Goal: Communication & Community: Answer question/provide support

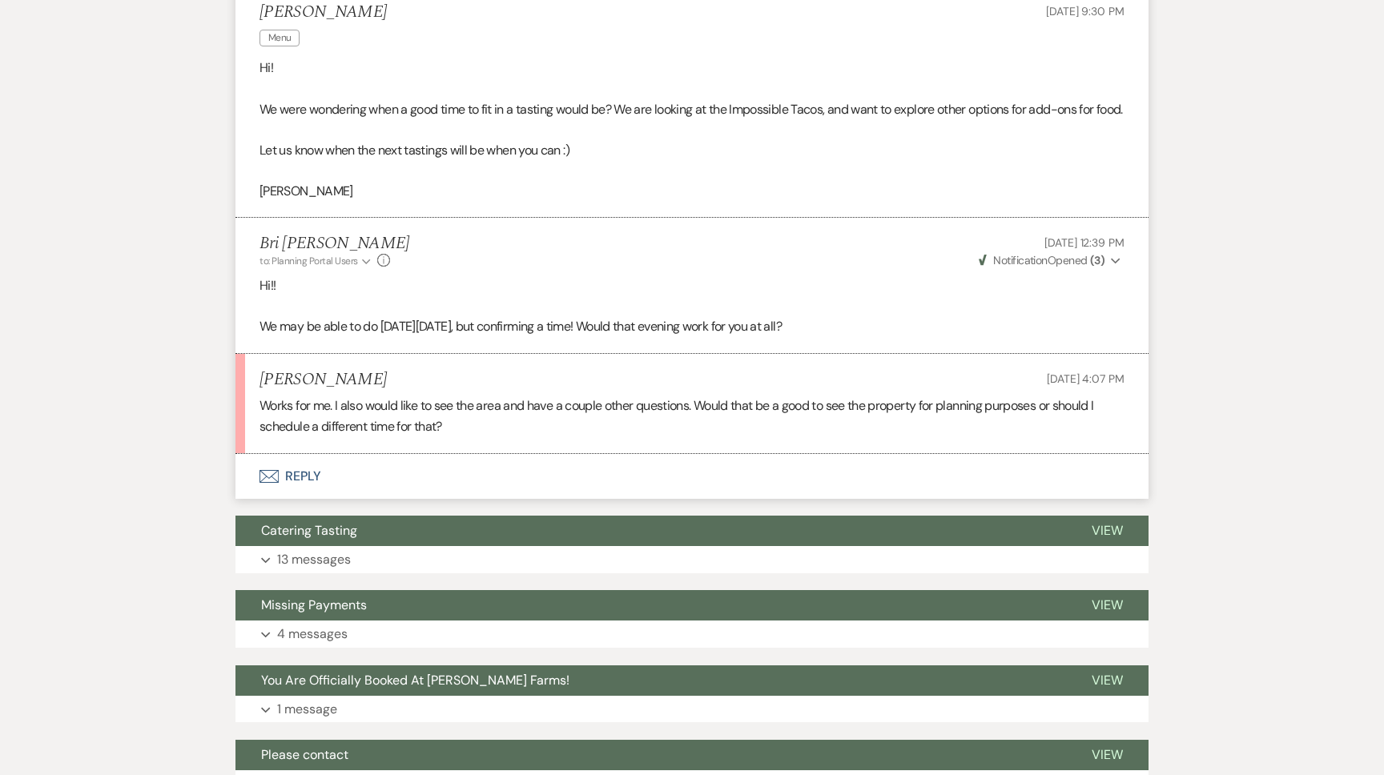
scroll to position [505, 0]
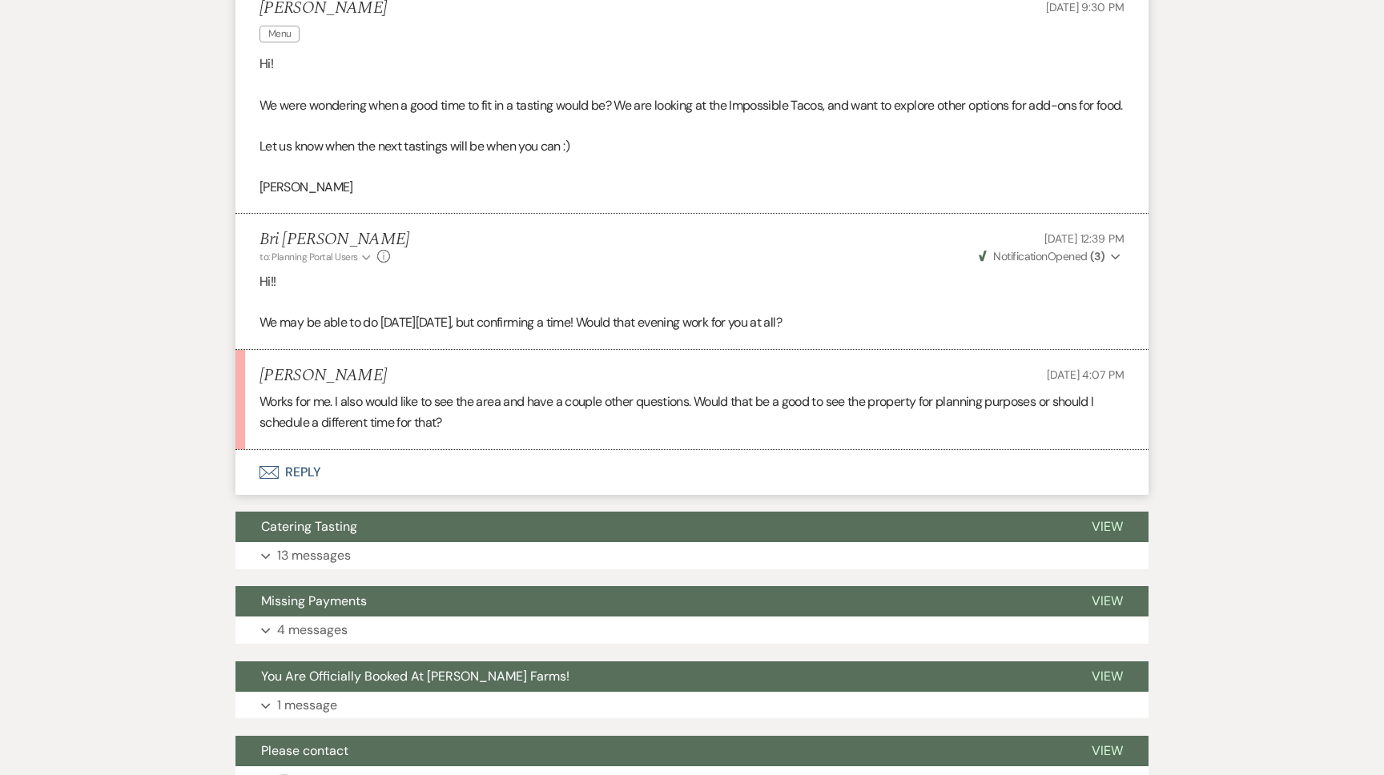
click at [465, 488] on button "Envelope Reply" at bounding box center [692, 472] width 913 height 45
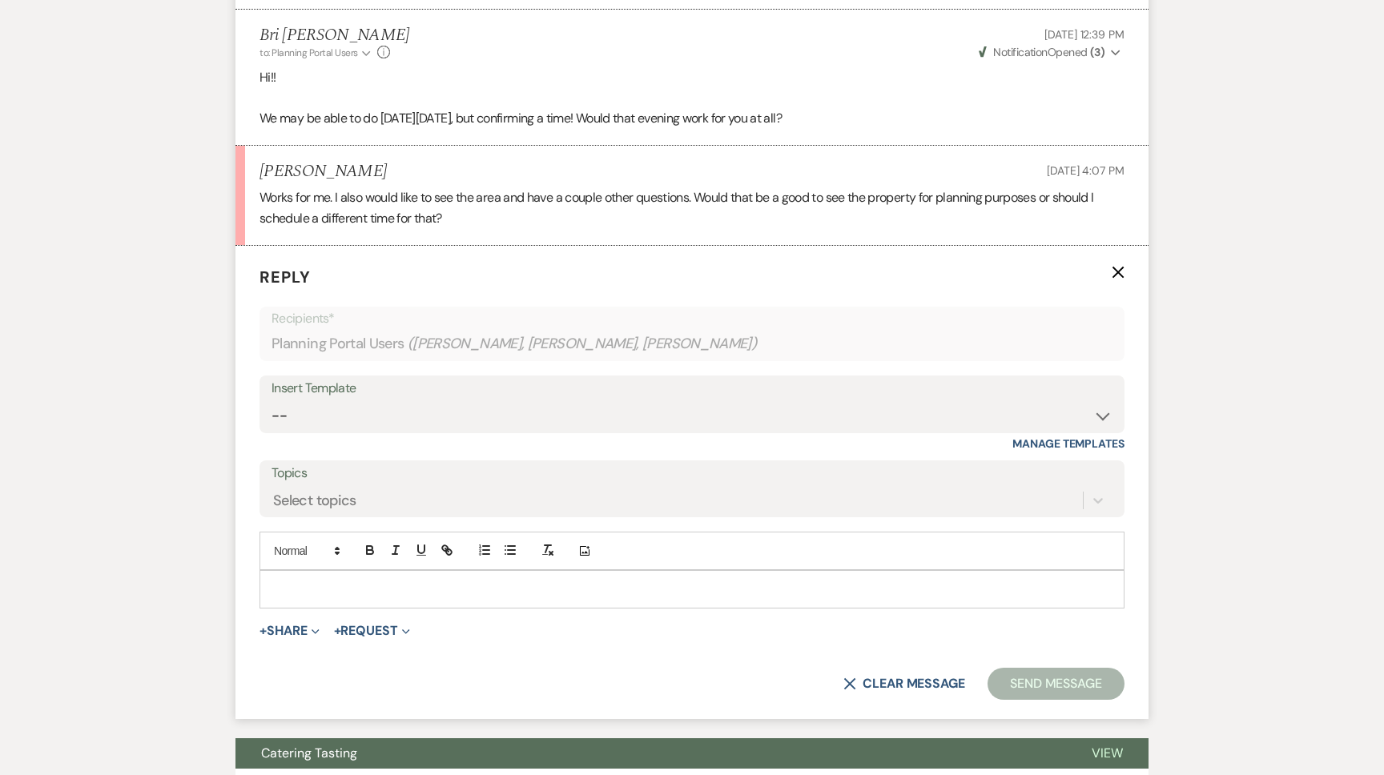
scroll to position [822, 0]
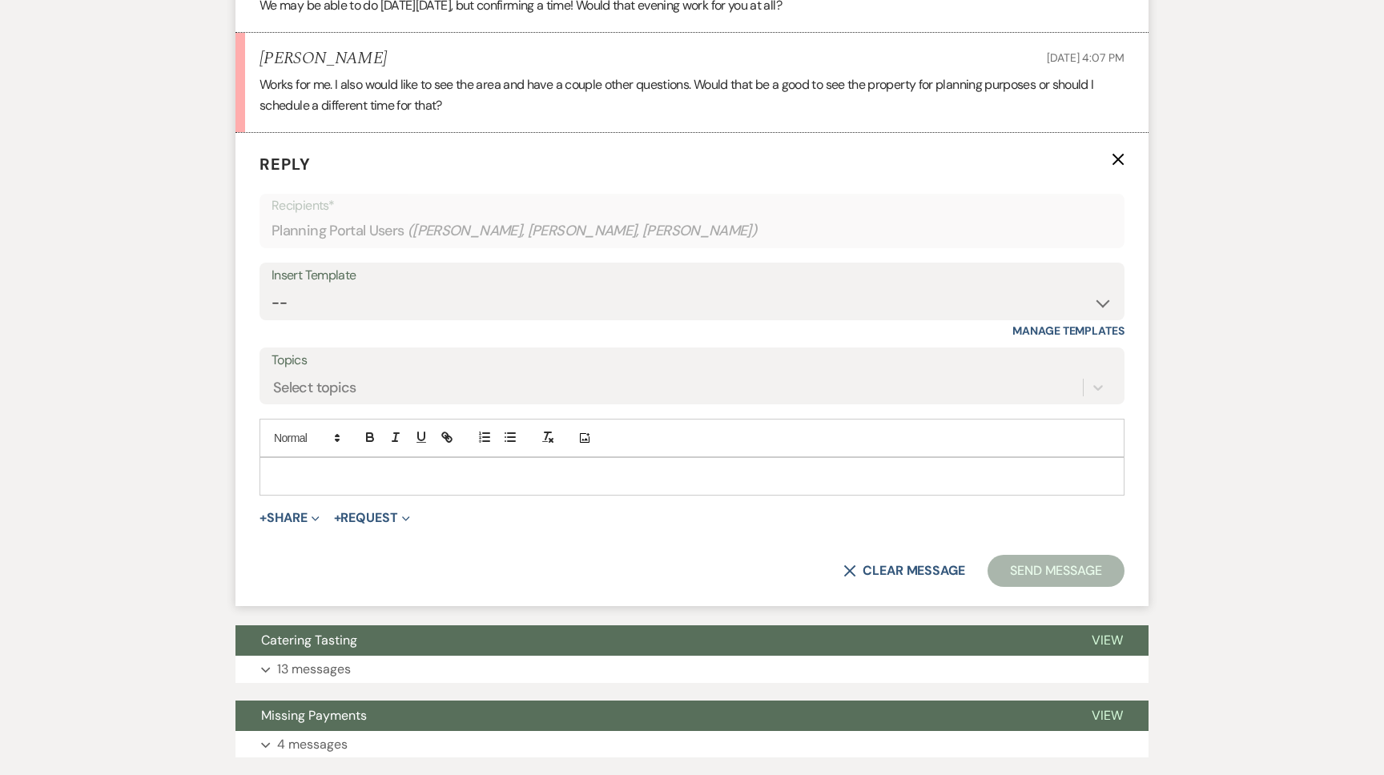
click at [327, 485] on p at bounding box center [692, 477] width 840 height 18
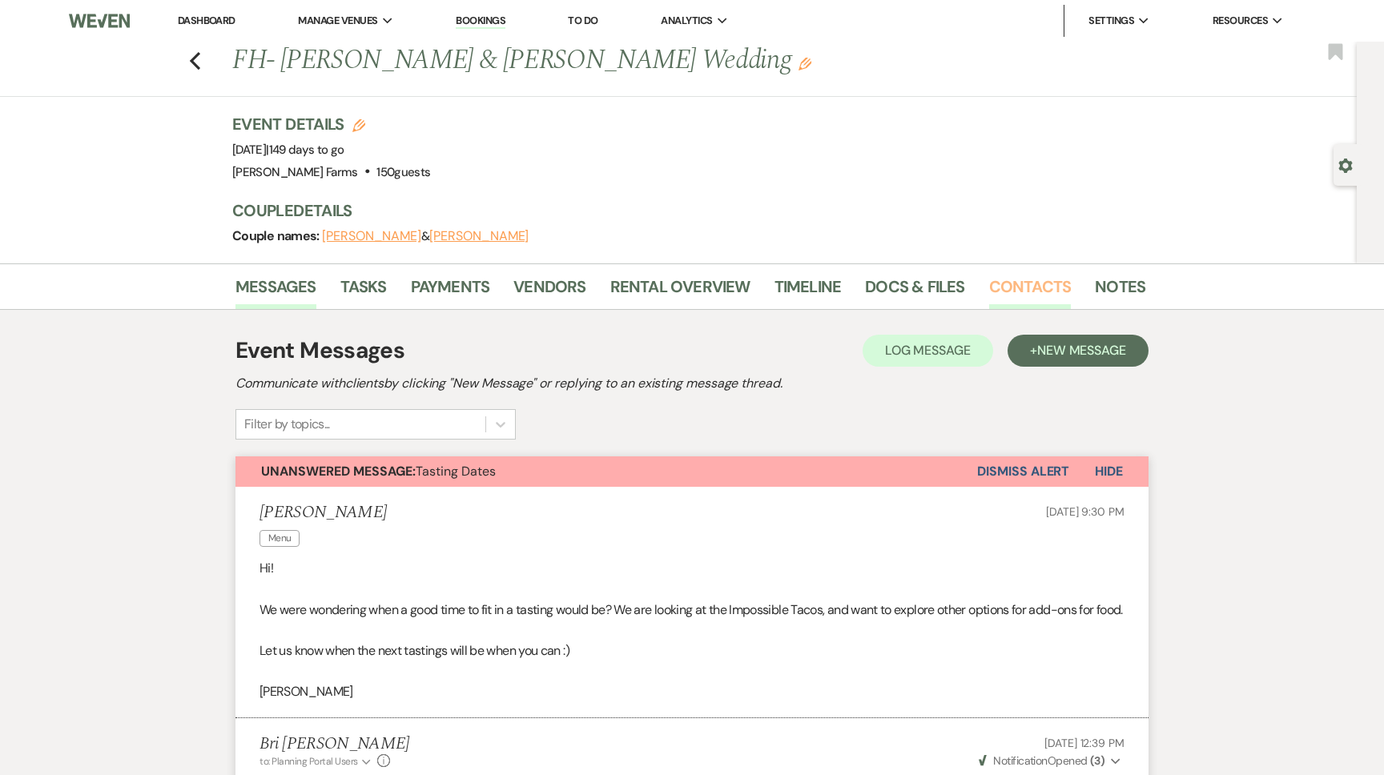
click at [1006, 294] on link "Contacts" at bounding box center [1030, 291] width 83 height 35
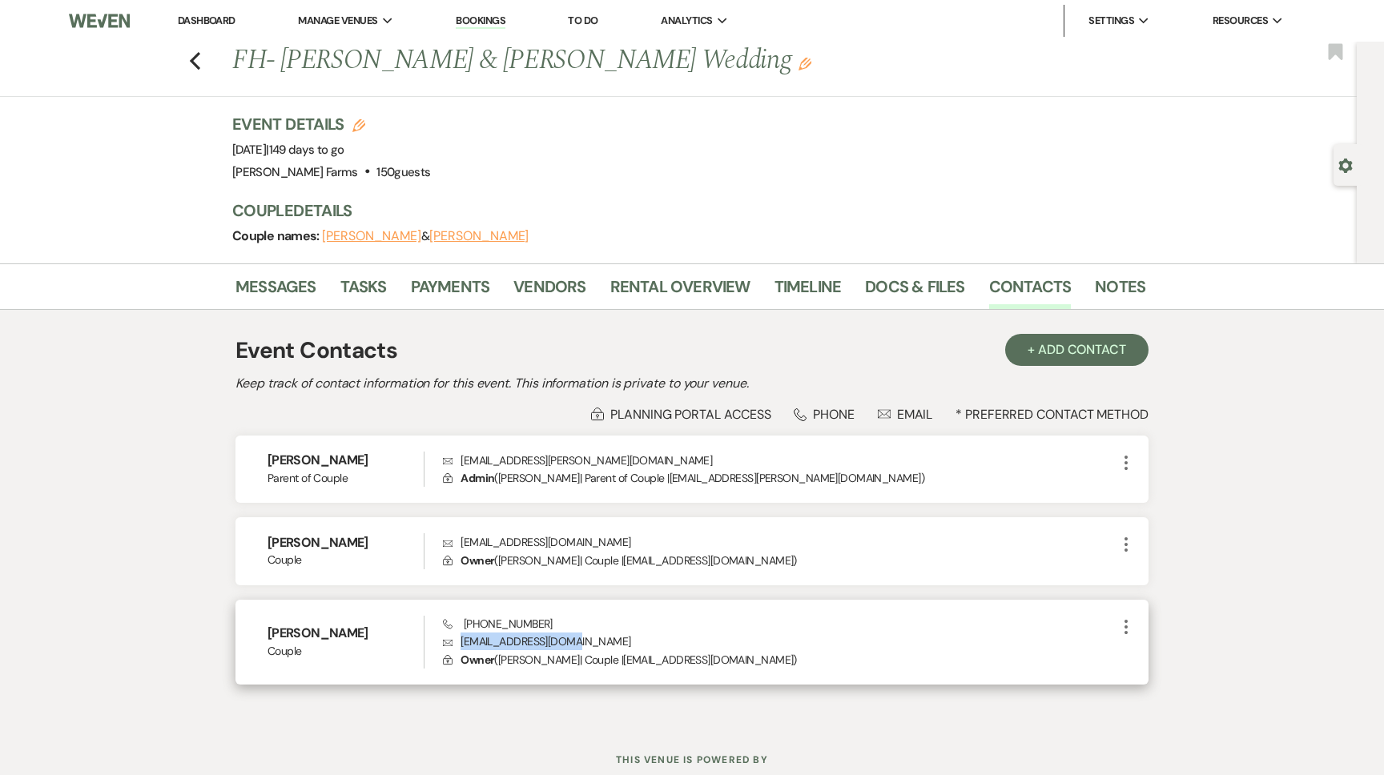
drag, startPoint x: 593, startPoint y: 634, endPoint x: 459, endPoint y: 646, distance: 134.2
click at [459, 646] on p "Envelope jmbonsaver@gmail.com" at bounding box center [780, 642] width 674 height 18
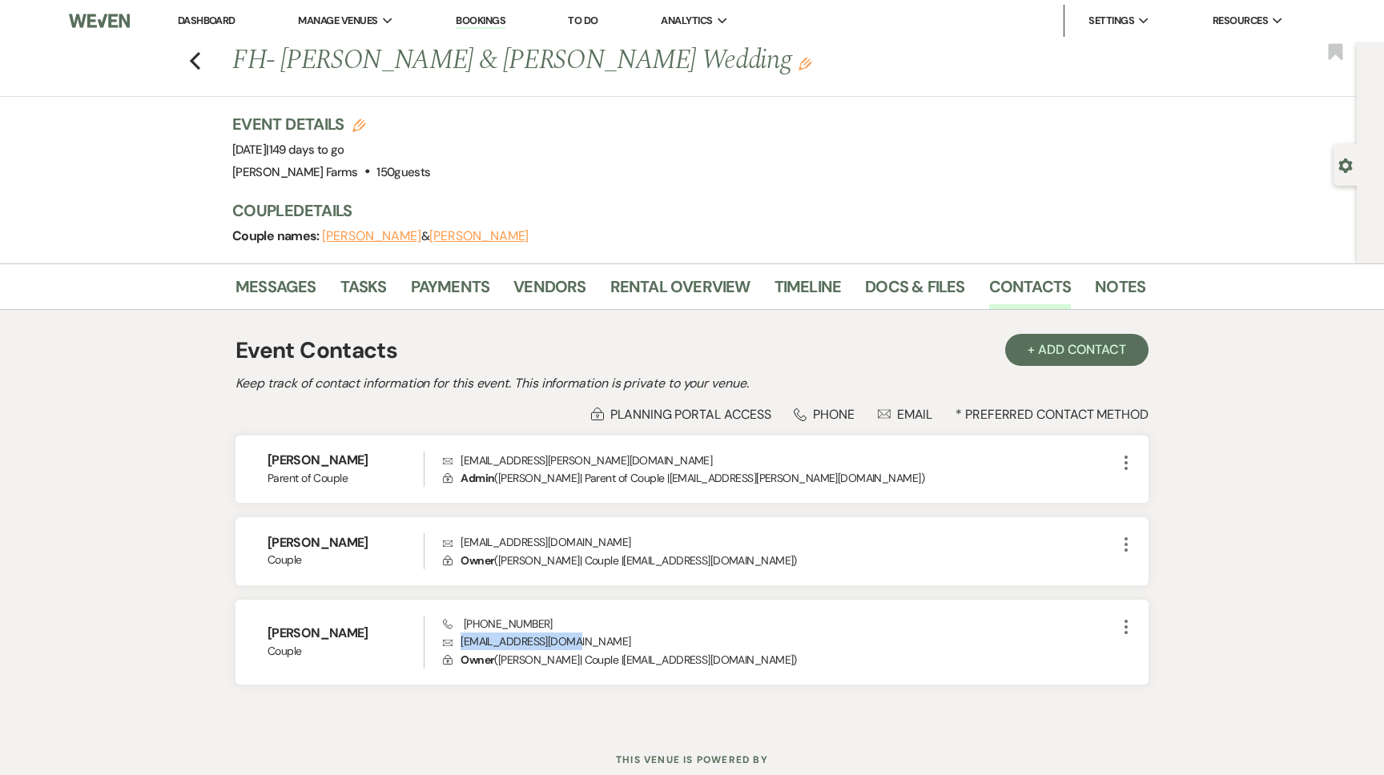
copy p "jmbonsaver@gmail.com"
click at [305, 286] on link "Messages" at bounding box center [276, 291] width 81 height 35
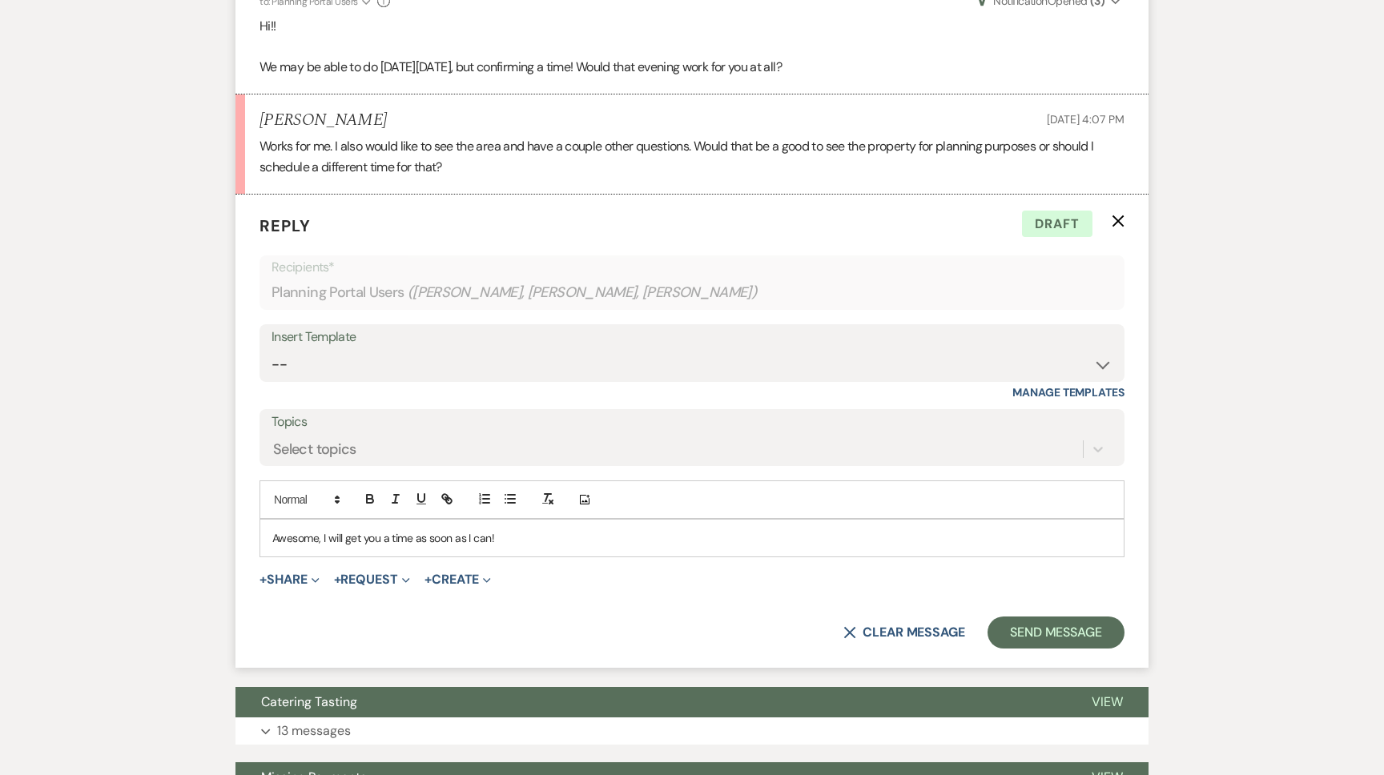
scroll to position [785, 0]
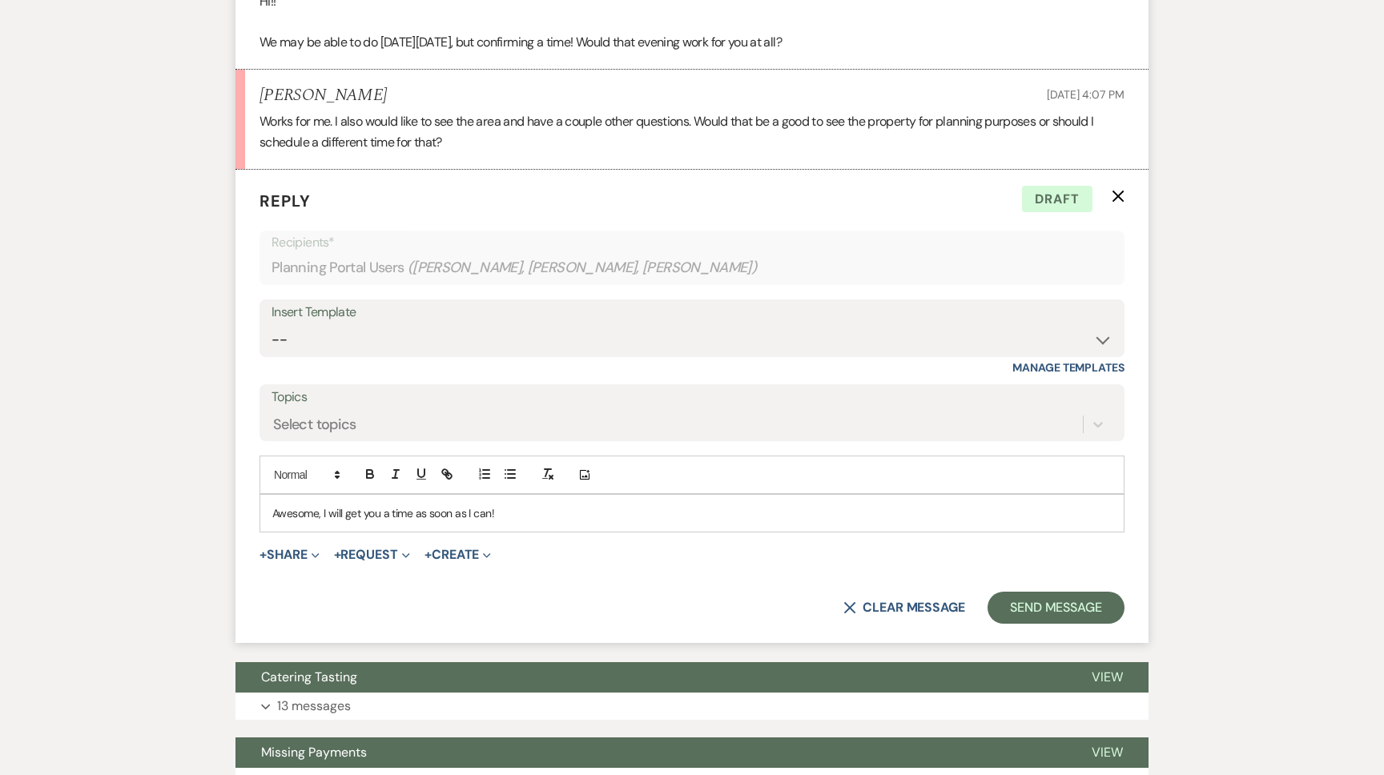
click at [534, 522] on p "Awesome, I will get you a time as soon as I can!" at bounding box center [692, 514] width 840 height 18
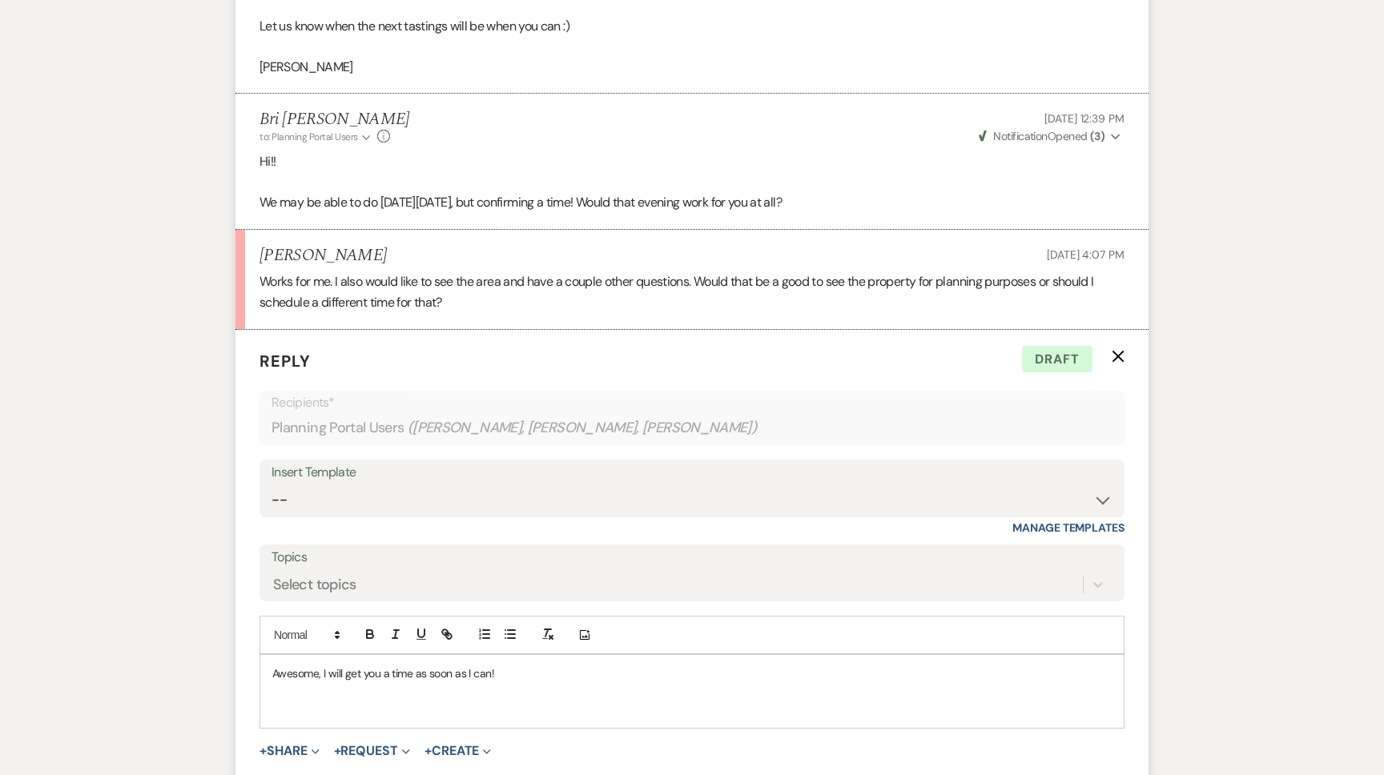
scroll to position [691, 0]
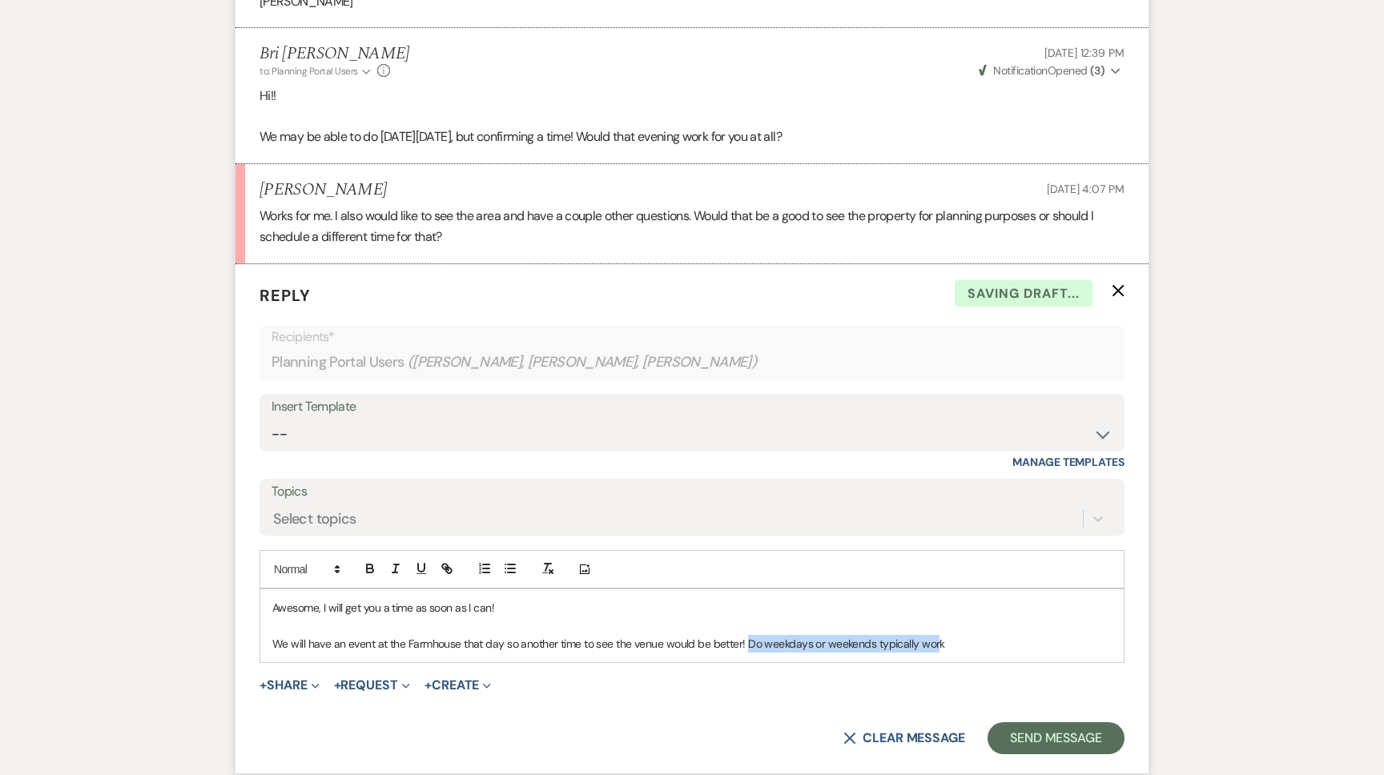
drag, startPoint x: 937, startPoint y: 667, endPoint x: 747, endPoint y: 661, distance: 190.0
click at [747, 653] on p "We will have an event at the Farmhouse that day so another time to see the venu…" at bounding box center [692, 644] width 840 height 18
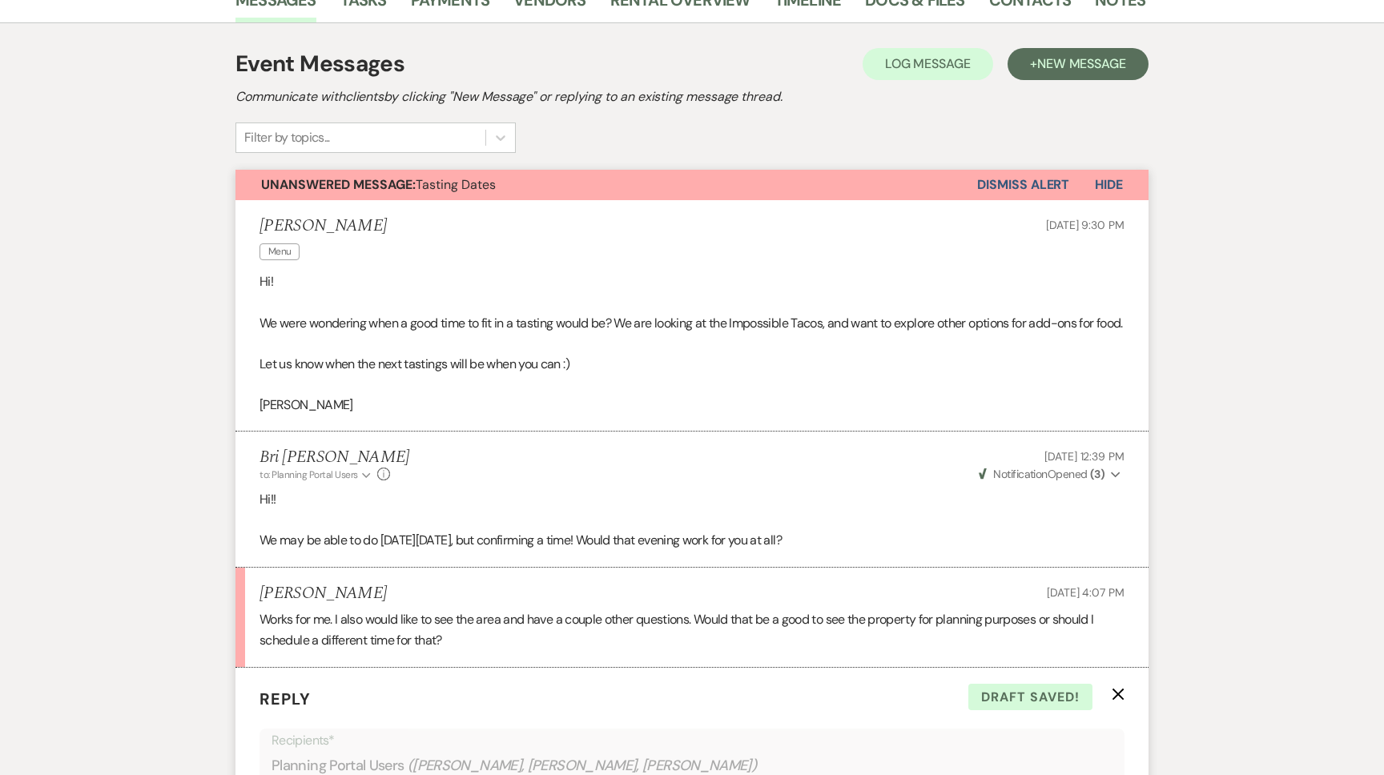
scroll to position [288, 0]
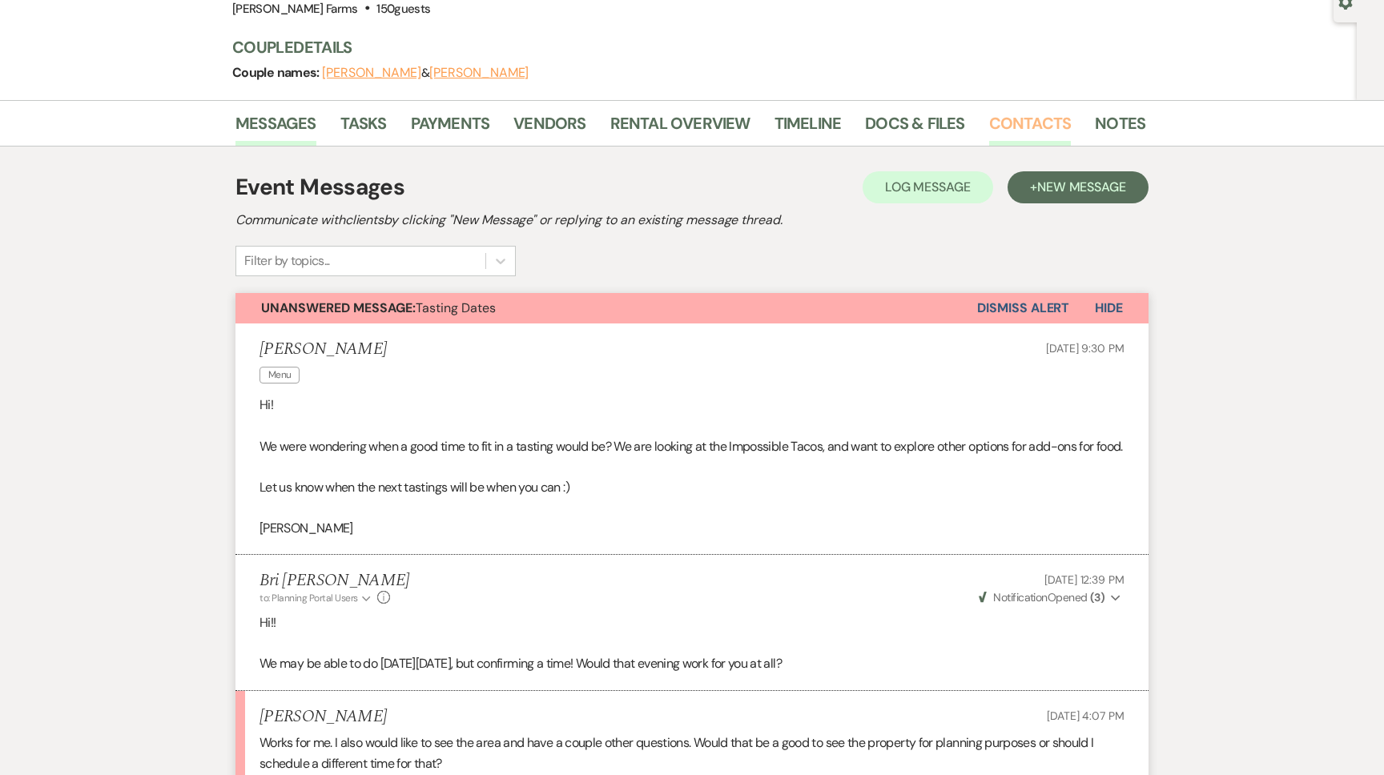
click at [1003, 130] on link "Contacts" at bounding box center [1030, 128] width 83 height 35
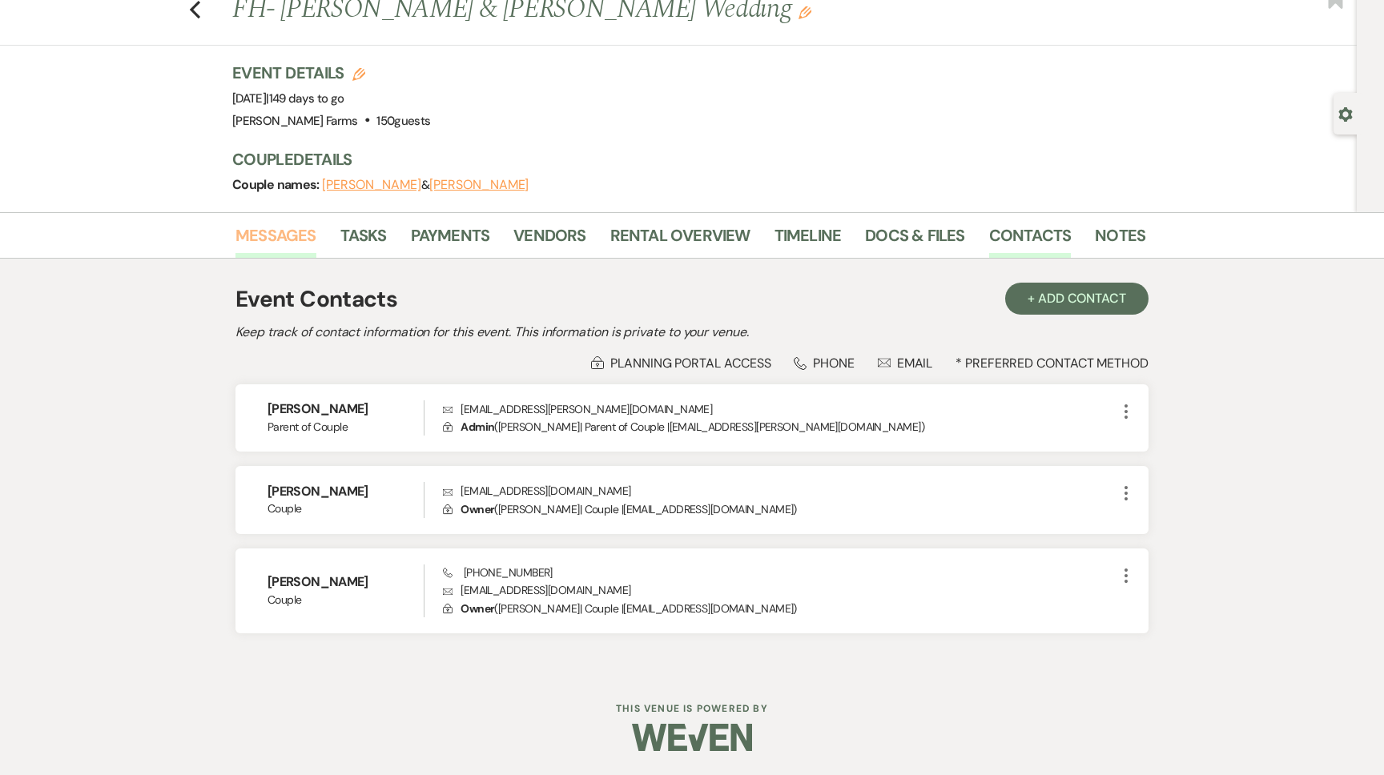
click at [262, 238] on link "Messages" at bounding box center [276, 240] width 81 height 35
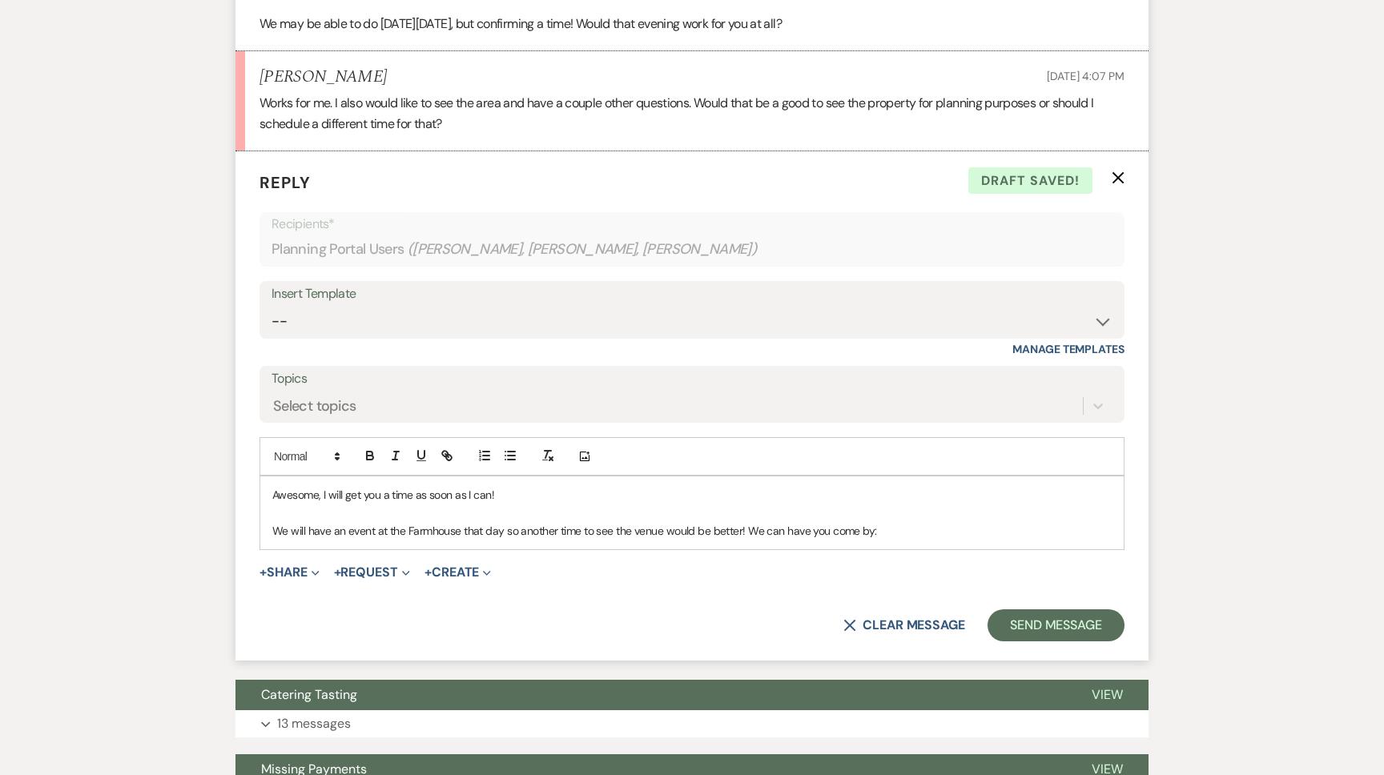
scroll to position [892, 0]
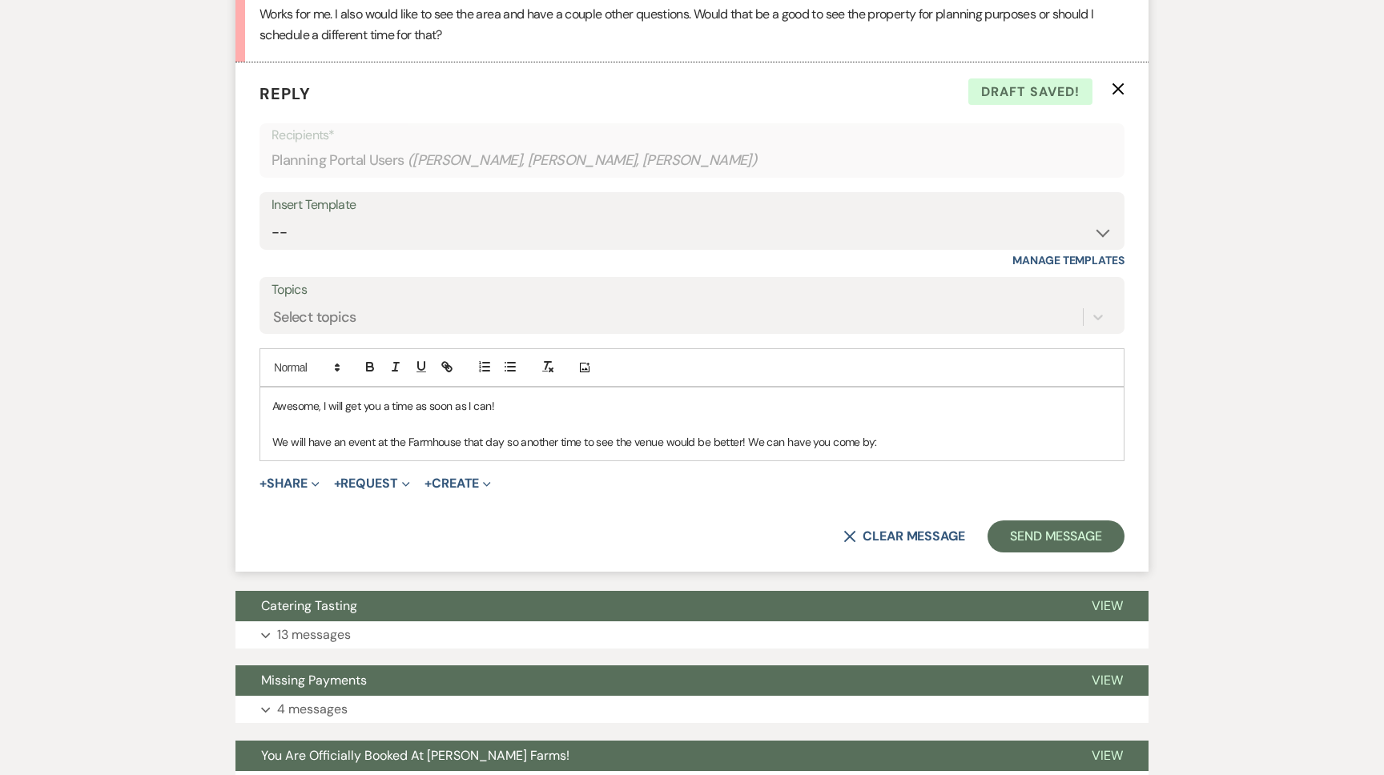
click at [501, 415] on p "Awesome, I will get you a time as soon as I can!" at bounding box center [692, 406] width 840 height 18
click at [931, 451] on p "We will have an event at the Farmhouse that day so another time to see the venu…" at bounding box center [692, 442] width 840 height 18
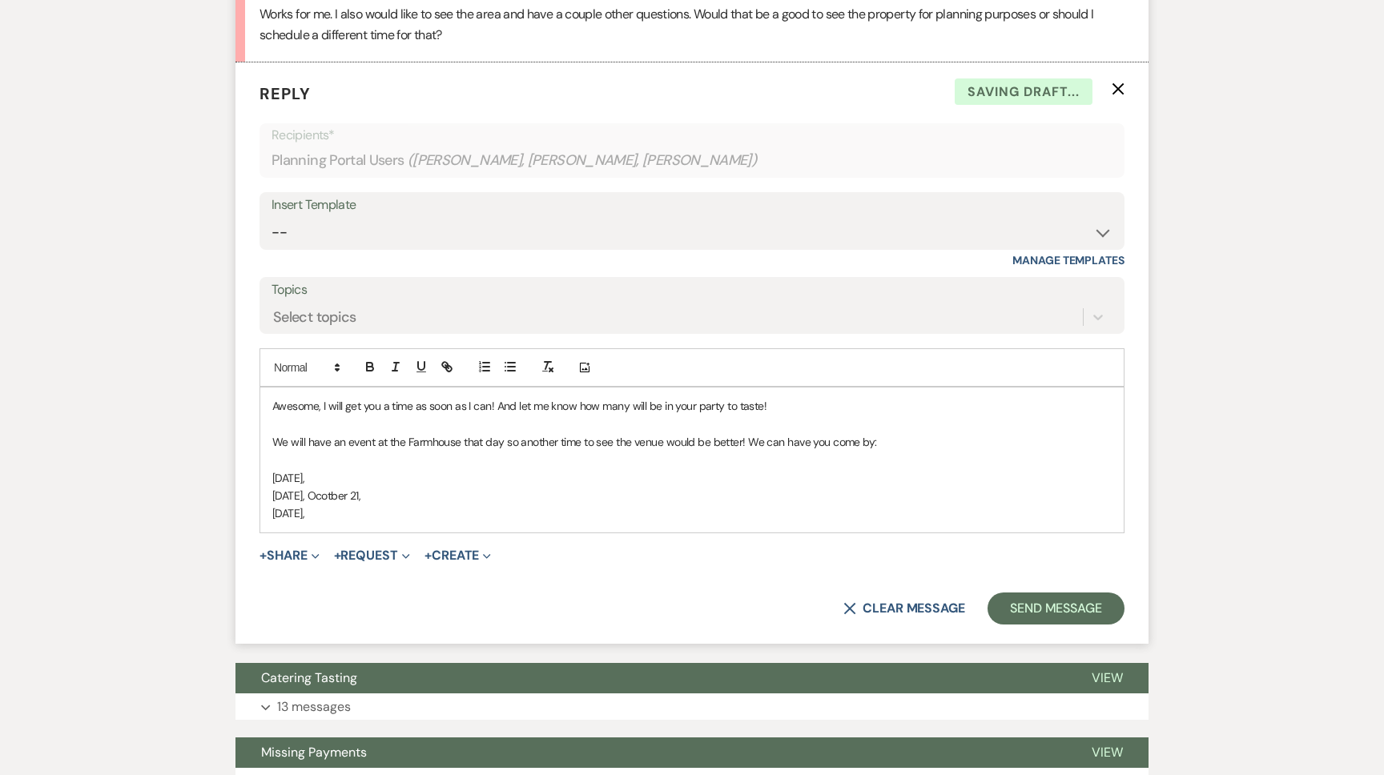
click at [346, 505] on p "Tuesday, Ocotber 21," at bounding box center [692, 496] width 840 height 18
click at [395, 487] on p "Monday, October 20," at bounding box center [692, 478] width 840 height 18
drag, startPoint x: 397, startPoint y: 534, endPoint x: 225, endPoint y: 534, distance: 171.4
click at [225, 534] on div "Messages Tasks Payments Vendors Rental Overview Timeline Docs & Files Contacts …" at bounding box center [692, 282] width 1384 height 1822
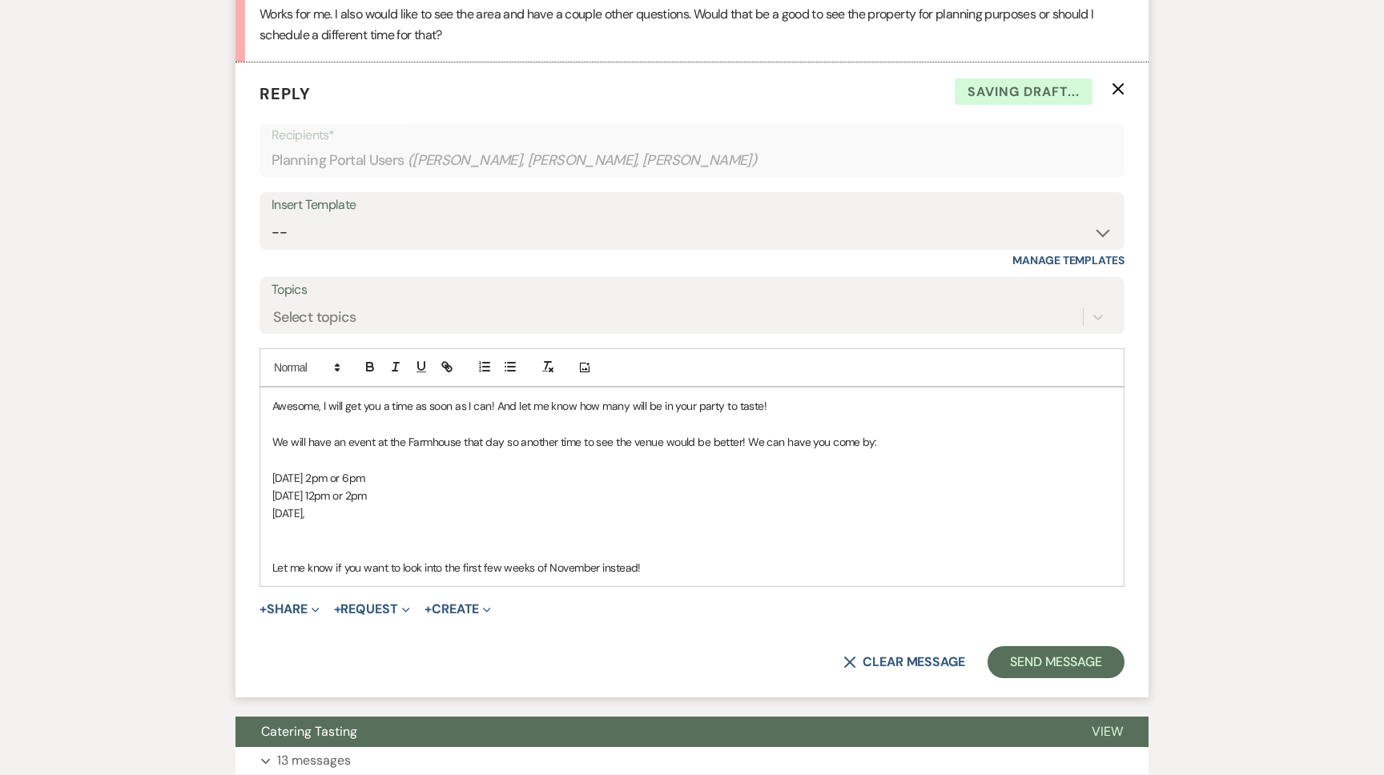
click at [500, 577] on p "Let me know if you want to look into the first few weeks of November instead!" at bounding box center [692, 568] width 840 height 18
click at [402, 522] on p "Thursday, October 30," at bounding box center [692, 514] width 840 height 18
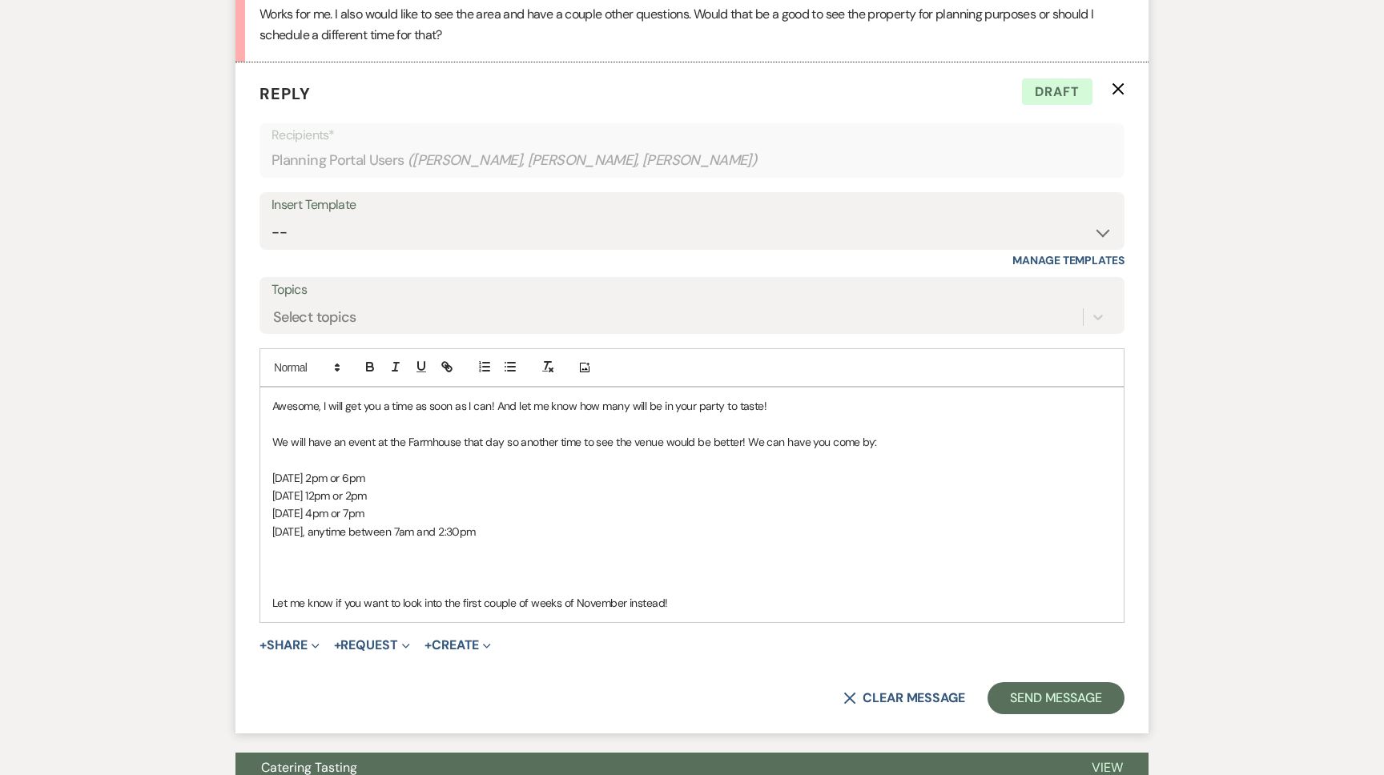
drag, startPoint x: 537, startPoint y: 555, endPoint x: 361, endPoint y: 553, distance: 175.5
click at [361, 541] on p "Friday, October 31, anytime between 7am and 2:30pm" at bounding box center [692, 532] width 840 height 18
copy p "anytime between 7am and 2:30pm"
click at [338, 558] on p at bounding box center [692, 550] width 840 height 18
click at [527, 558] on p "Sunday, November 2, anytime between 7am and 2:30pm" at bounding box center [692, 550] width 840 height 18
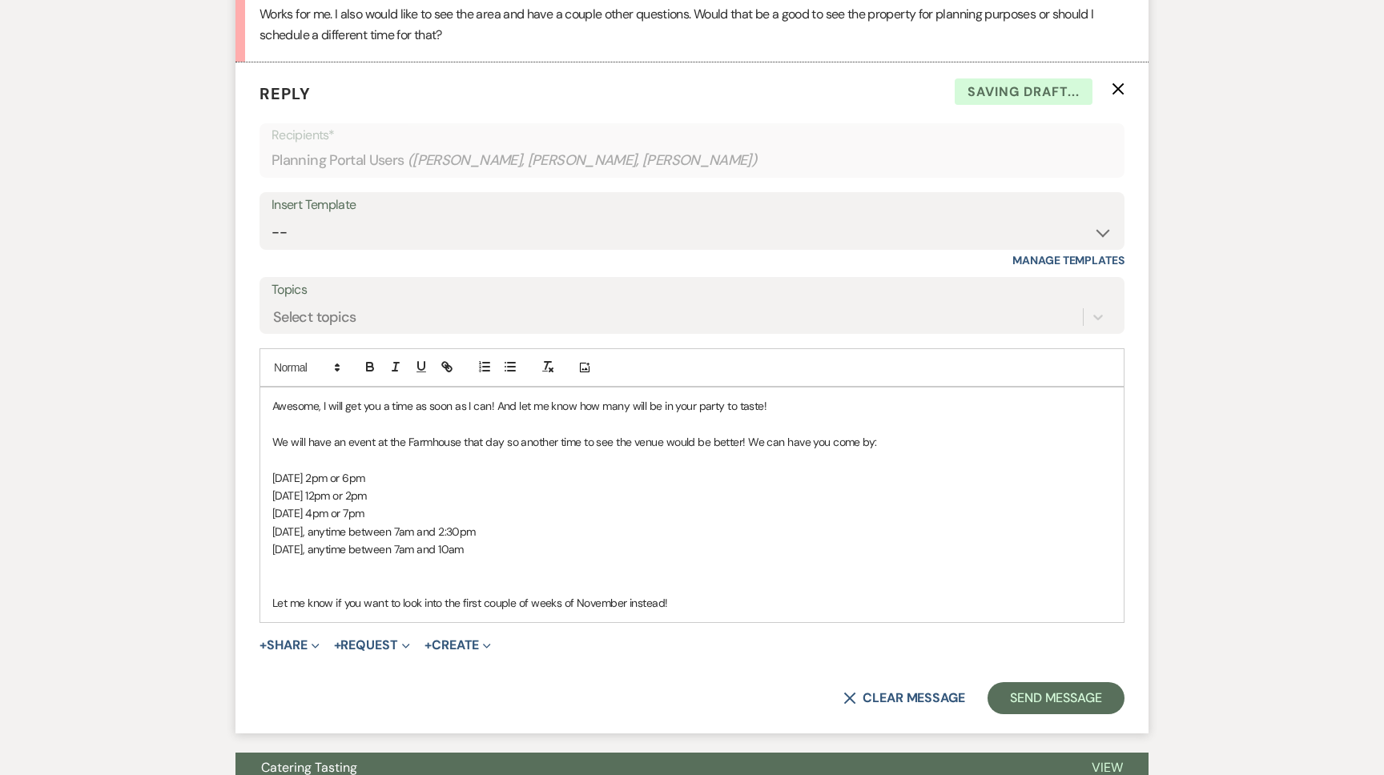
click at [555, 558] on p "Sunday, November 2, anytime between 7am and 10am" at bounding box center [692, 550] width 840 height 18
click at [451, 594] on p at bounding box center [692, 586] width 840 height 18
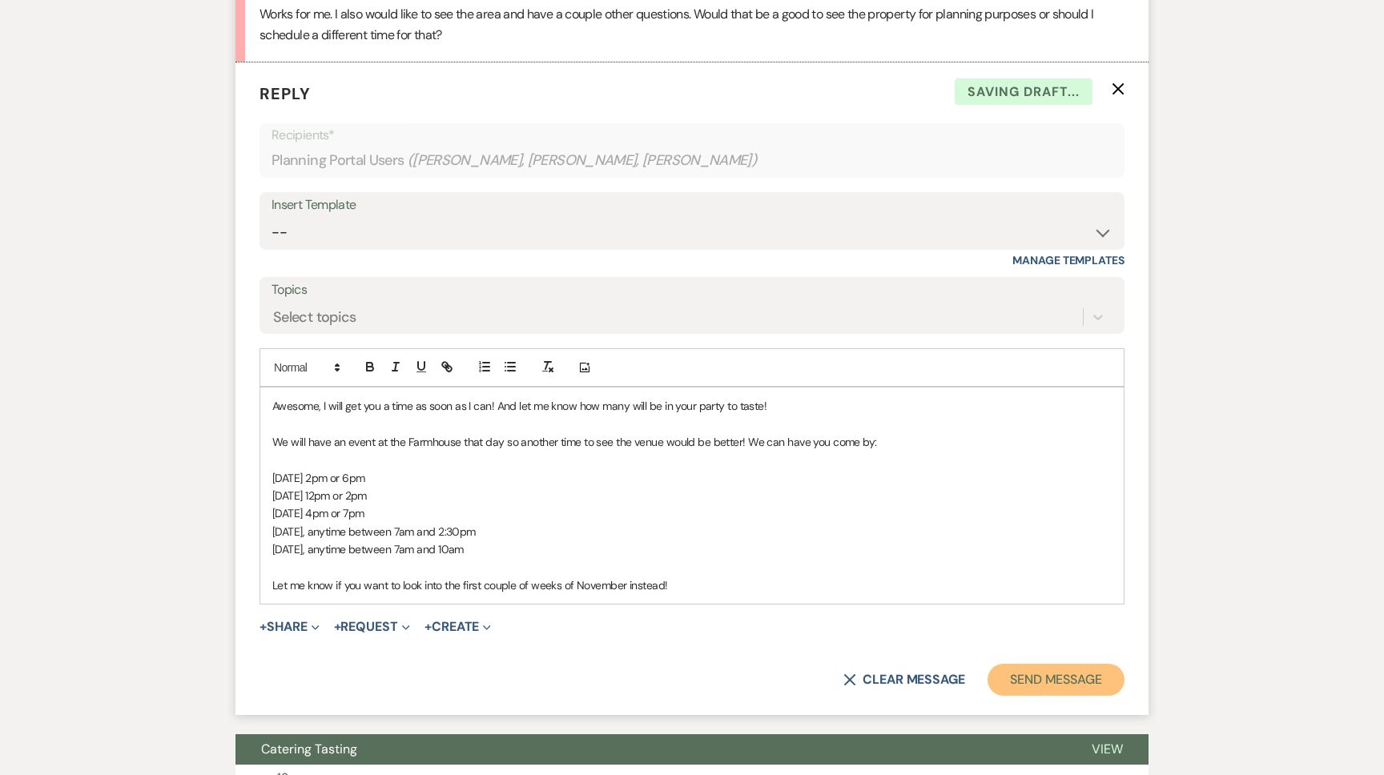
click at [1028, 692] on button "Send Message" at bounding box center [1056, 680] width 137 height 32
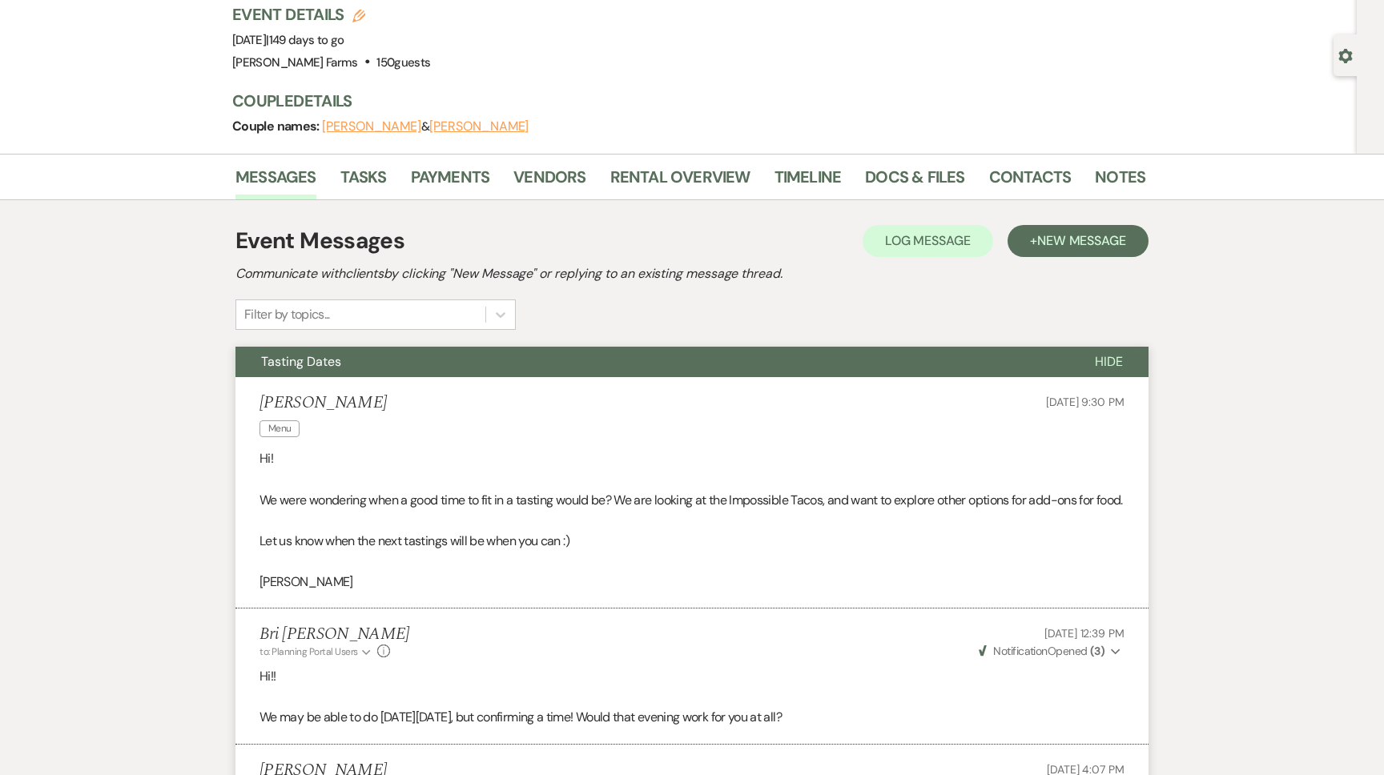
scroll to position [0, 0]
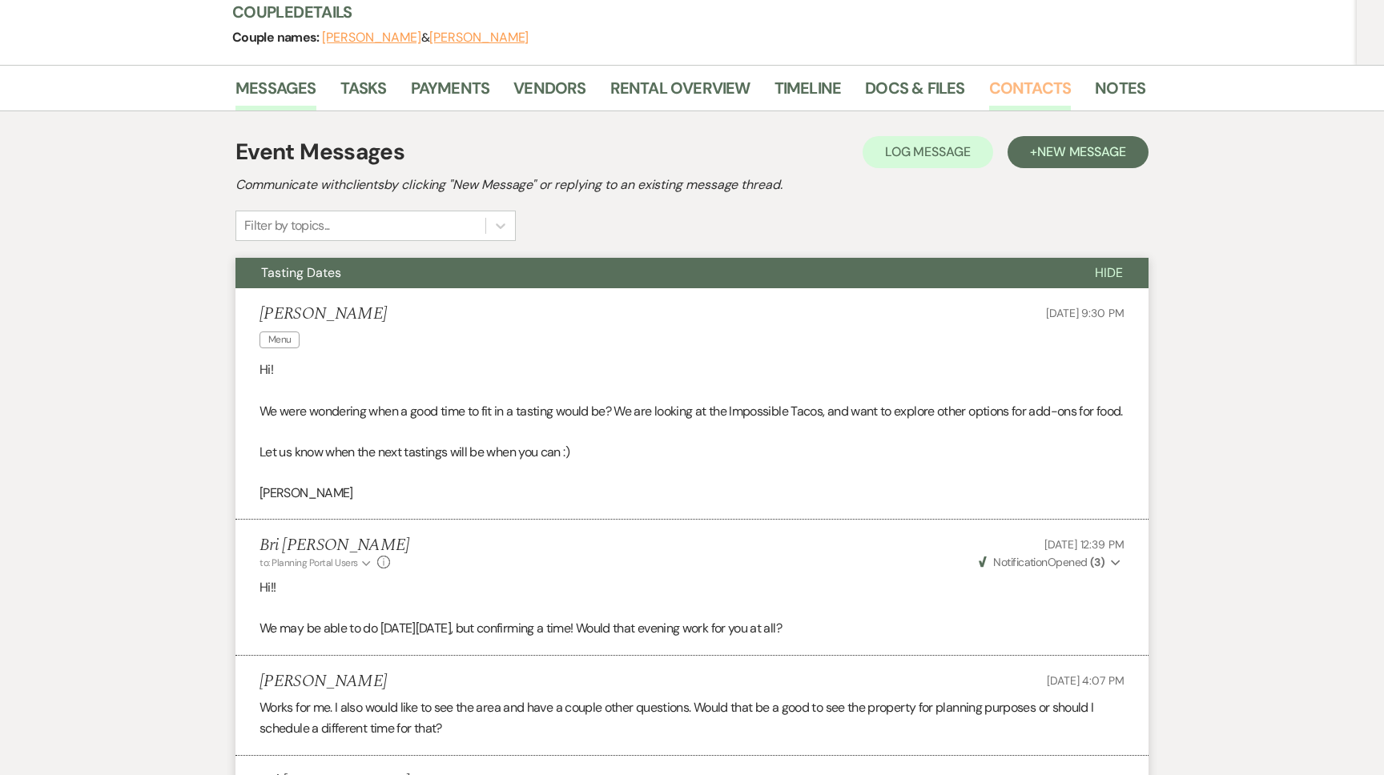
click at [1033, 91] on link "Contacts" at bounding box center [1030, 92] width 83 height 35
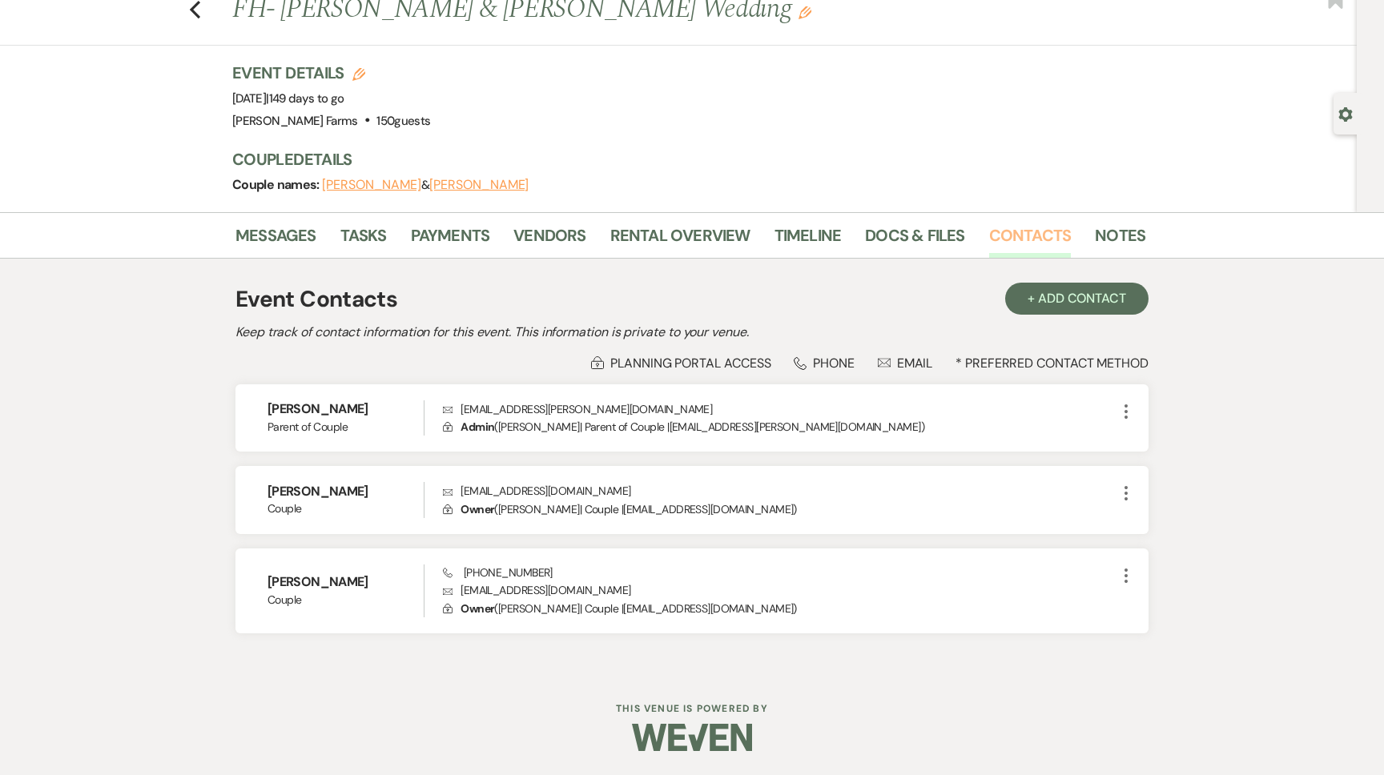
scroll to position [51, 0]
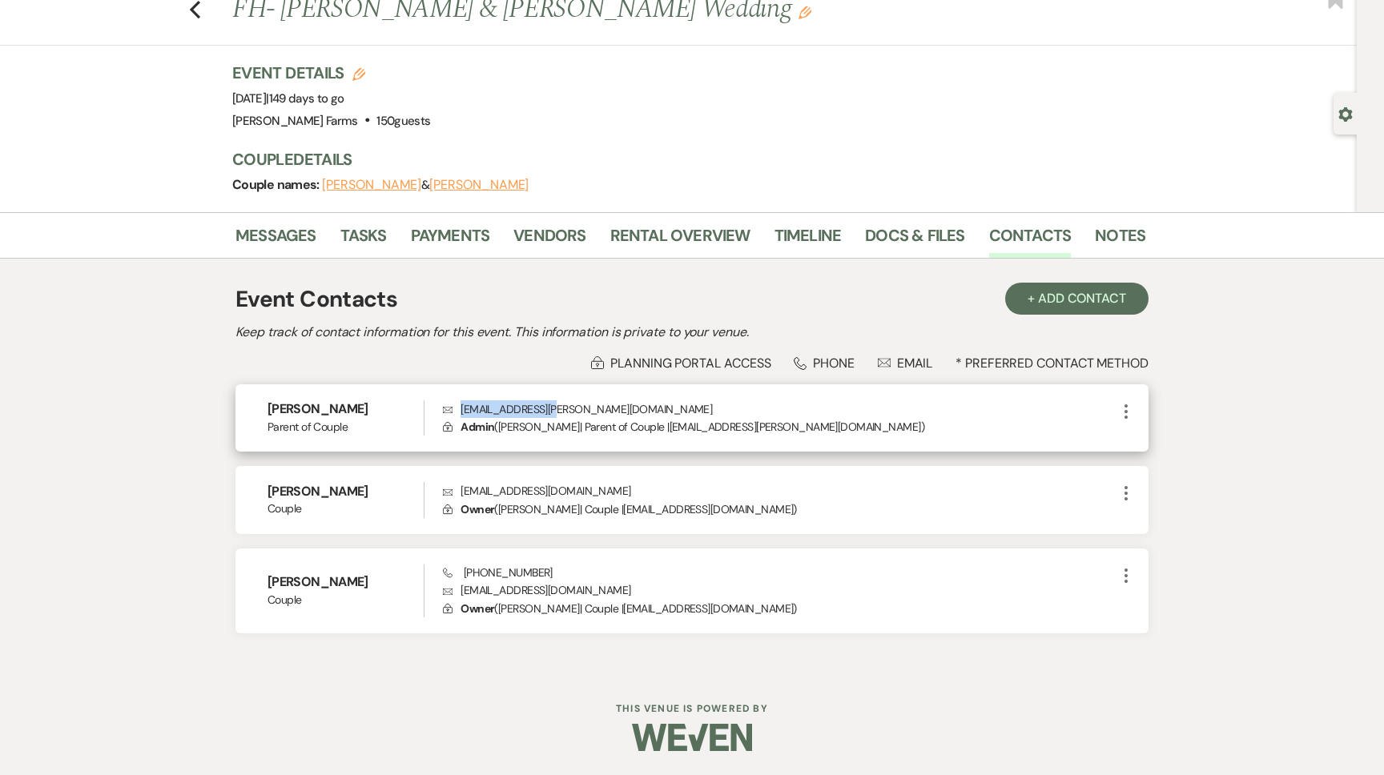
drag, startPoint x: 565, startPoint y: 413, endPoint x: 453, endPoint y: 411, distance: 112.2
click at [453, 411] on p "Envelope jjacobsen@cox.net" at bounding box center [780, 410] width 674 height 18
copy p "jjacobsen@cox.net"
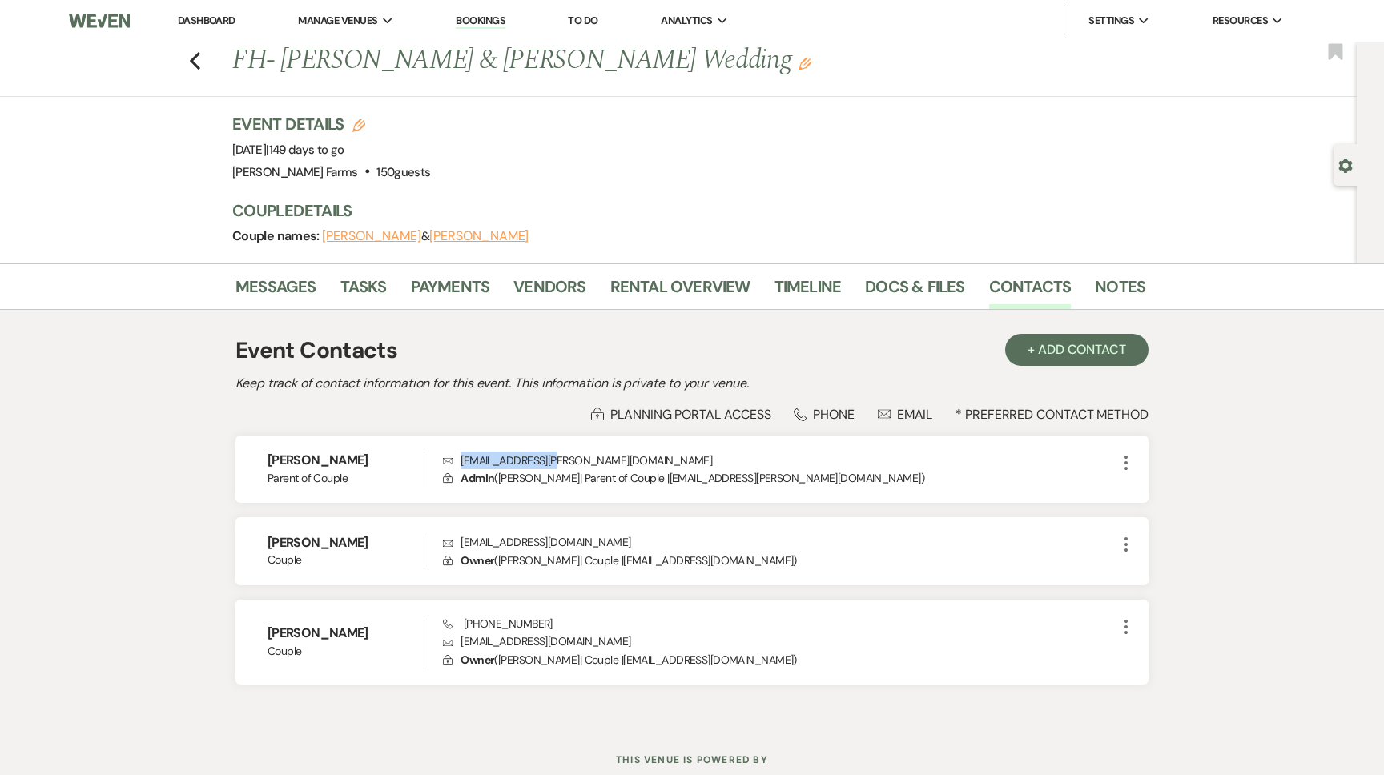
click at [191, 17] on link "Dashboard" at bounding box center [207, 21] width 58 height 14
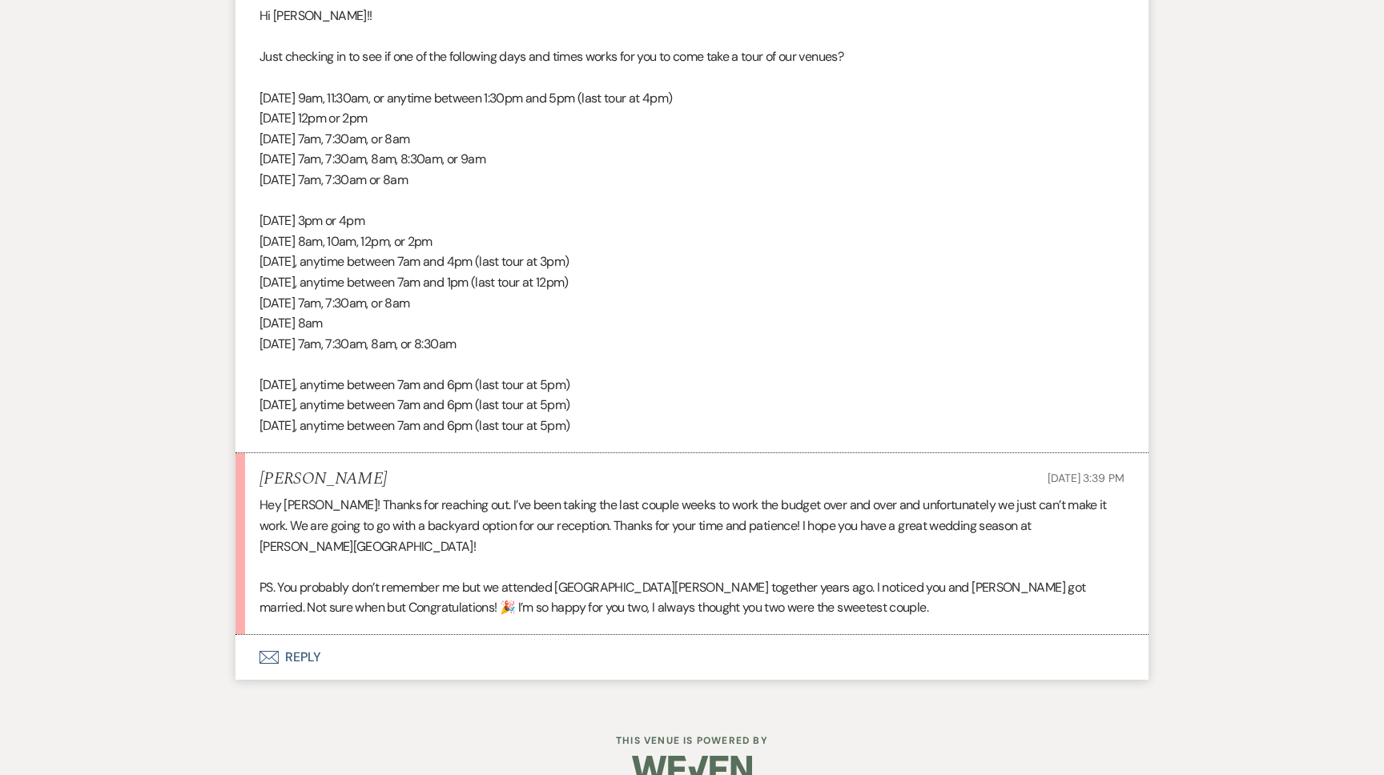
scroll to position [1741, 0]
click at [360, 635] on button "Envelope Reply" at bounding box center [692, 657] width 913 height 45
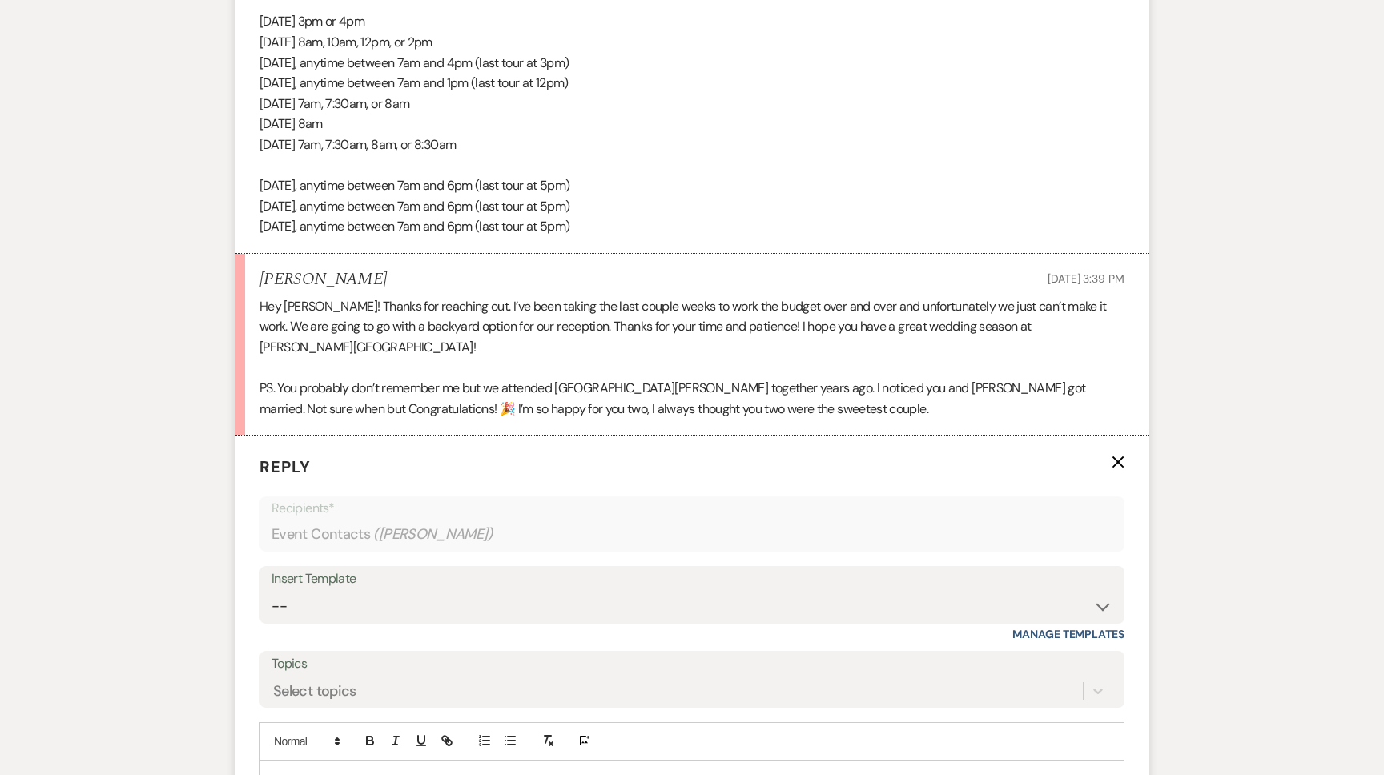
scroll to position [1953, 0]
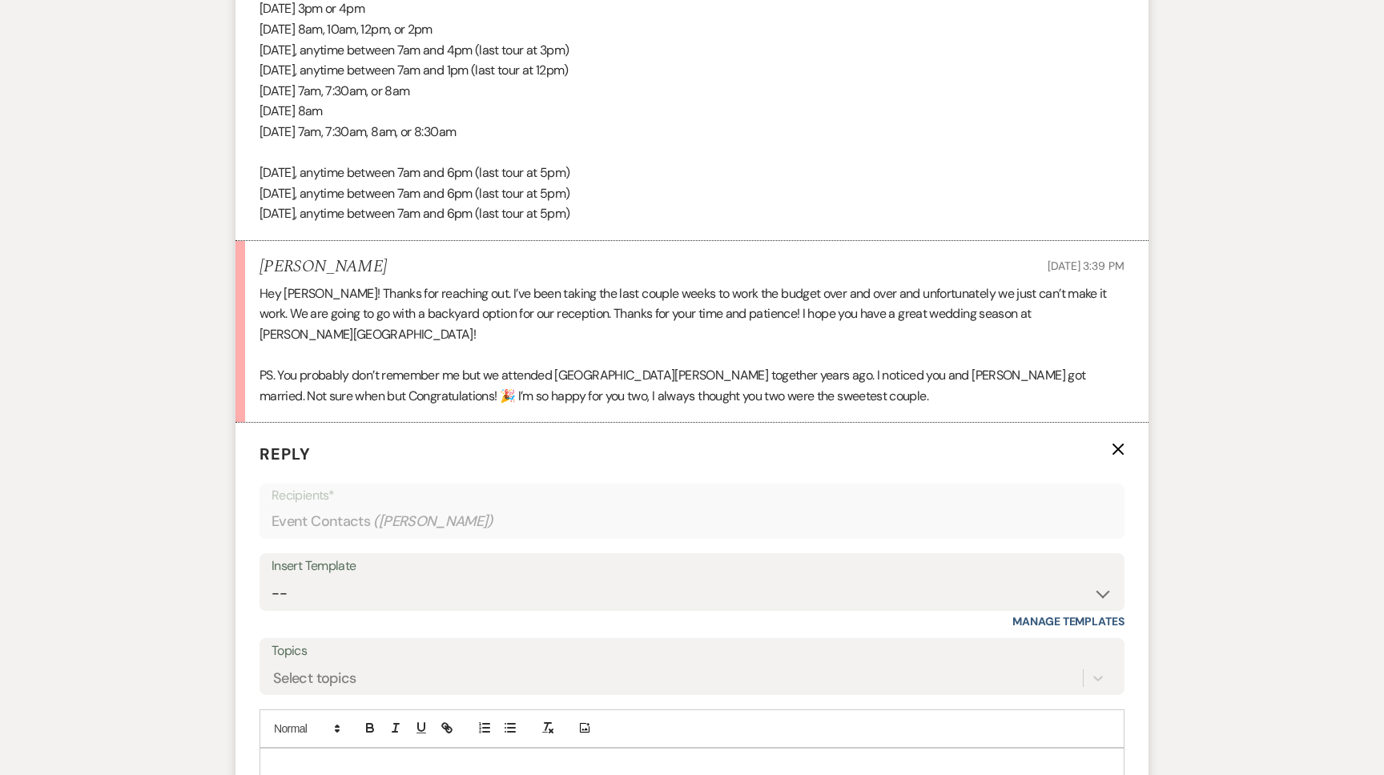
click at [340, 722] on div "Add Photo" at bounding box center [692, 729] width 865 height 38
click at [334, 759] on p at bounding box center [692, 768] width 840 height 18
click at [365, 759] on p "I thought I recognizzed your name!!" at bounding box center [692, 768] width 840 height 18
click at [444, 749] on div "I thought I recognized your name!!" at bounding box center [692, 767] width 864 height 37
click at [446, 759] on p "I thought I recognized your name!!" at bounding box center [692, 768] width 840 height 18
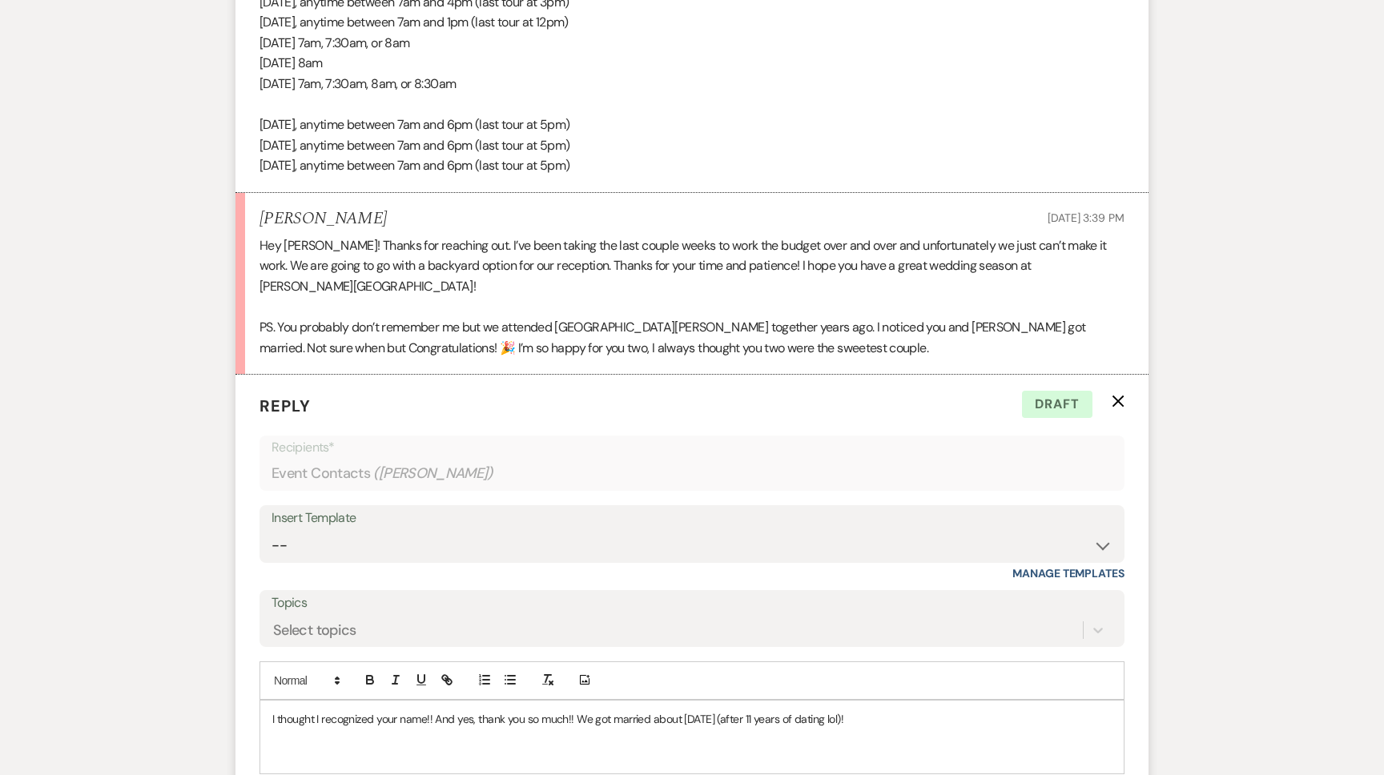
scroll to position [2132, 0]
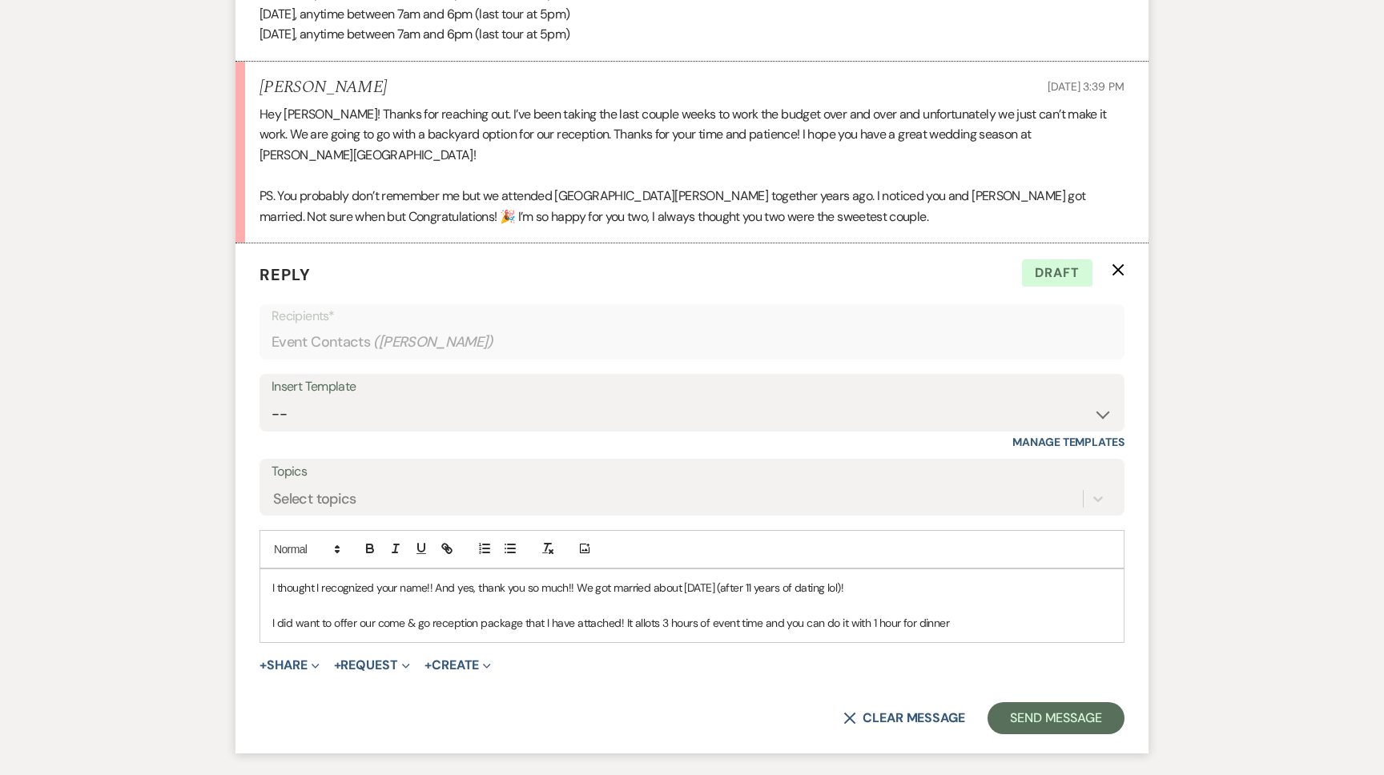
click at [306, 658] on form "Reply X Draft Recipients* Event Contacts ( Bethany Allen ) Insert Template -- T…" at bounding box center [692, 499] width 913 height 510
click at [304, 659] on button "+ Share Expand" at bounding box center [290, 665] width 60 height 13
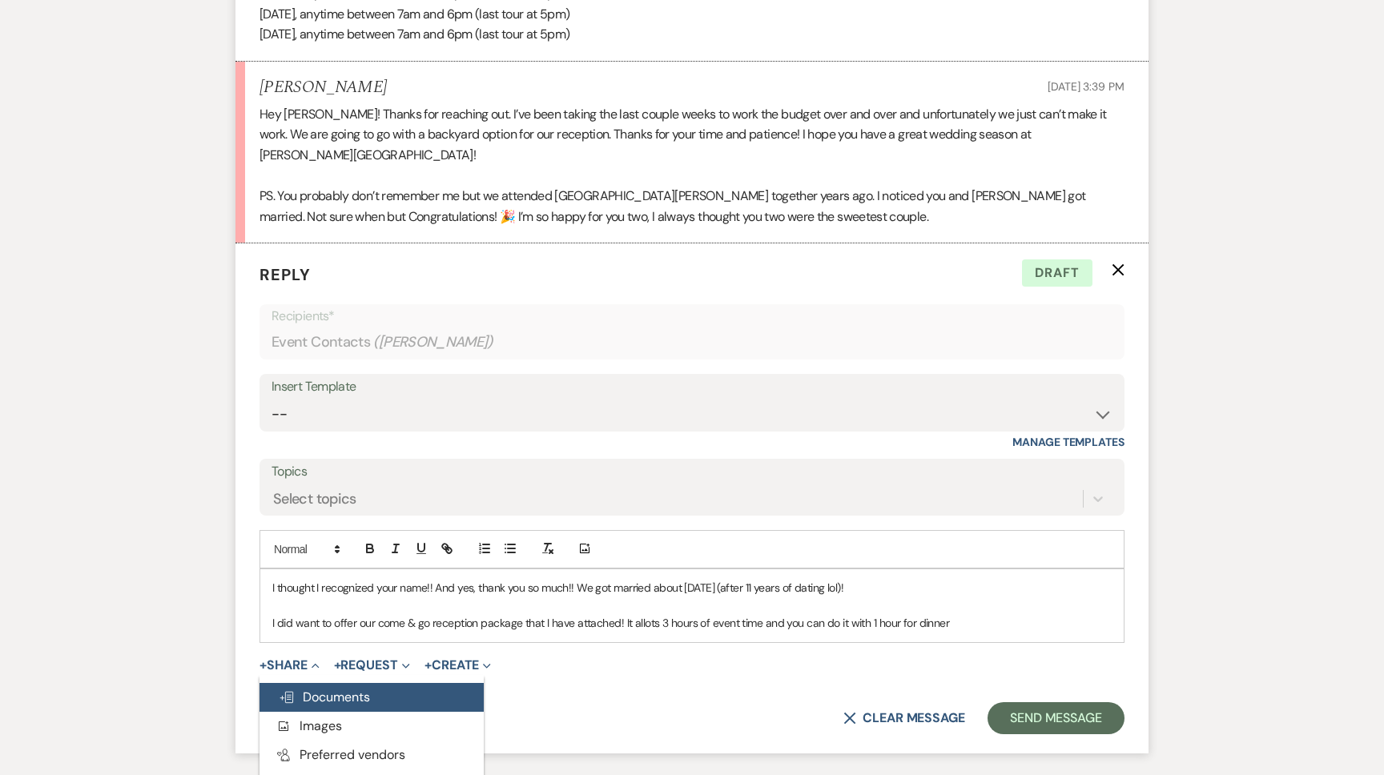
click at [325, 683] on button "Doc Upload Documents" at bounding box center [372, 697] width 224 height 29
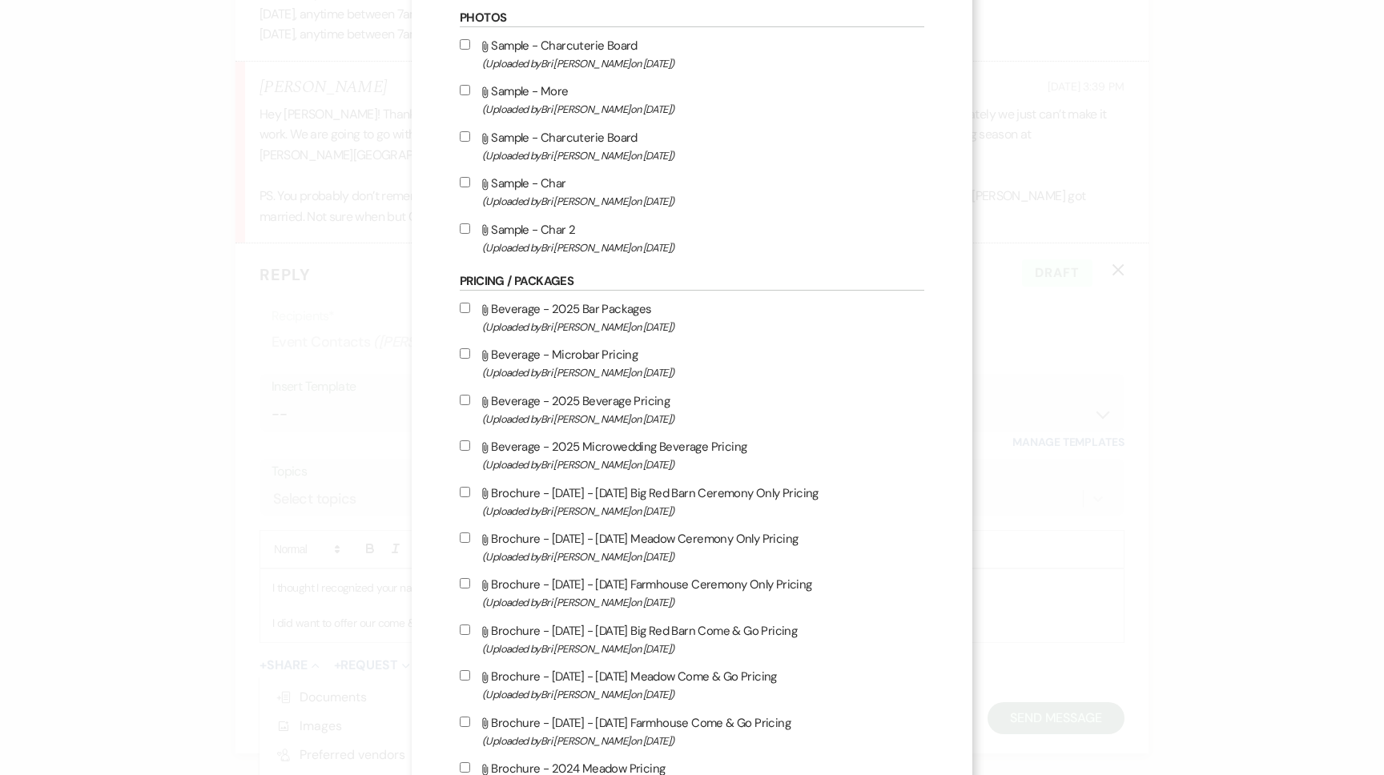
scroll to position [713, 0]
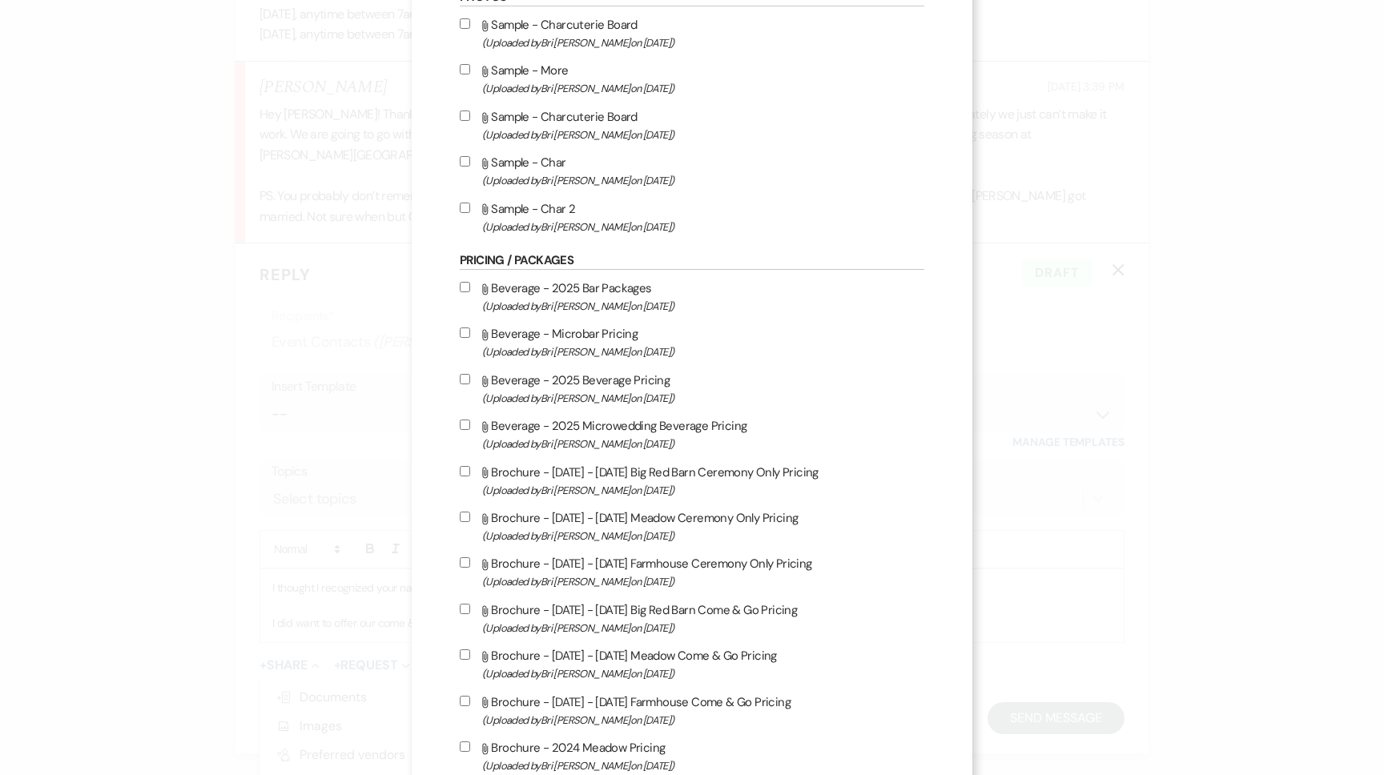
click at [613, 450] on span "(Uploaded by Bri Schnepf on May 5th, 2025 )" at bounding box center [703, 444] width 442 height 18
click at [470, 430] on input "Attach File Beverage - 2025 Microwedding Beverage Pricing (Uploaded by Bri Schn…" at bounding box center [465, 425] width 10 height 10
checkbox input "true"
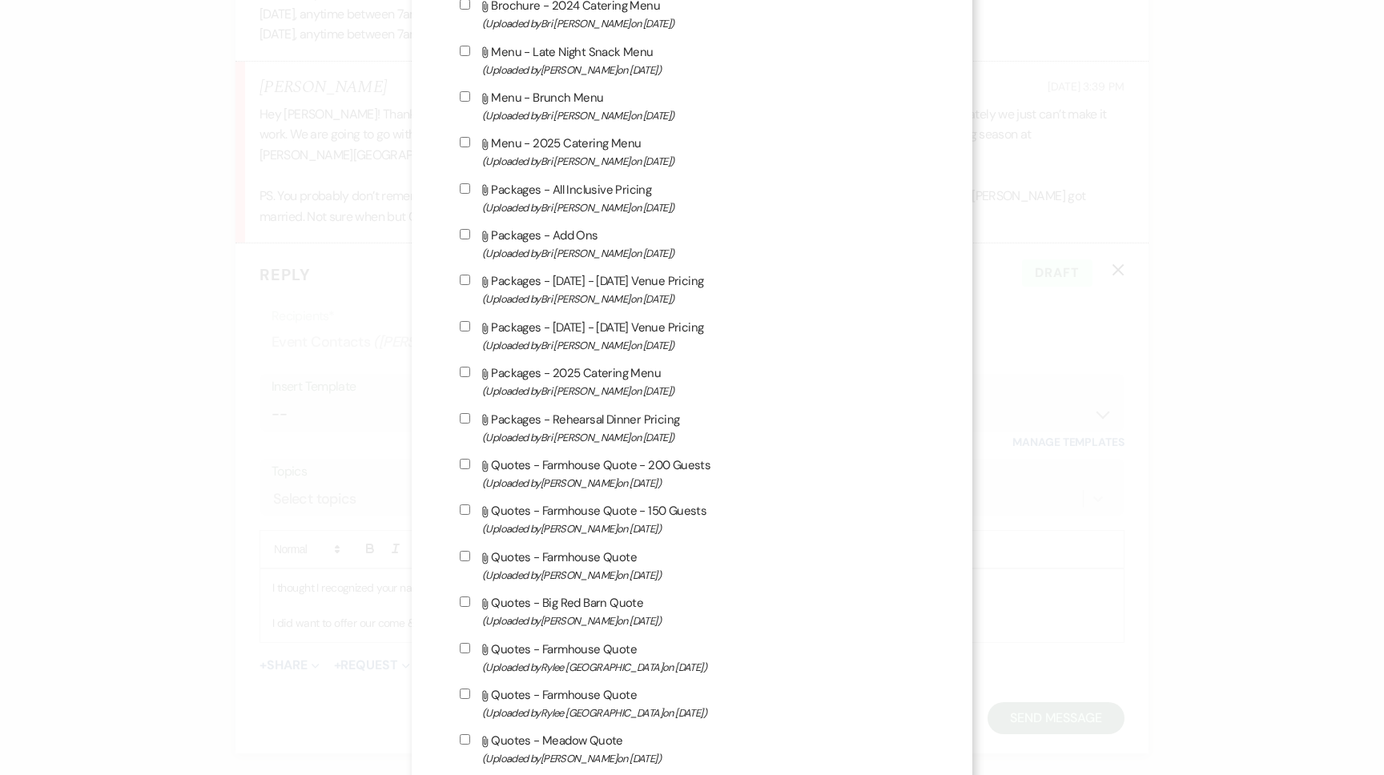
scroll to position [944, 0]
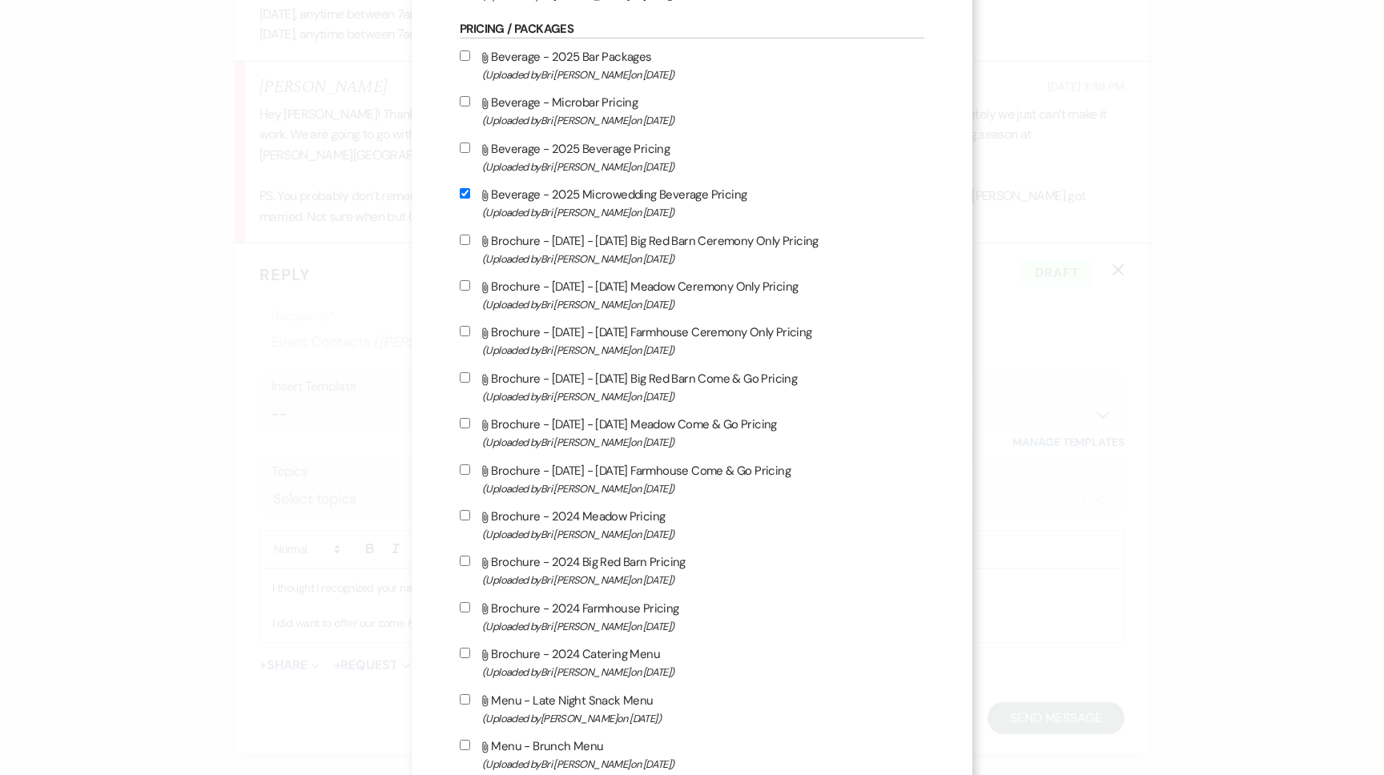
click at [617, 477] on label "Attach File Brochure - 2023 - 2024 Farmhouse Come & Go Pricing (Uploaded by Bri…" at bounding box center [692, 480] width 465 height 38
click at [470, 475] on input "Attach File Brochure - 2023 - 2024 Farmhouse Come & Go Pricing (Uploaded by Bri…" at bounding box center [465, 470] width 10 height 10
checkbox input "true"
click at [610, 442] on label "Attach File Brochure - 2023 - 2024 Meadow Come & Go Pricing (Uploaded by Bri Sc…" at bounding box center [692, 433] width 465 height 38
click at [470, 429] on input "Attach File Brochure - 2023 - 2024 Meadow Come & Go Pricing (Uploaded by Bri Sc…" at bounding box center [465, 423] width 10 height 10
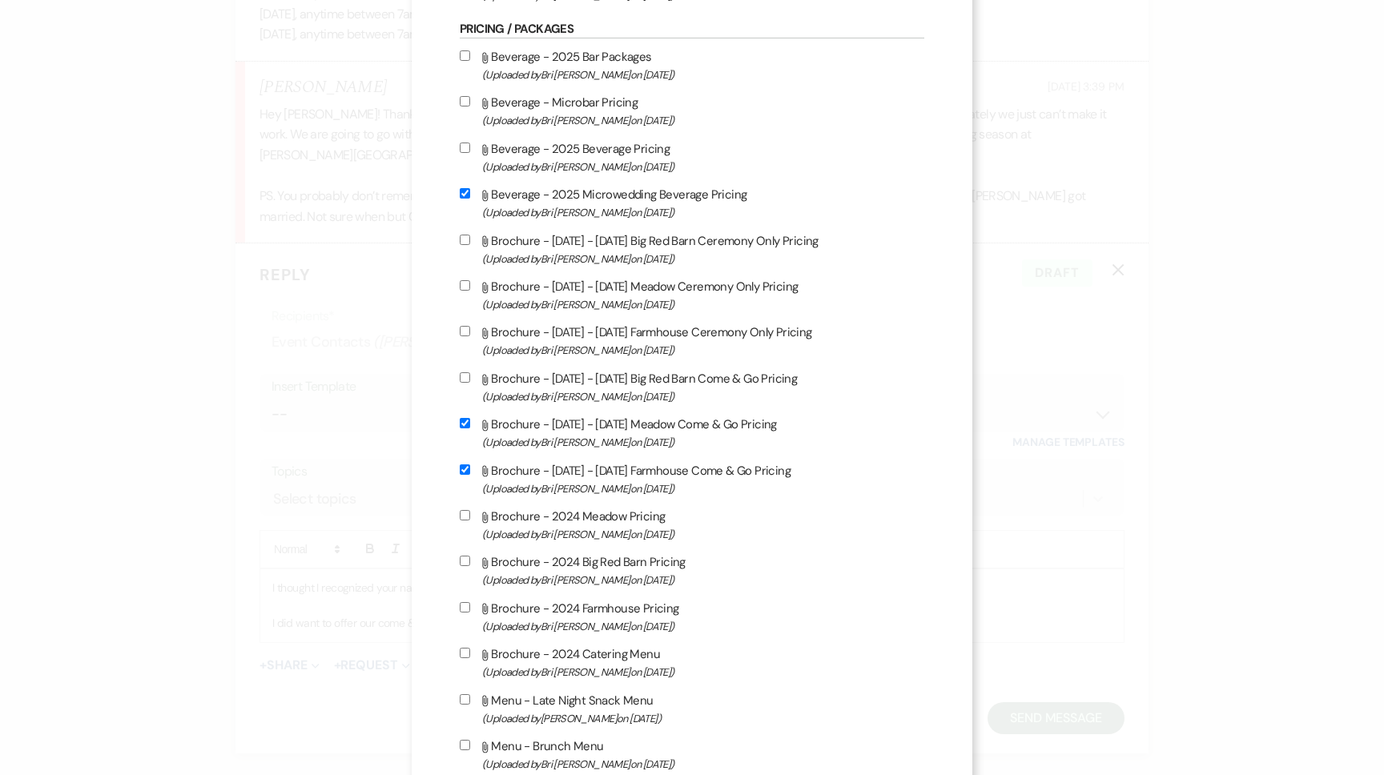
checkbox input "true"
click at [611, 385] on label "Attach File Brochure - 2023 - 2024 Big Red Barn Come & Go Pricing (Uploaded by …" at bounding box center [692, 387] width 465 height 38
click at [470, 383] on input "Attach File Brochure - 2023 - 2024 Big Red Barn Come & Go Pricing (Uploaded by …" at bounding box center [465, 377] width 10 height 10
checkbox input "true"
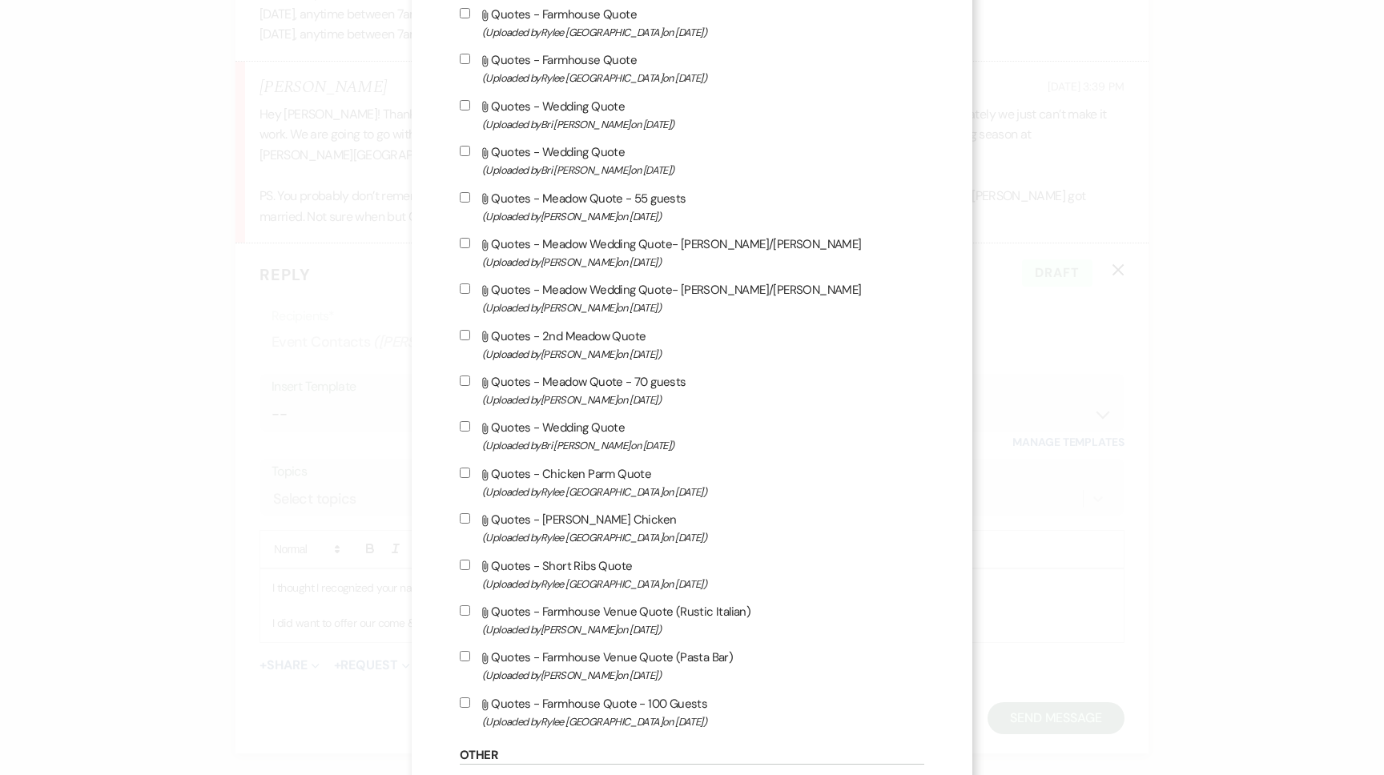
scroll to position [4796, 0]
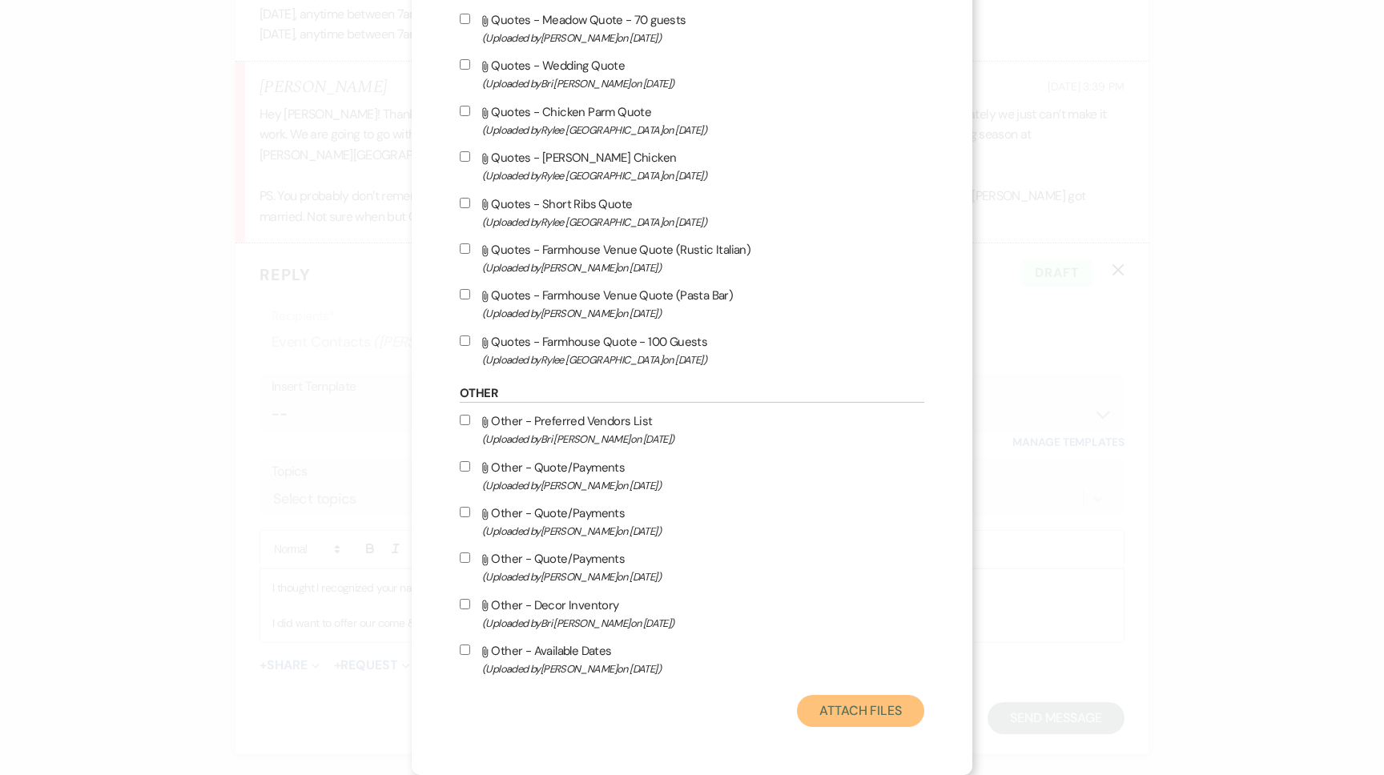
click at [877, 707] on button "Attach Files" at bounding box center [860, 711] width 127 height 32
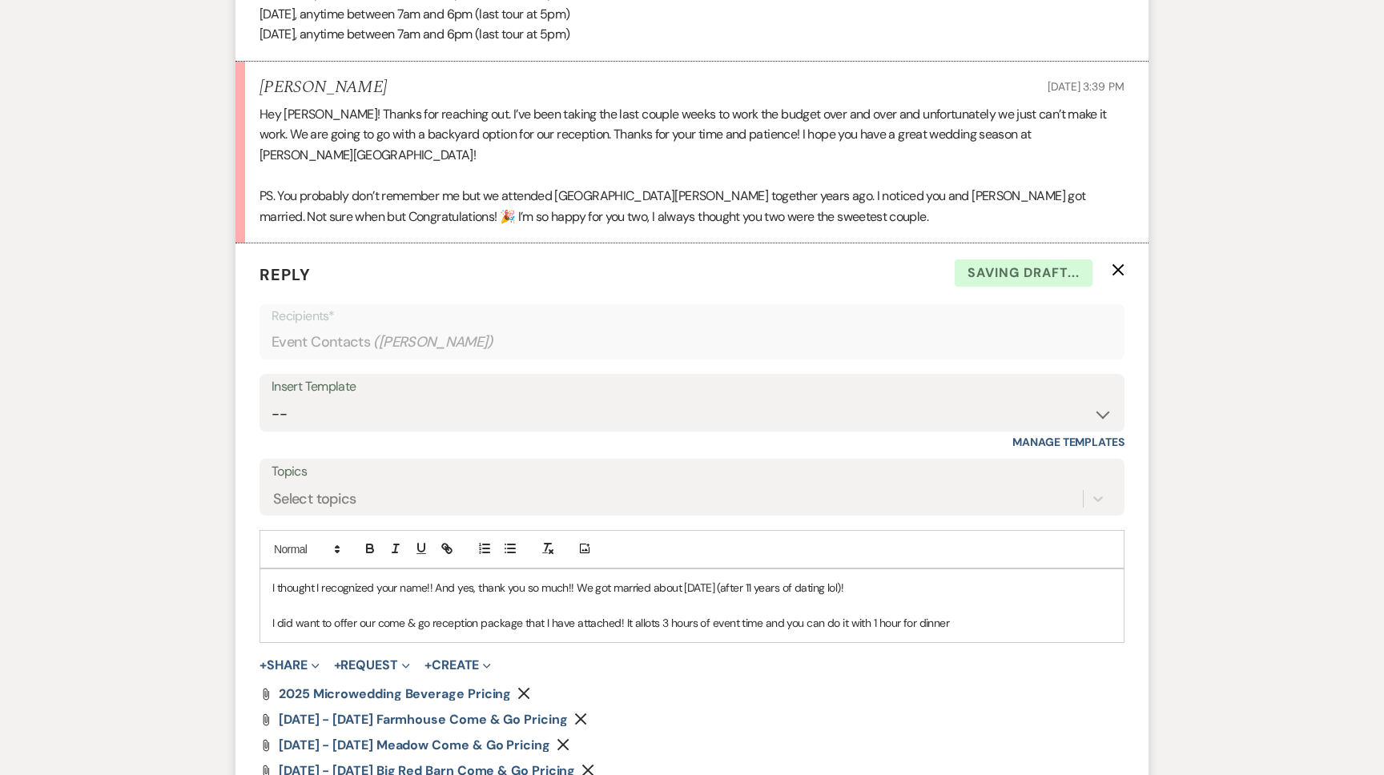
click at [968, 614] on p "I did want to offer our come & go reception package that I have attached! It al…" at bounding box center [692, 623] width 840 height 18
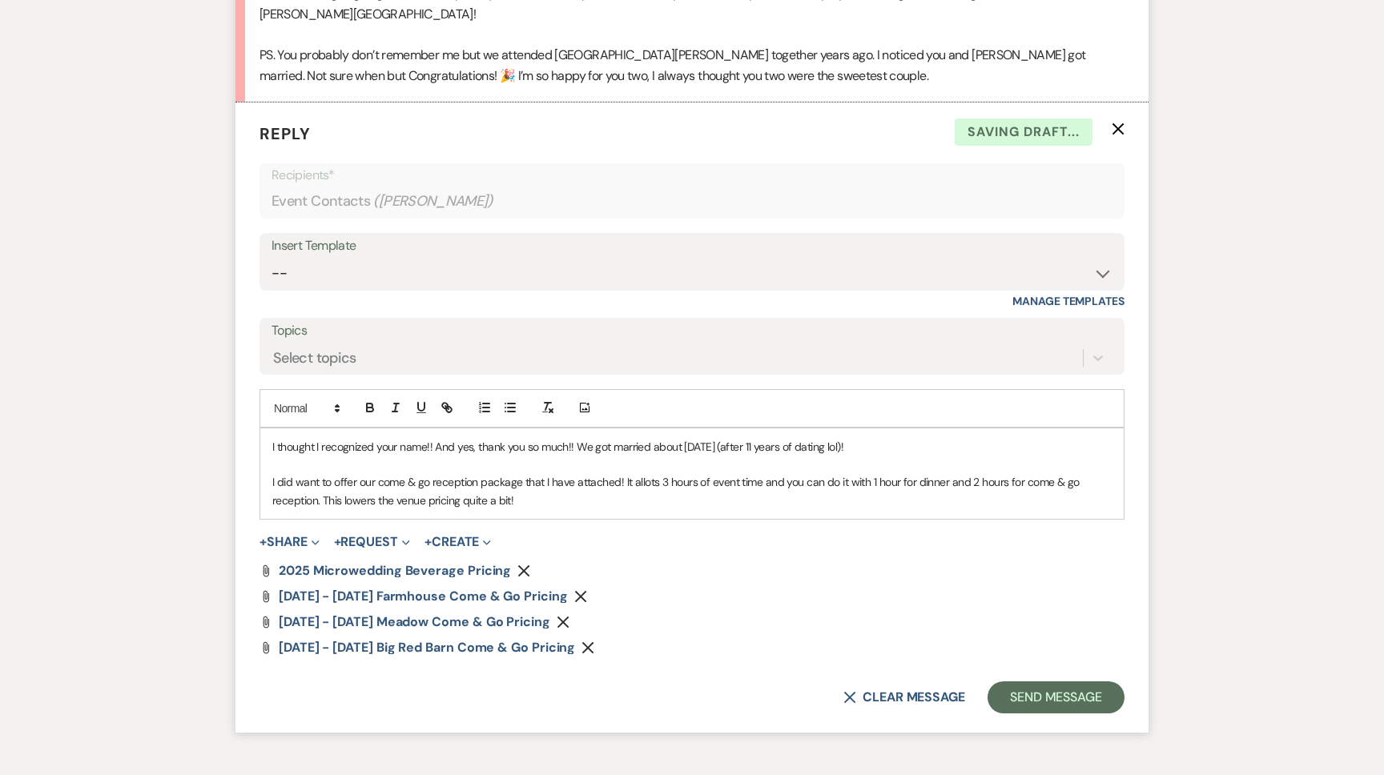
scroll to position [2277, 0]
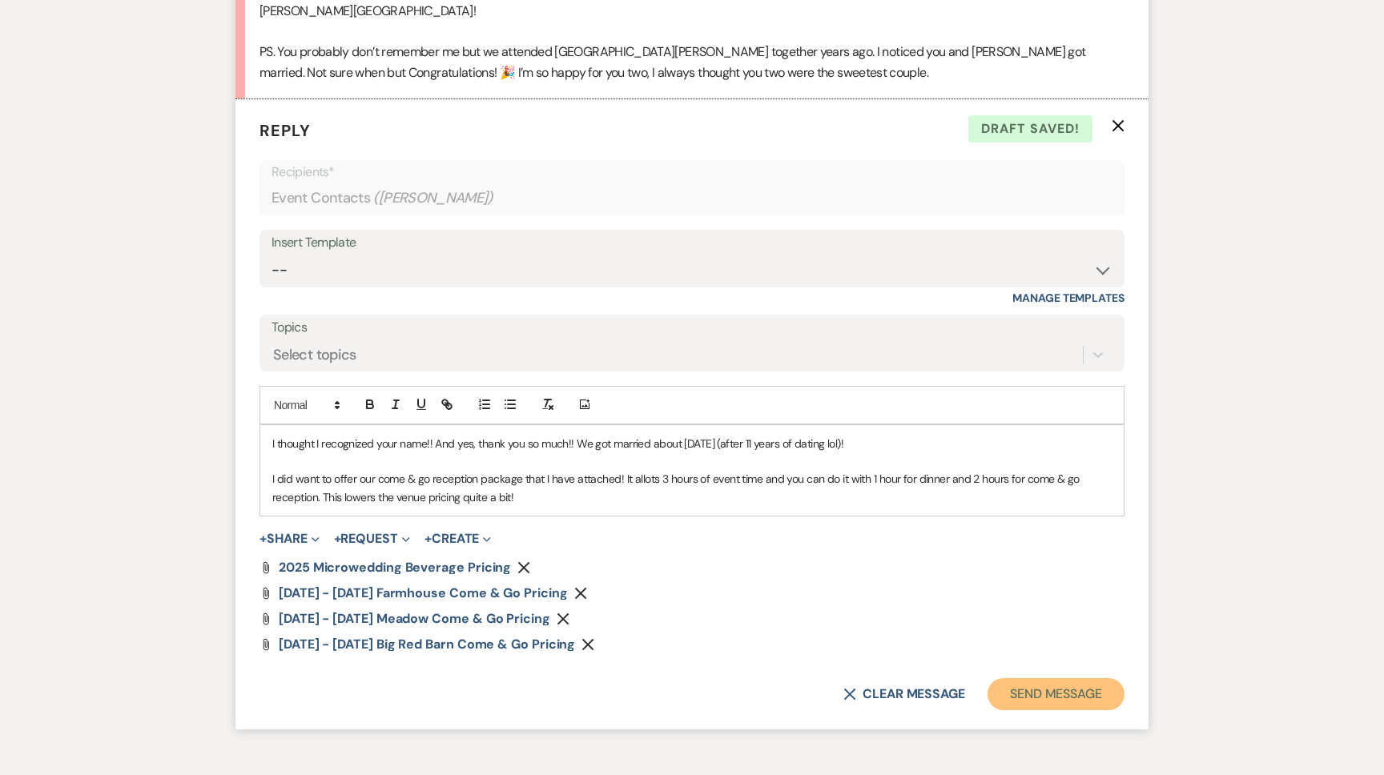
click at [1051, 679] on button "Send Message" at bounding box center [1056, 695] width 137 height 32
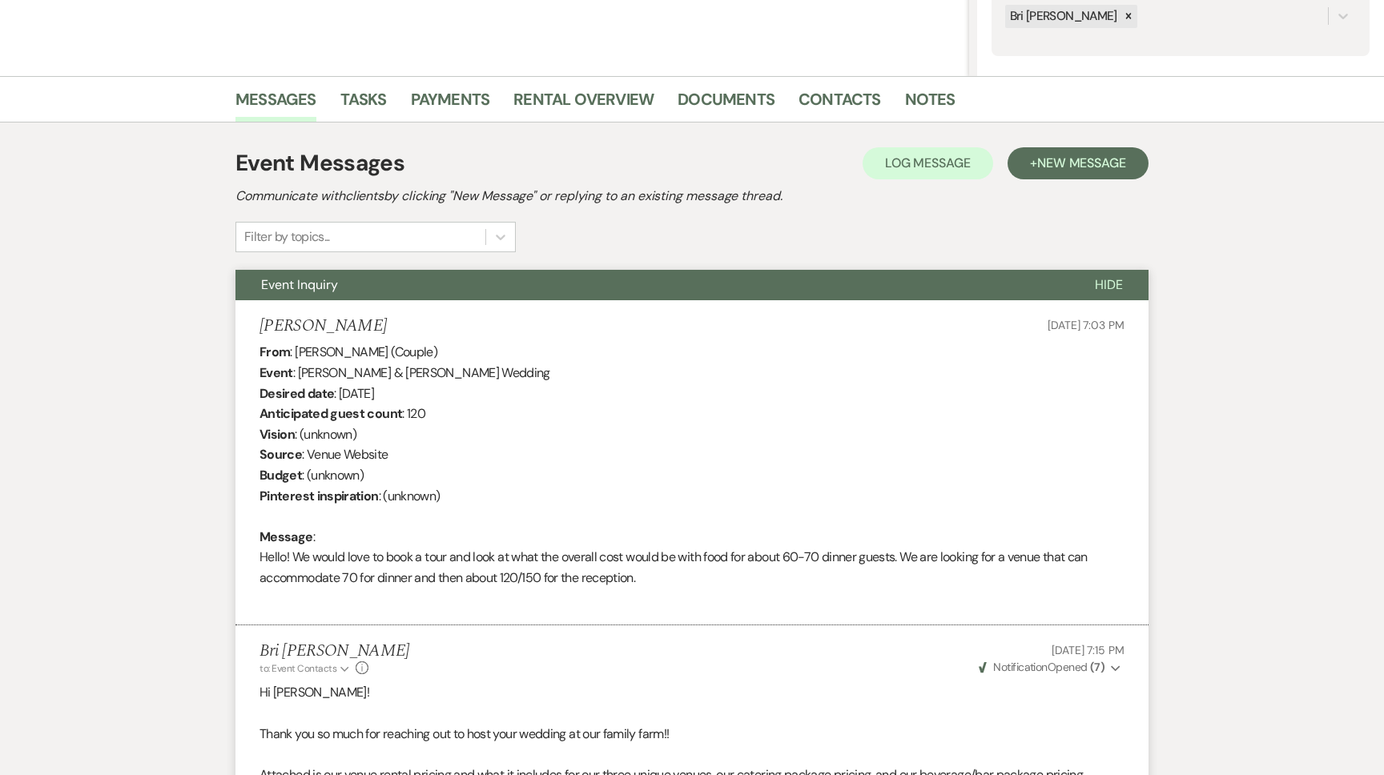
scroll to position [0, 0]
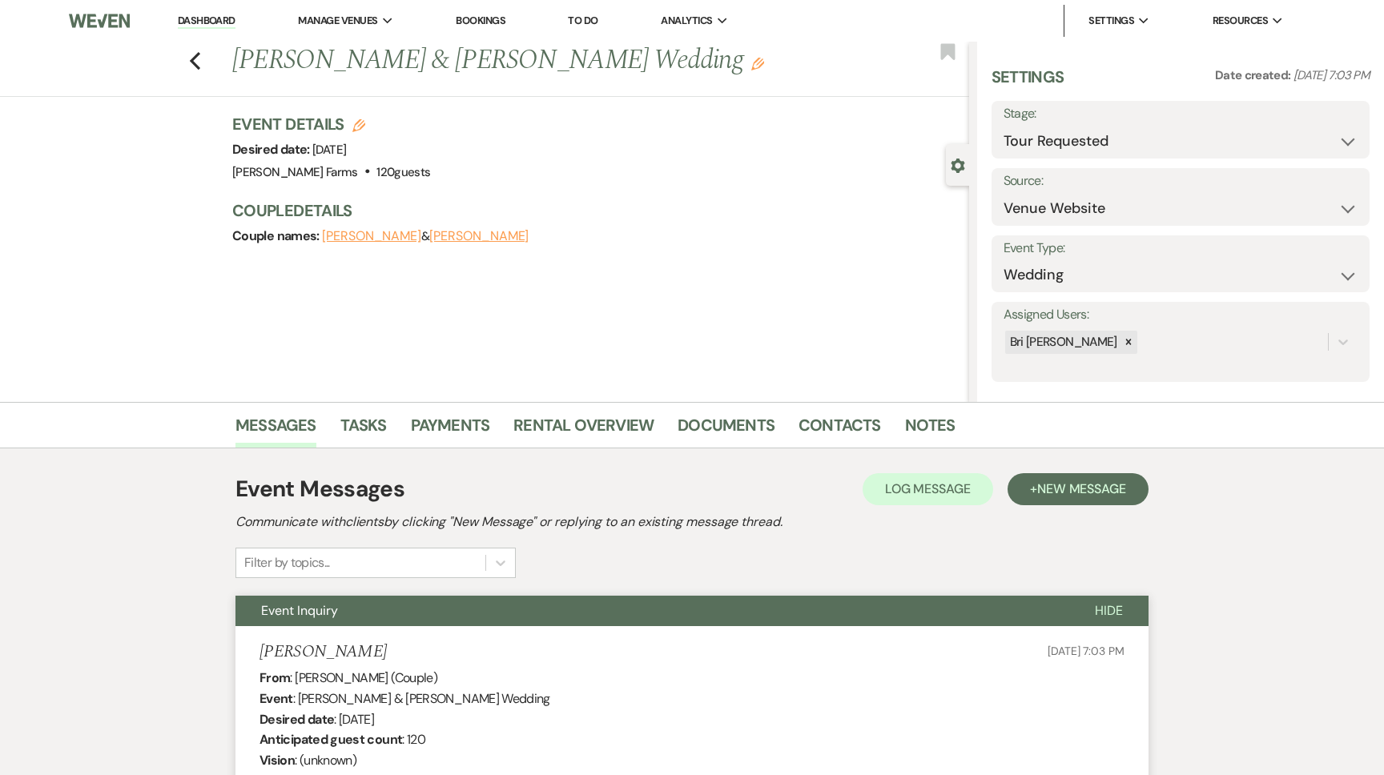
click at [214, 23] on link "Dashboard" at bounding box center [207, 21] width 58 height 15
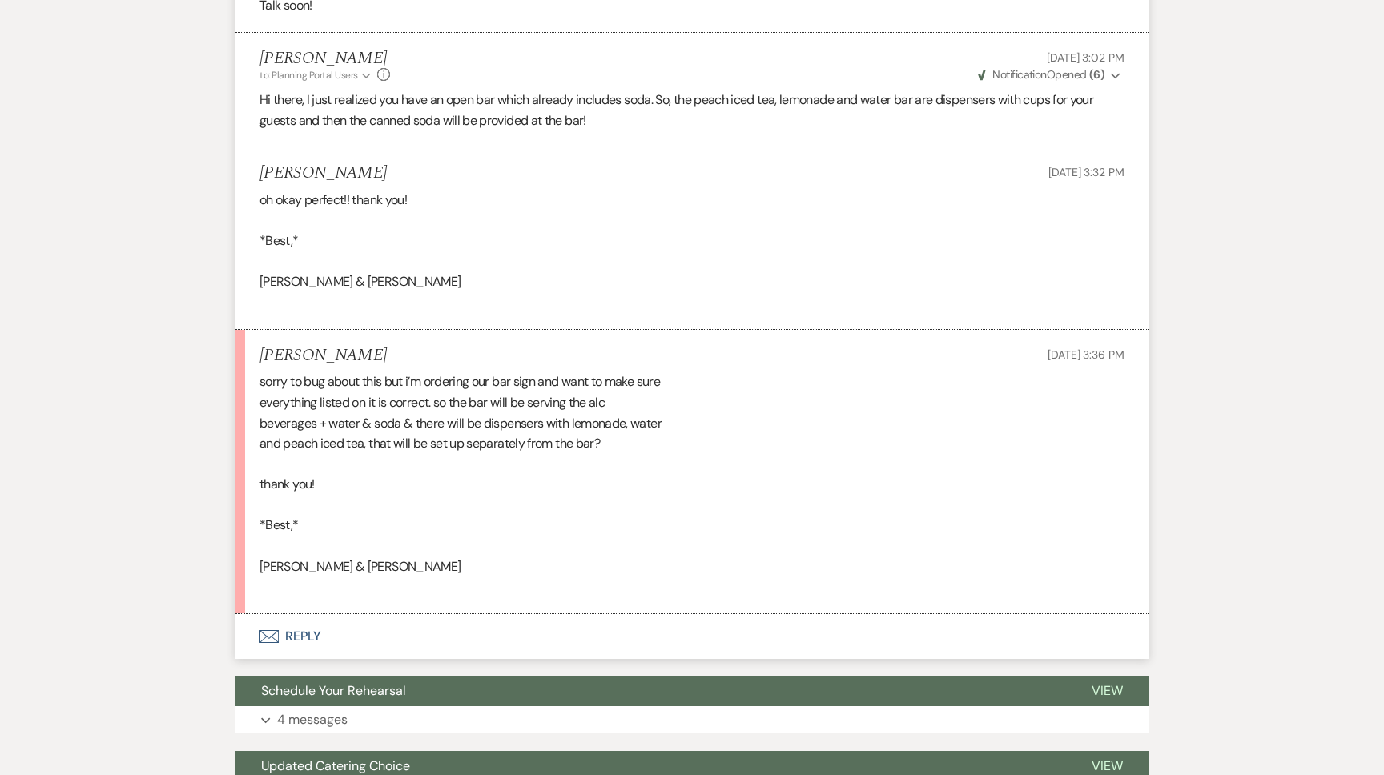
scroll to position [5562, 0]
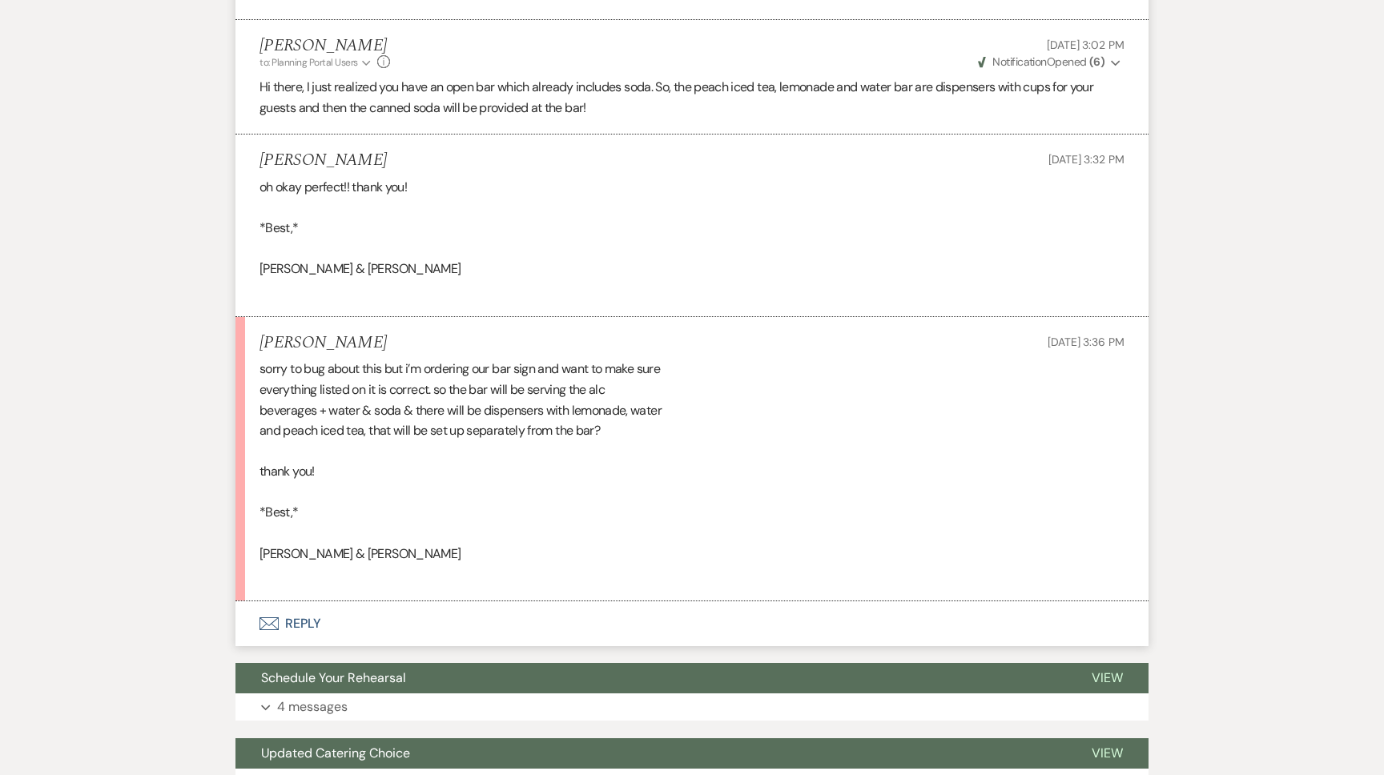
click at [428, 602] on button "Envelope Reply" at bounding box center [692, 624] width 913 height 45
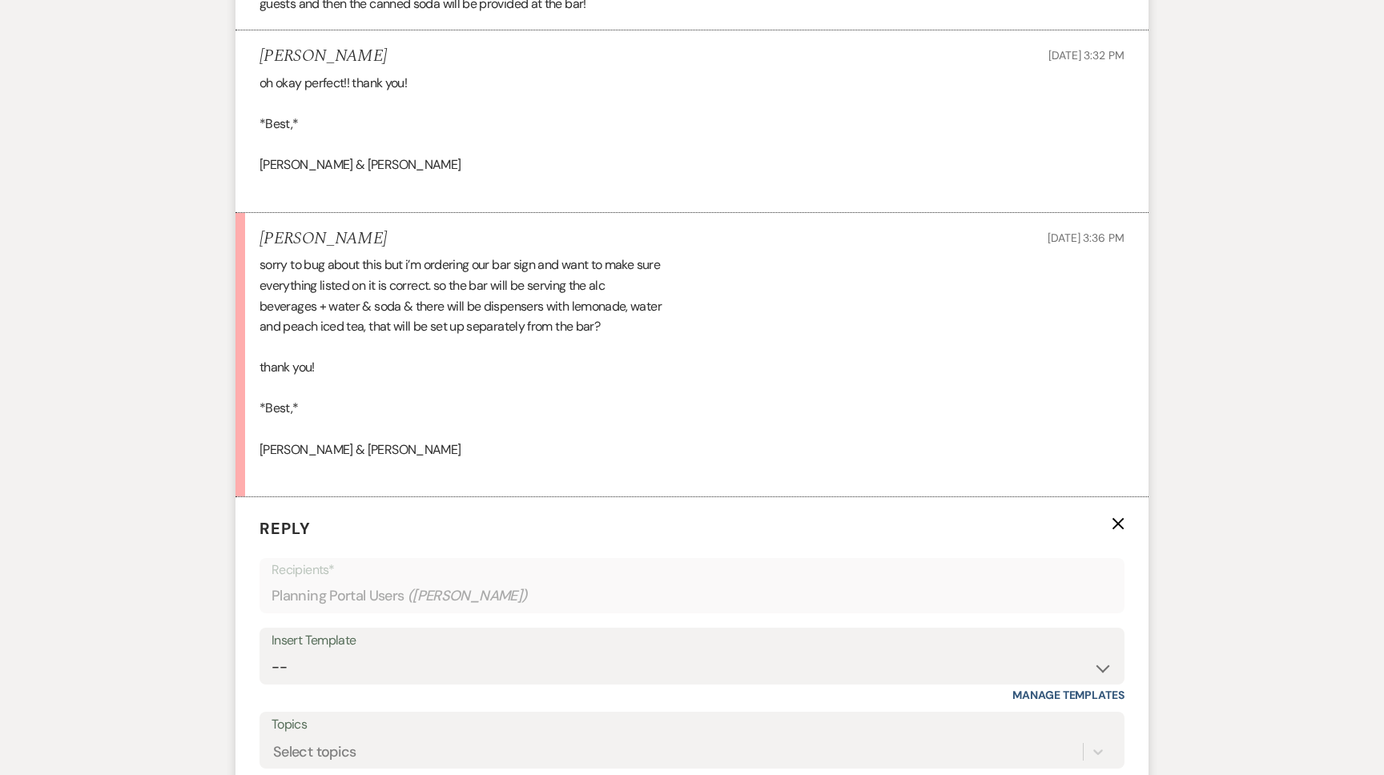
scroll to position [5726, 0]
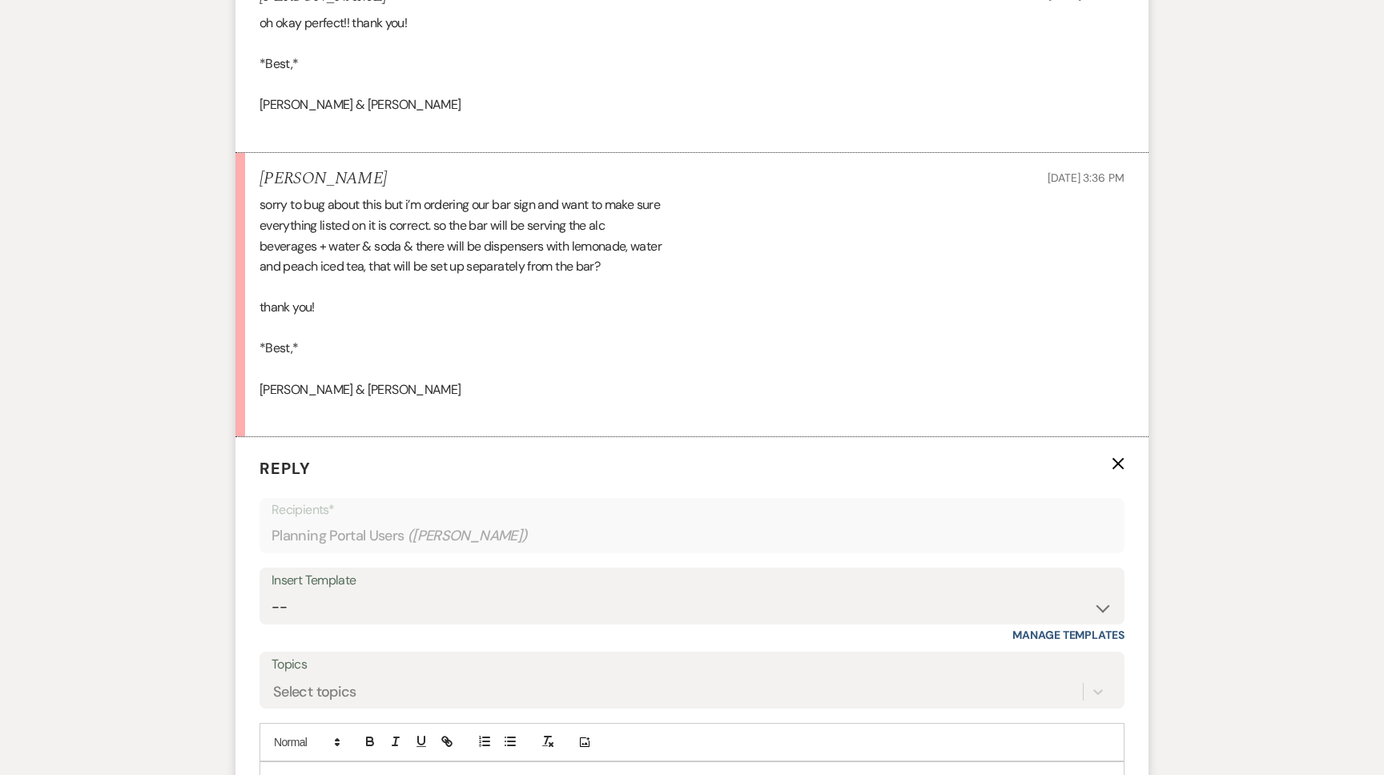
click at [360, 772] on p at bounding box center [692, 781] width 840 height 18
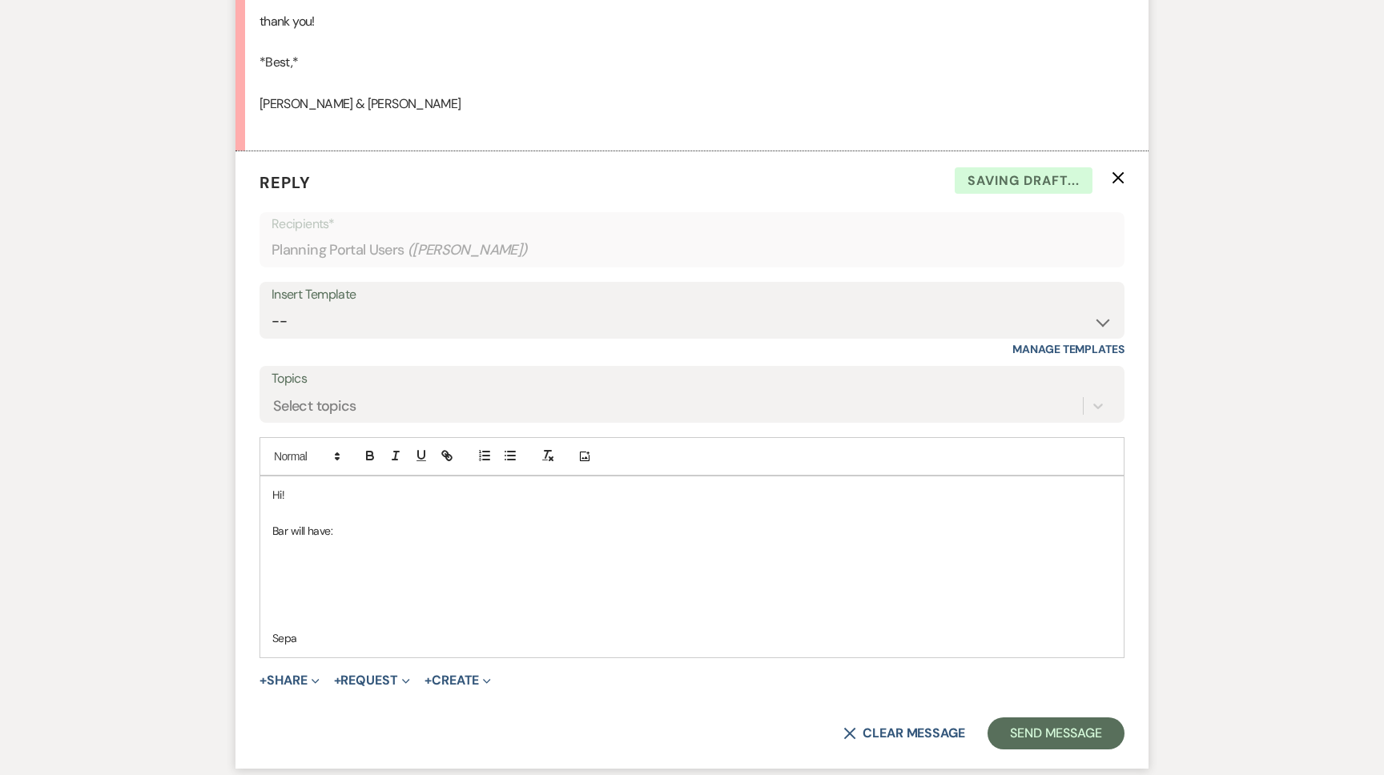
scroll to position [6013, 0]
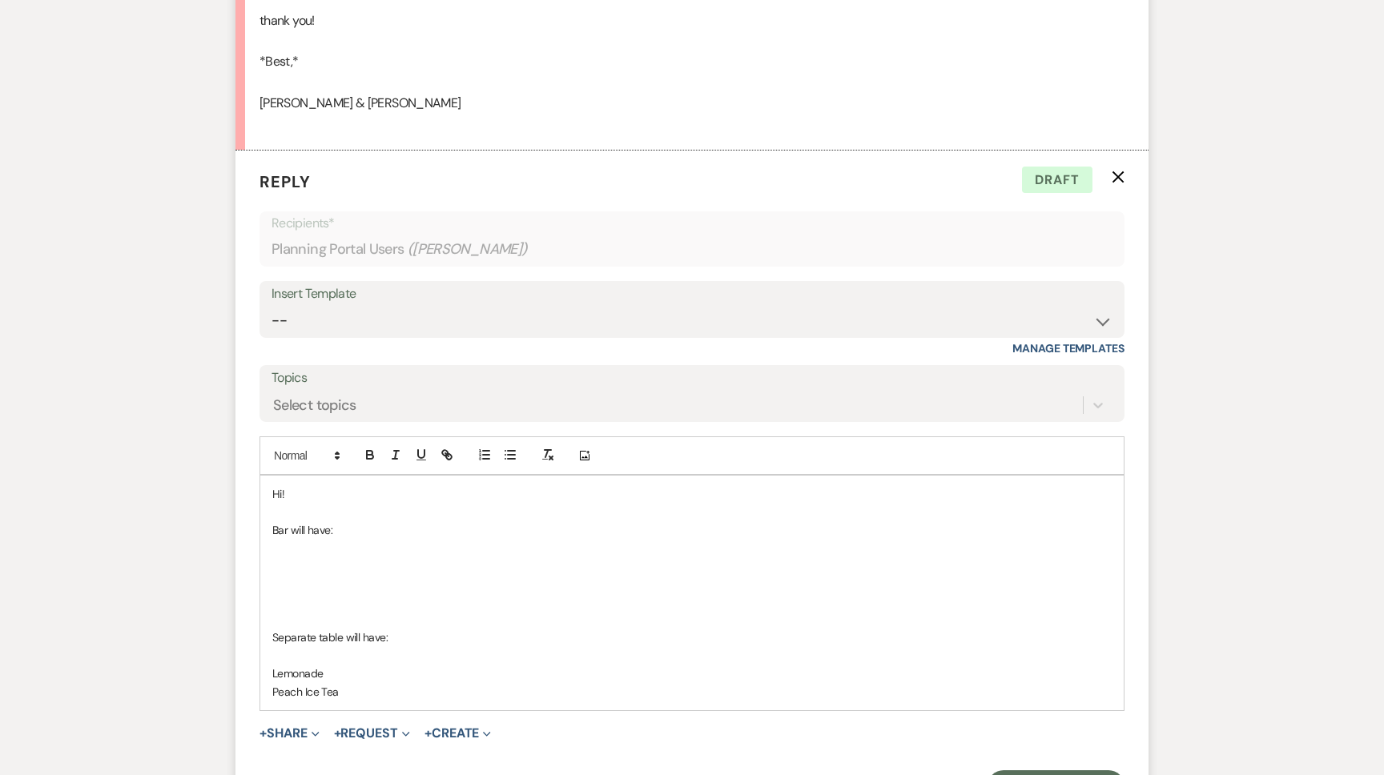
click at [297, 558] on p at bounding box center [692, 567] width 840 height 18
click at [363, 575] on p at bounding box center [692, 584] width 840 height 18
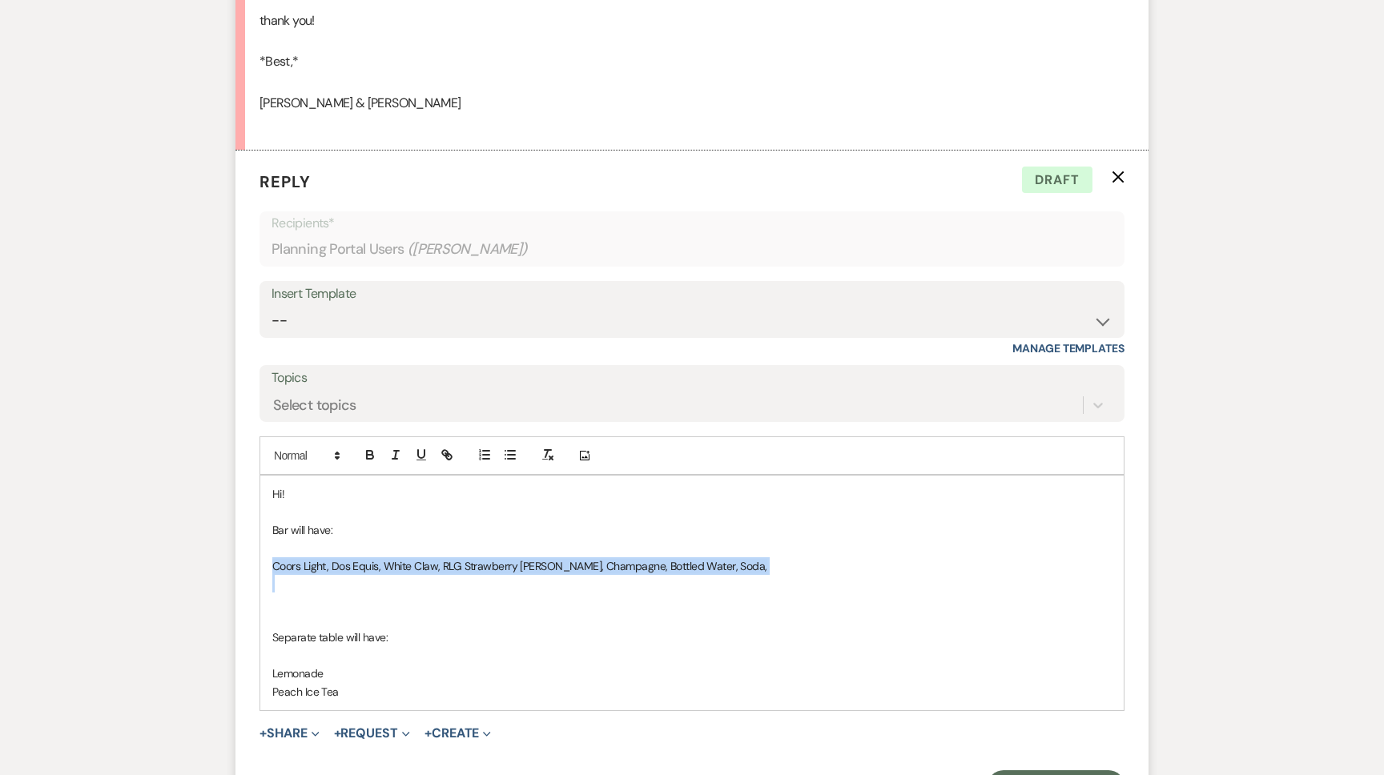
drag, startPoint x: 342, startPoint y: 559, endPoint x: 267, endPoint y: 550, distance: 75.9
click at [268, 550] on div "Hi! Bar will have: Coors Light, Dos Equis, White Claw, RLG Strawberry Margarita…" at bounding box center [692, 593] width 864 height 235
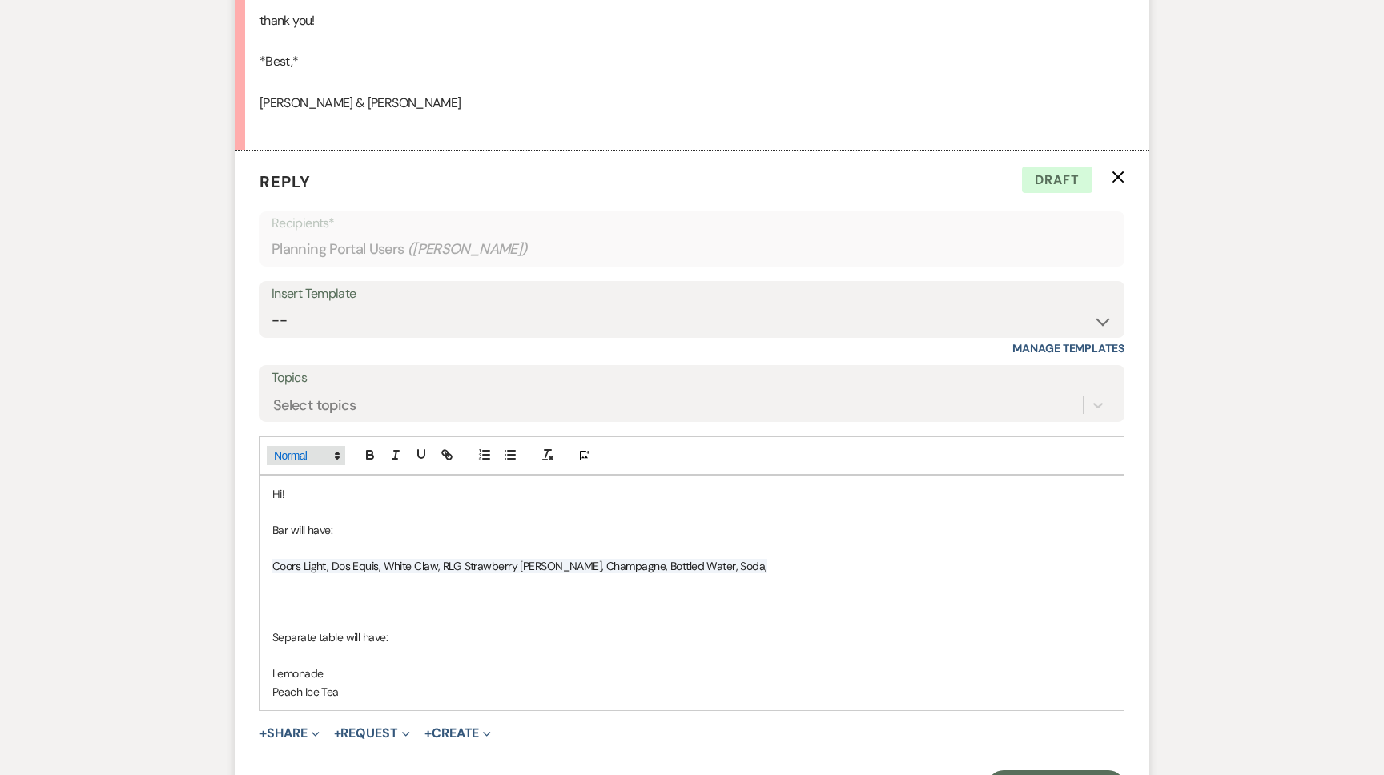
click at [326, 446] on span at bounding box center [306, 455] width 79 height 19
click at [348, 544] on span at bounding box center [323, 556] width 98 height 25
click at [409, 559] on span "Coors Light, Dos Equis, White Claw, RLG Strawberry Margarita, Champagne, Bottle…" at bounding box center [519, 566] width 495 height 14
click at [300, 629] on p "Separate table will have:" at bounding box center [692, 638] width 840 height 18
click at [289, 611] on p at bounding box center [692, 620] width 840 height 18
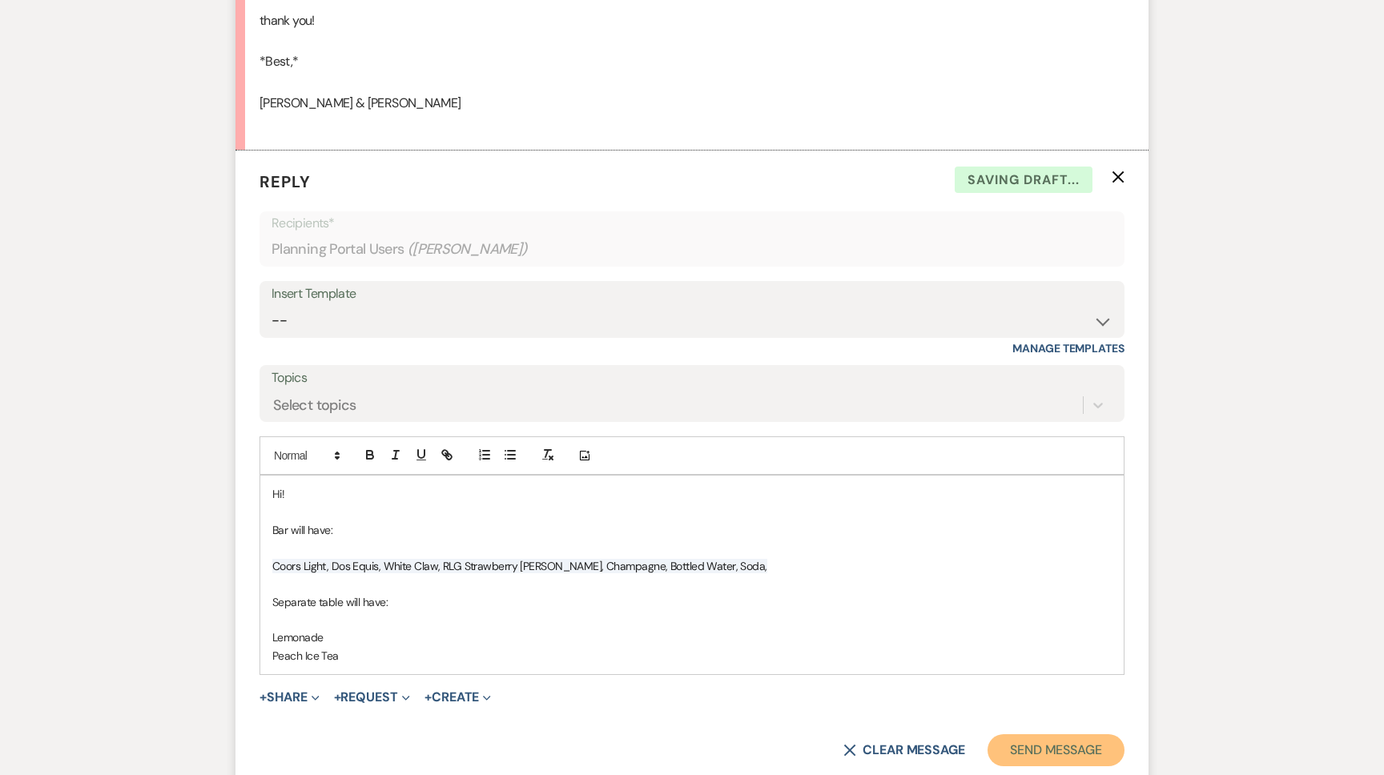
click at [1028, 735] on button "Send Message" at bounding box center [1056, 751] width 137 height 32
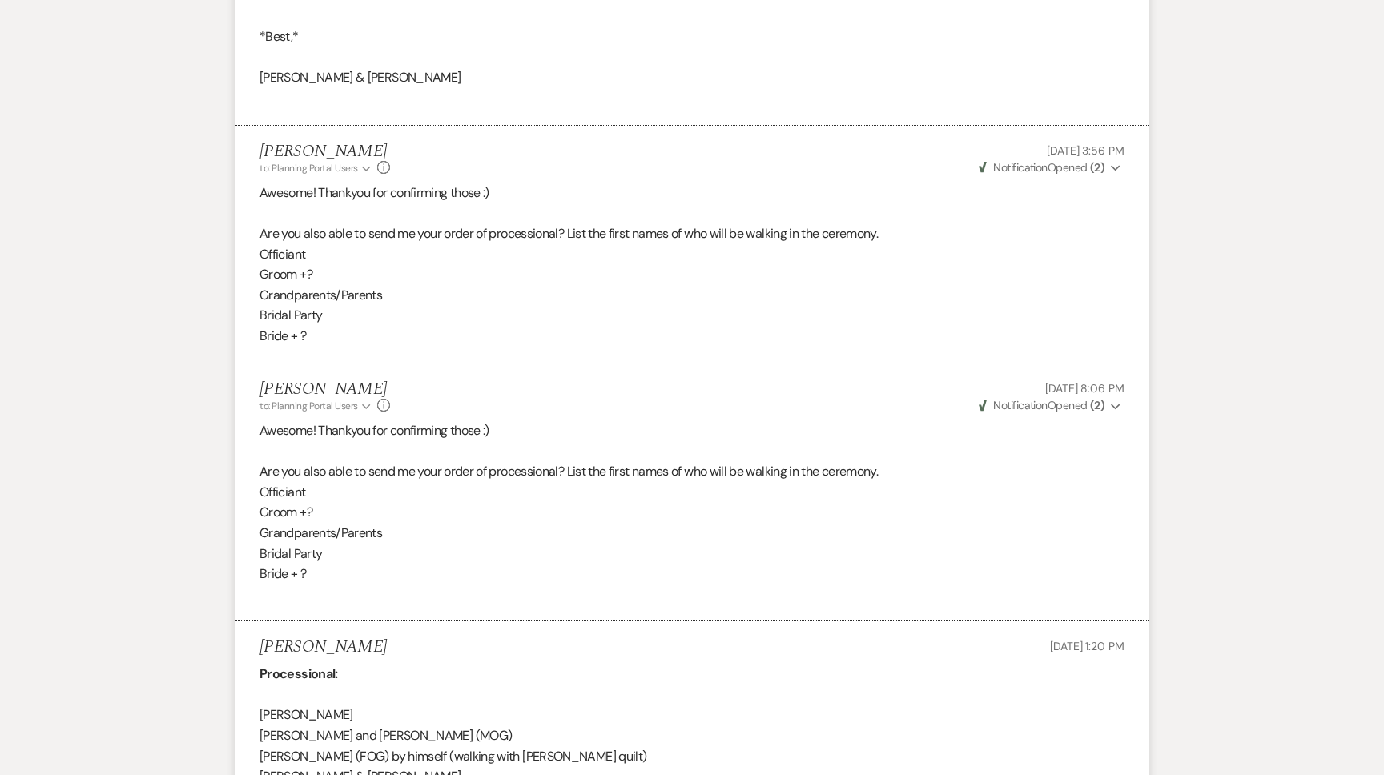
scroll to position [2214, 0]
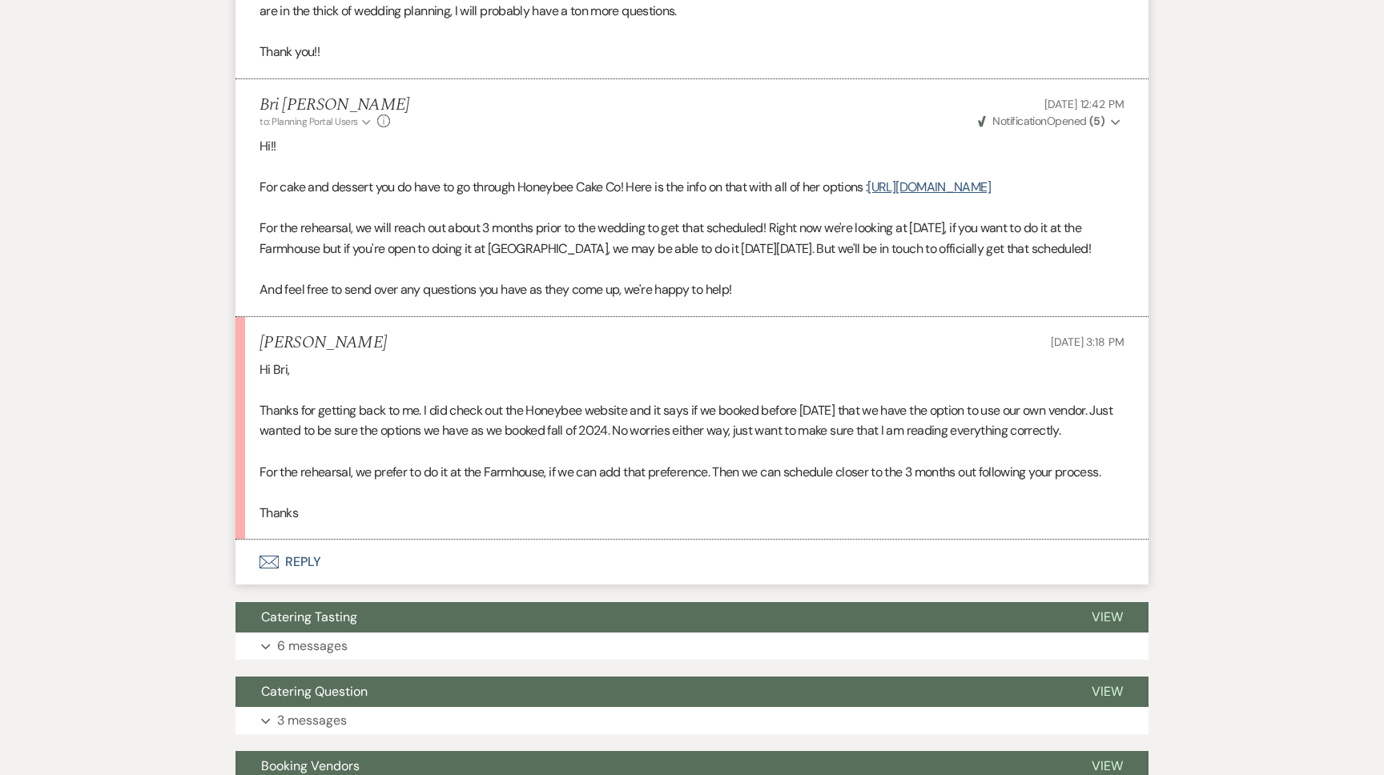
scroll to position [690, 0]
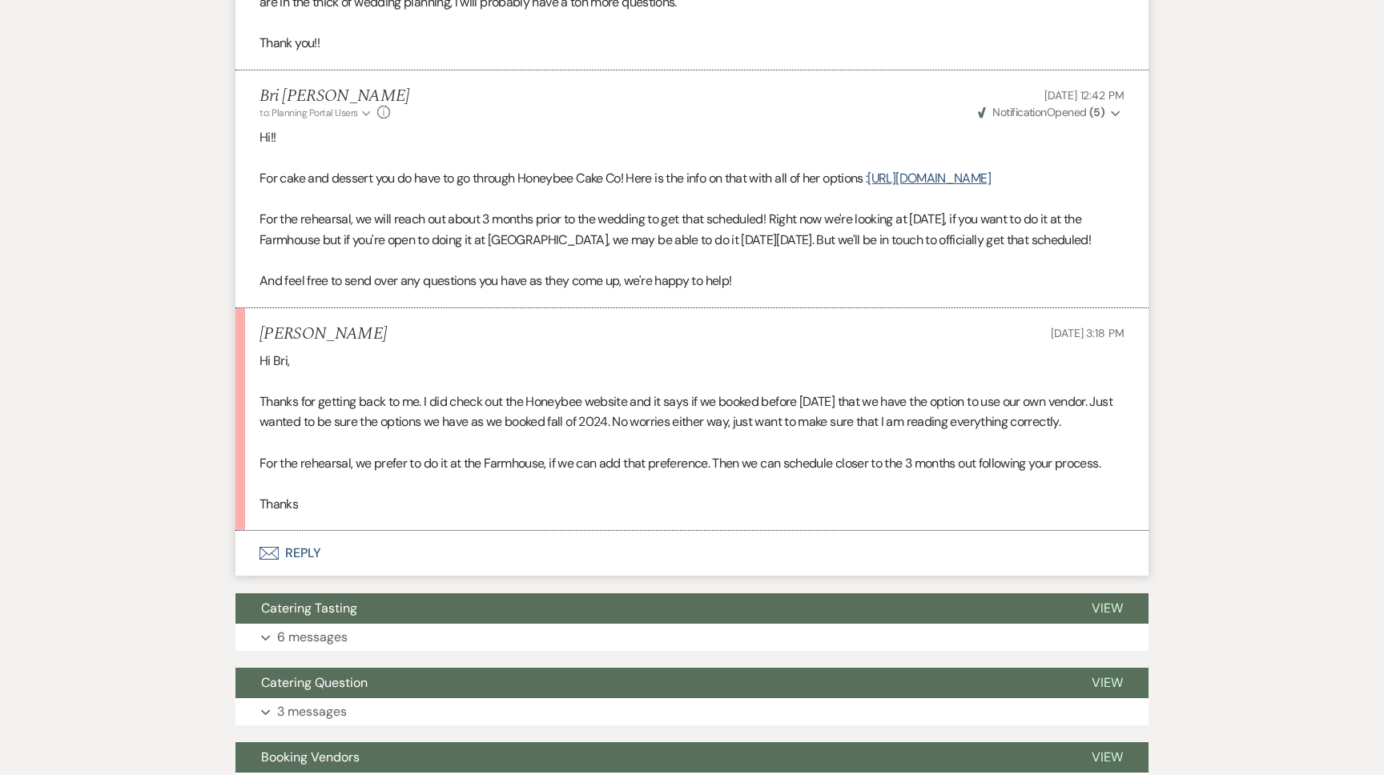
click at [378, 541] on button "Envelope Reply" at bounding box center [692, 553] width 913 height 45
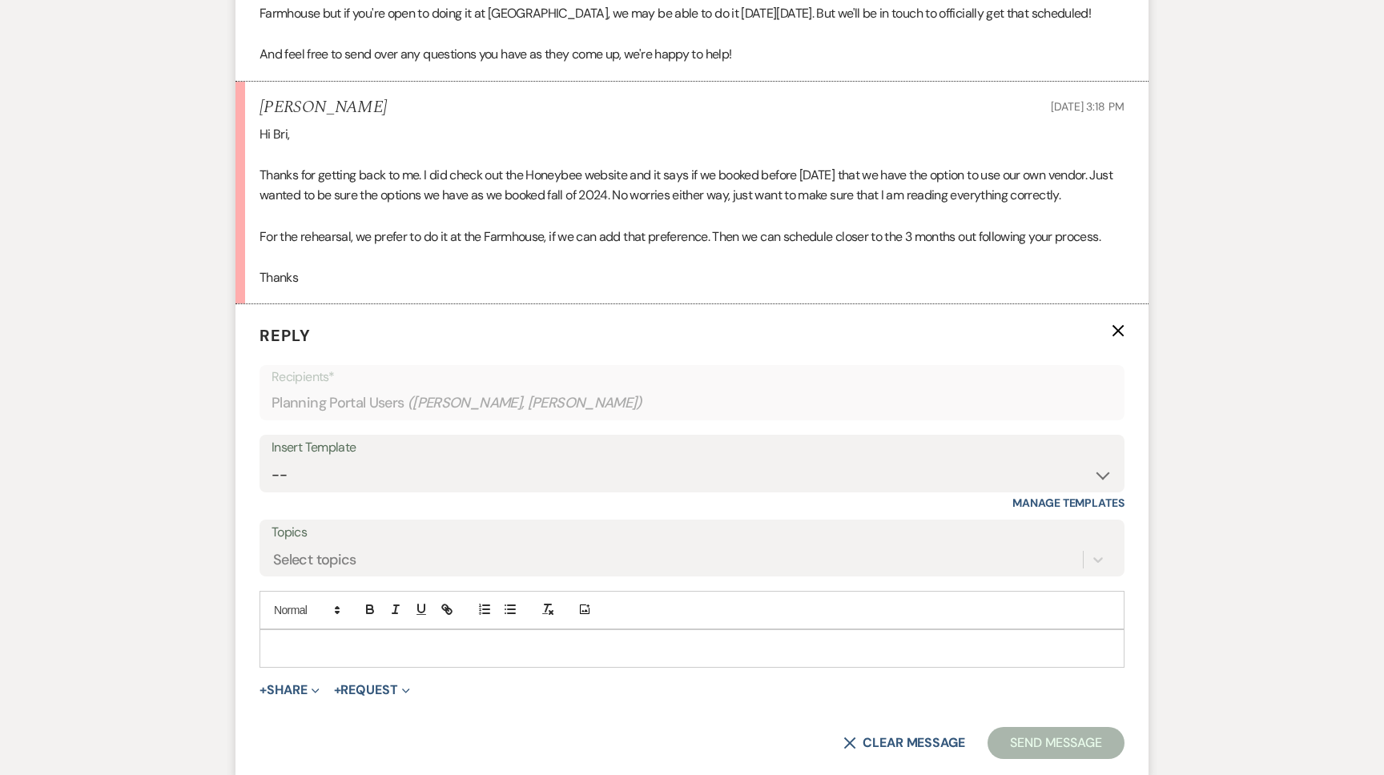
scroll to position [1009, 0]
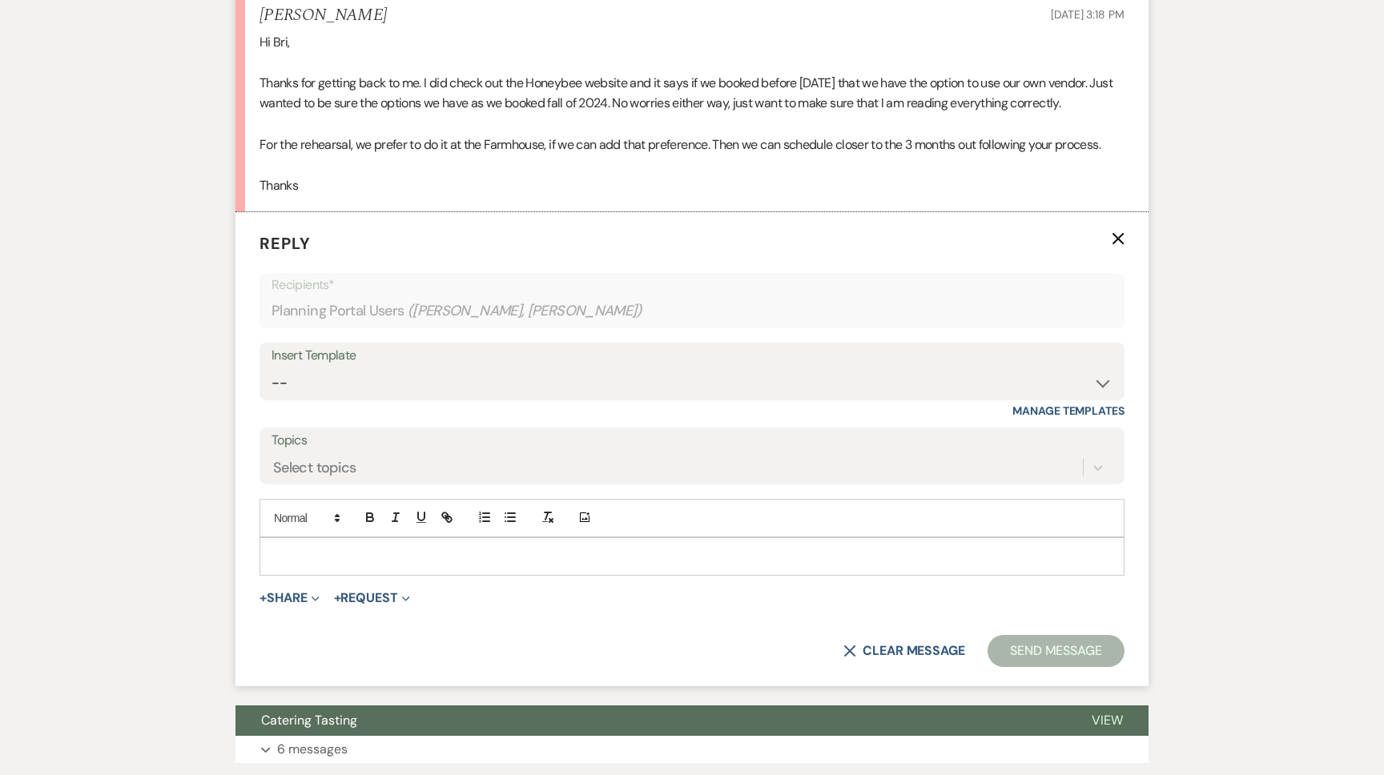
click at [307, 561] on p at bounding box center [692, 557] width 840 height 18
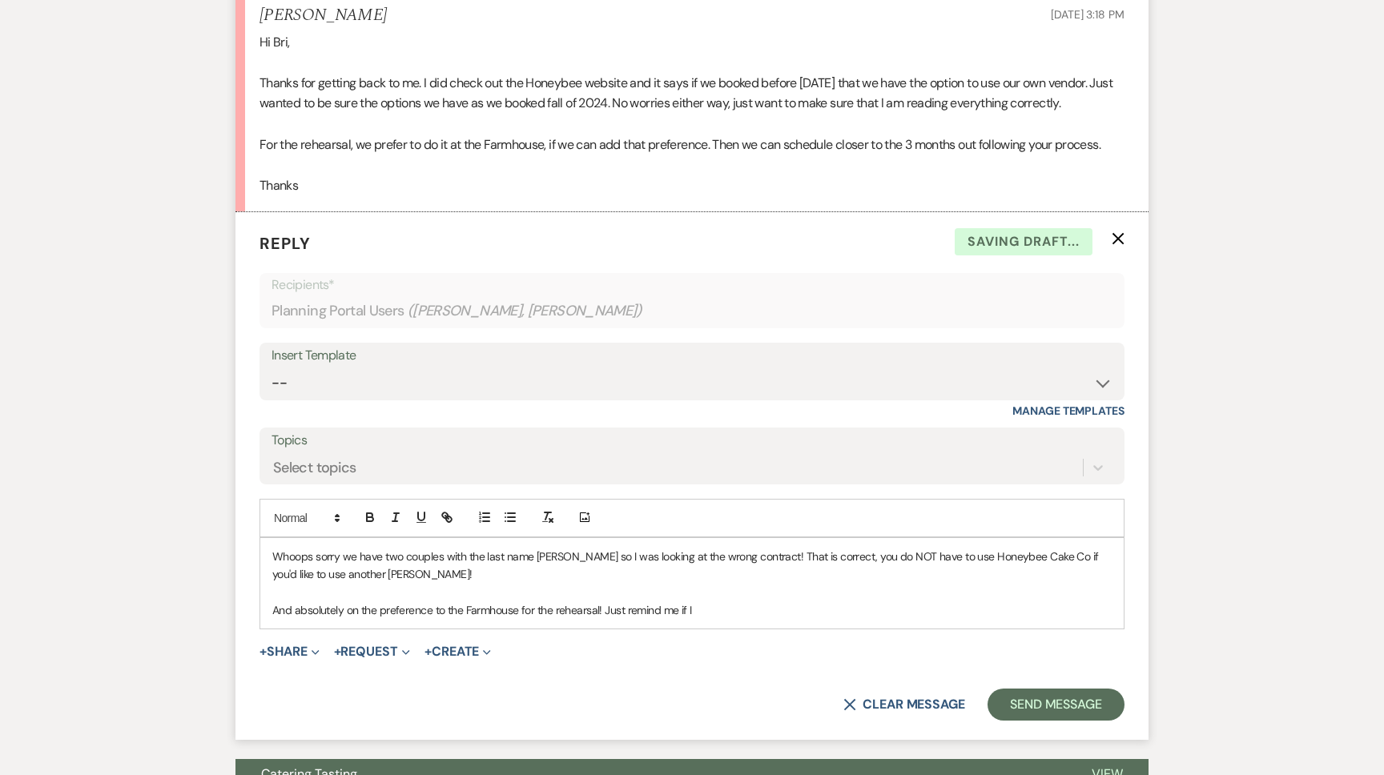
drag, startPoint x: 601, startPoint y: 604, endPoint x: 879, endPoint y: 654, distance: 282.4
click at [879, 654] on form "Reply X Saving draft... Recipients* Planning Portal Users ( [PERSON_NAME], [PER…" at bounding box center [692, 476] width 913 height 528
click at [1078, 706] on button "Send Message" at bounding box center [1056, 705] width 137 height 32
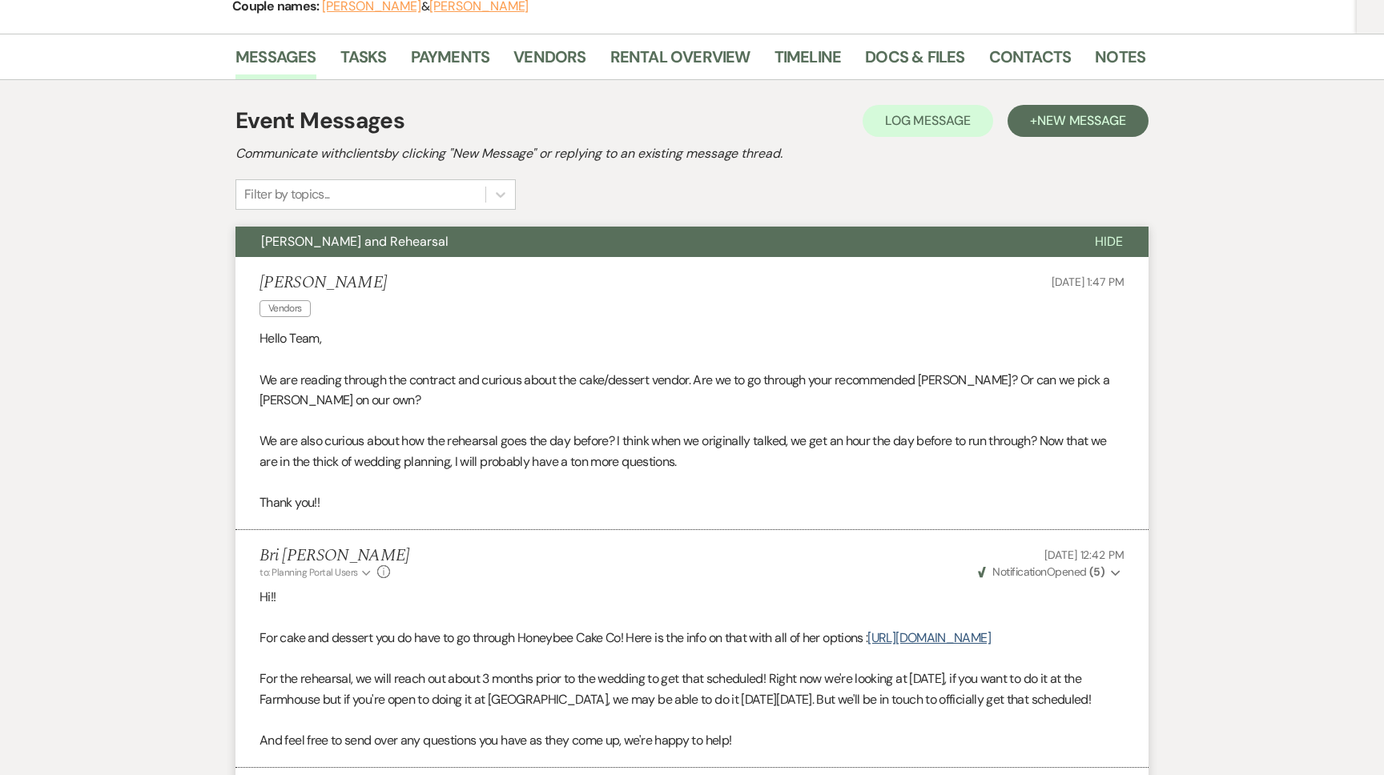
scroll to position [0, 0]
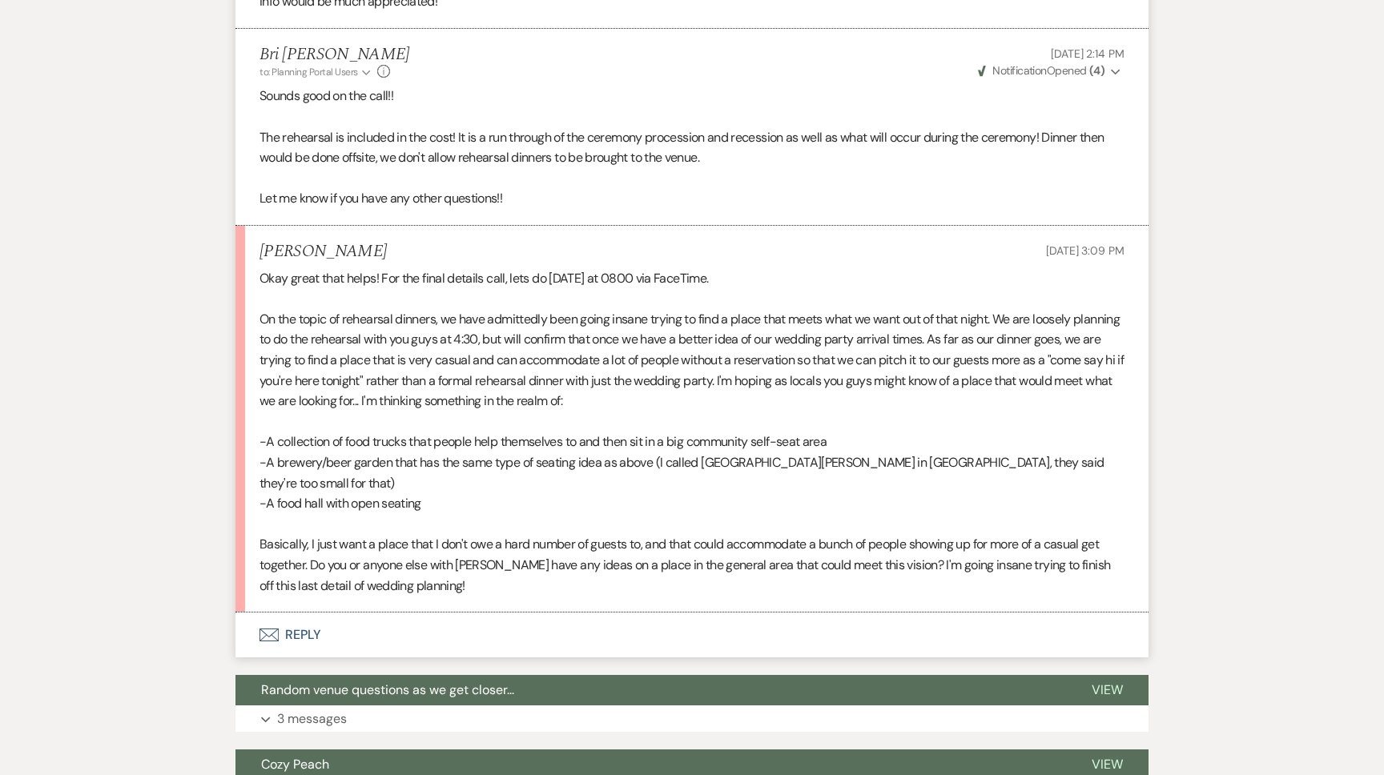
scroll to position [1072, 0]
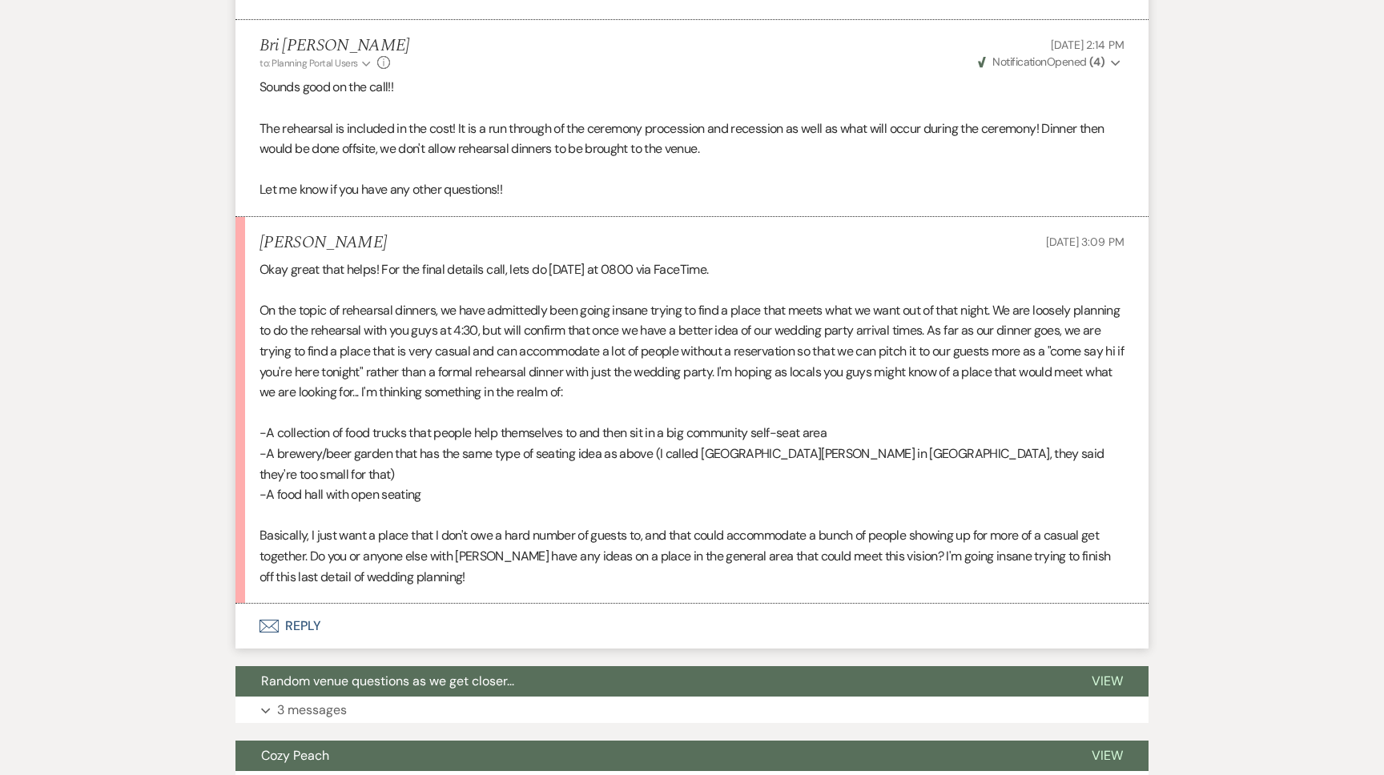
click at [377, 604] on button "Envelope Reply" at bounding box center [692, 626] width 913 height 45
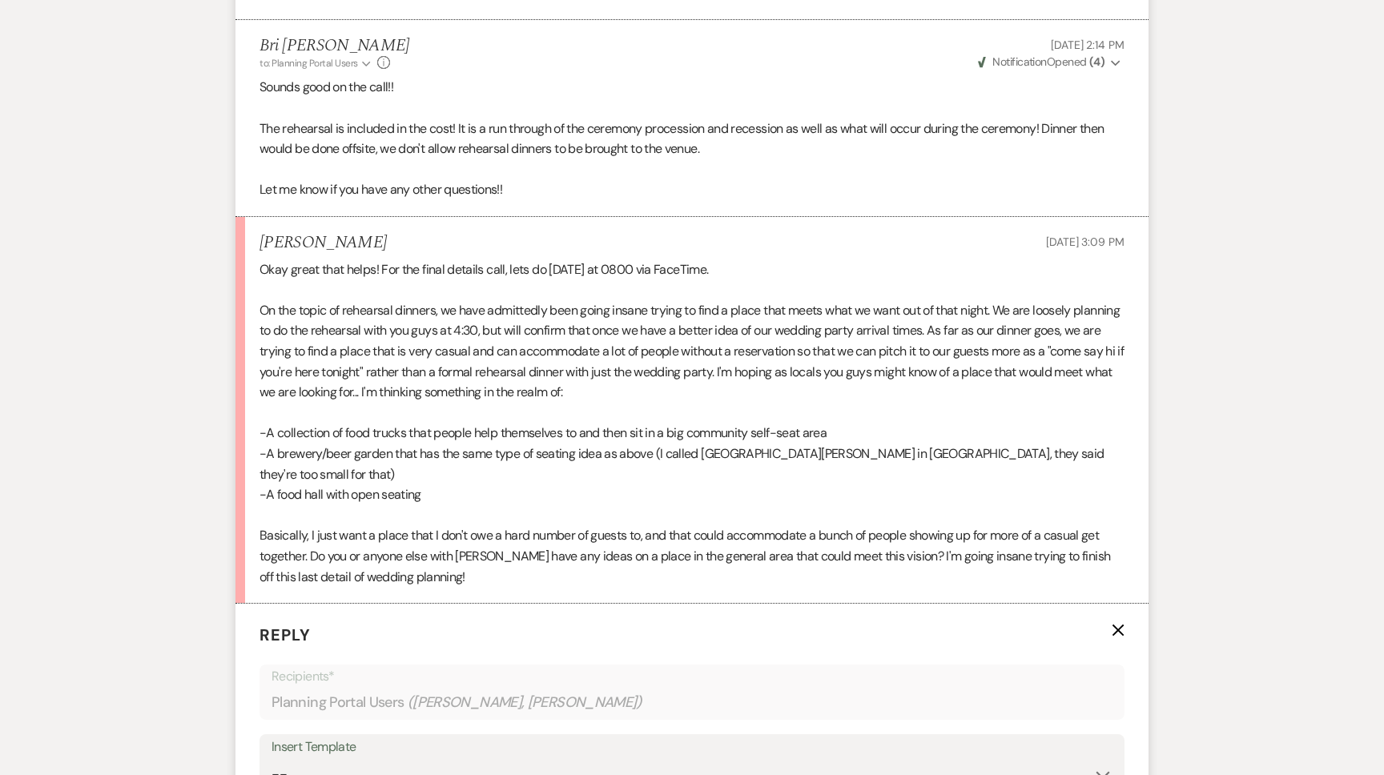
drag, startPoint x: 366, startPoint y: 243, endPoint x: 239, endPoint y: 242, distance: 127.4
click at [239, 242] on li "[PERSON_NAME] [DATE] 3:09 PM Okay great that helps! For the final details call,…" at bounding box center [692, 410] width 913 height 387
copy h5 "[PERSON_NAME]"
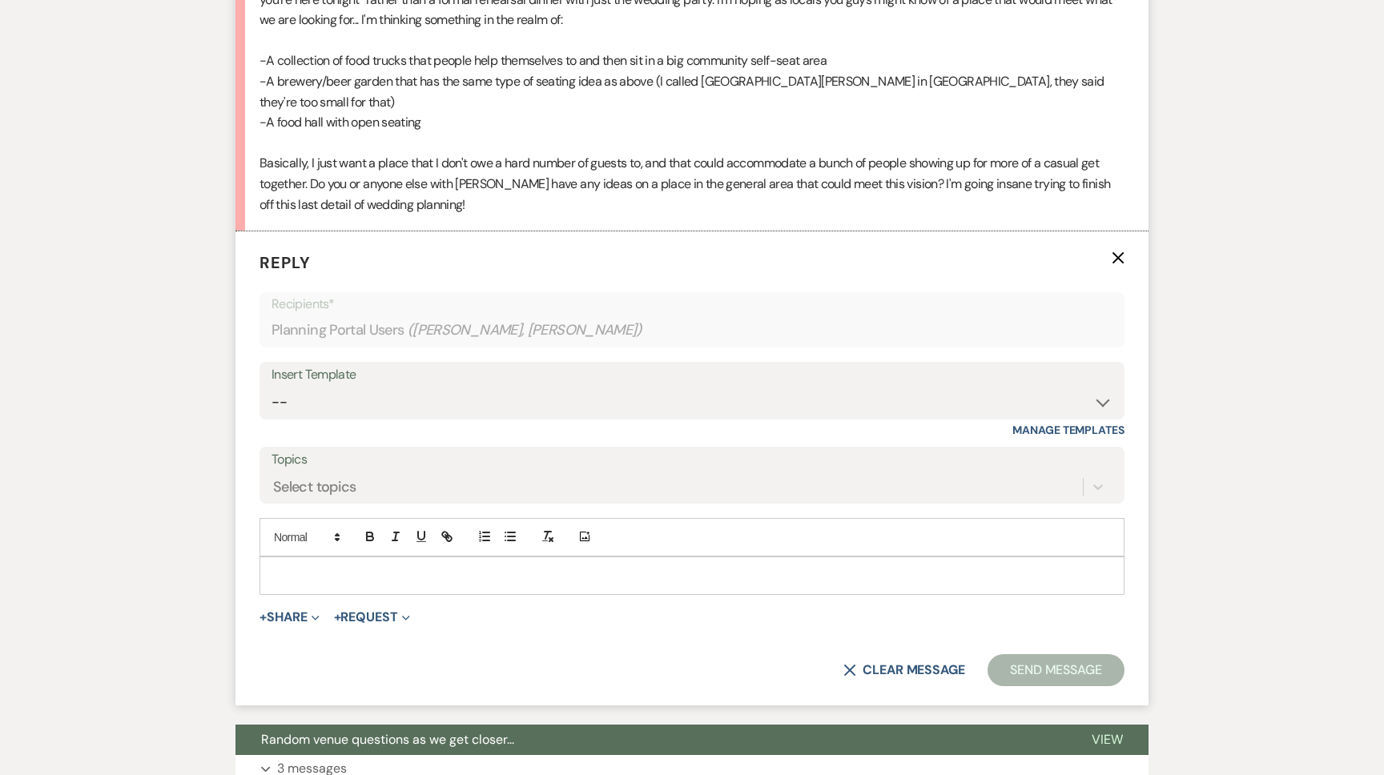
scroll to position [1482, 0]
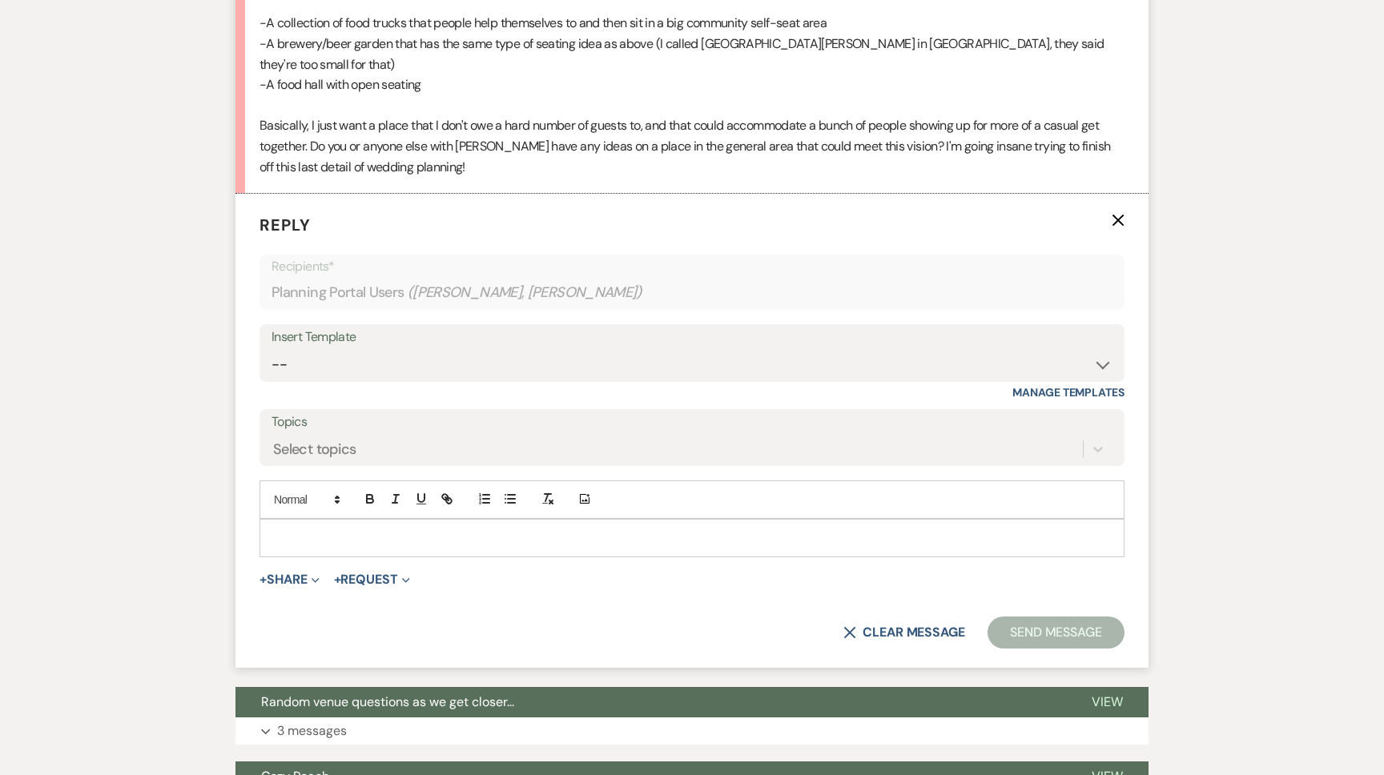
click at [383, 530] on p at bounding box center [692, 539] width 840 height 18
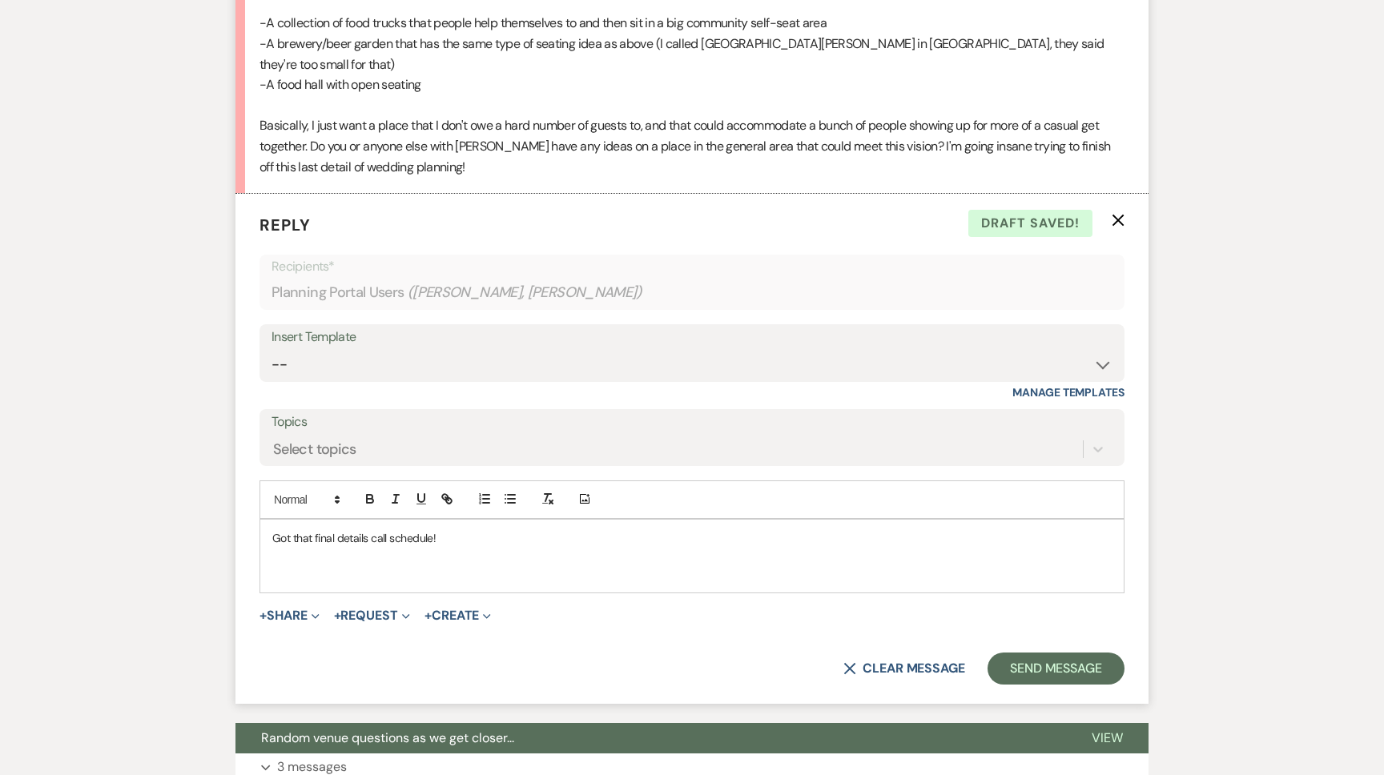
click at [328, 562] on div "Got that final details call schedule!" at bounding box center [692, 556] width 864 height 73
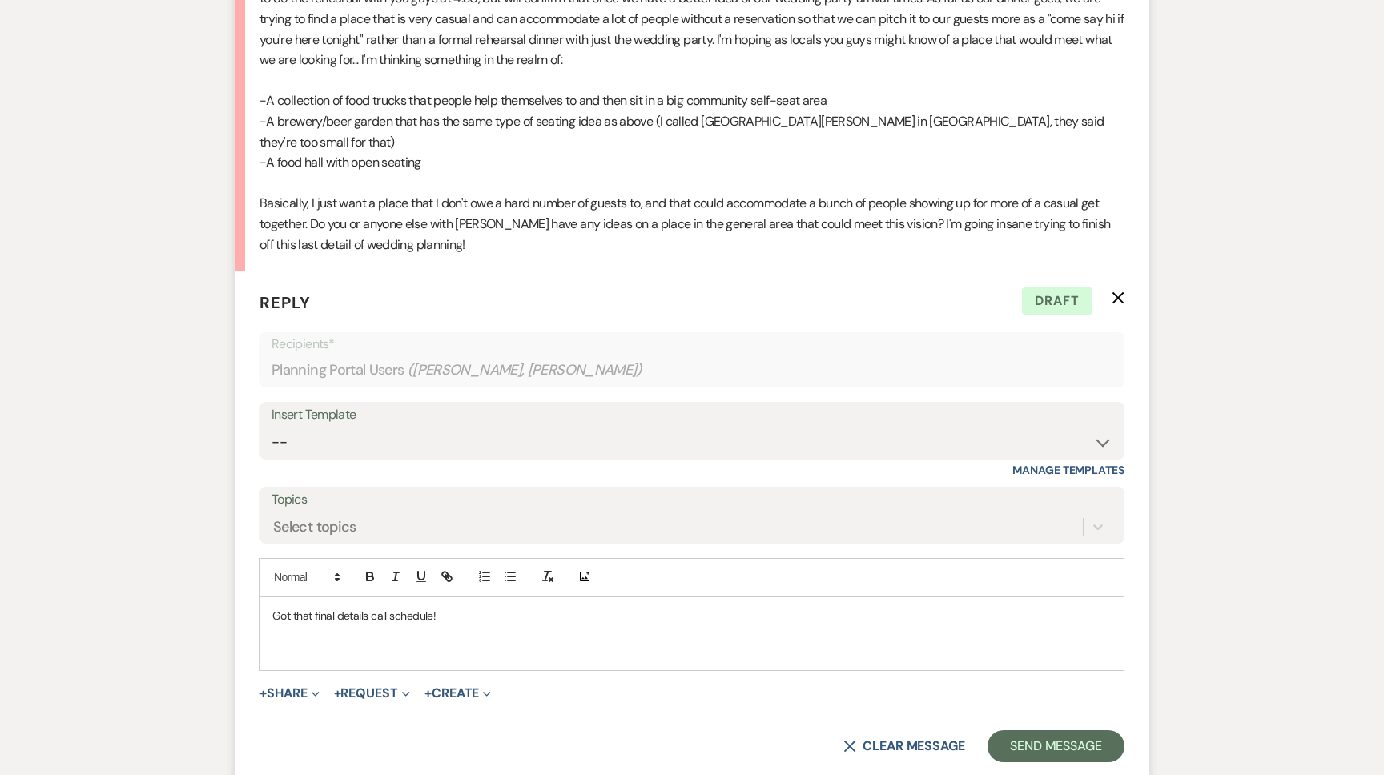
scroll to position [1512, 0]
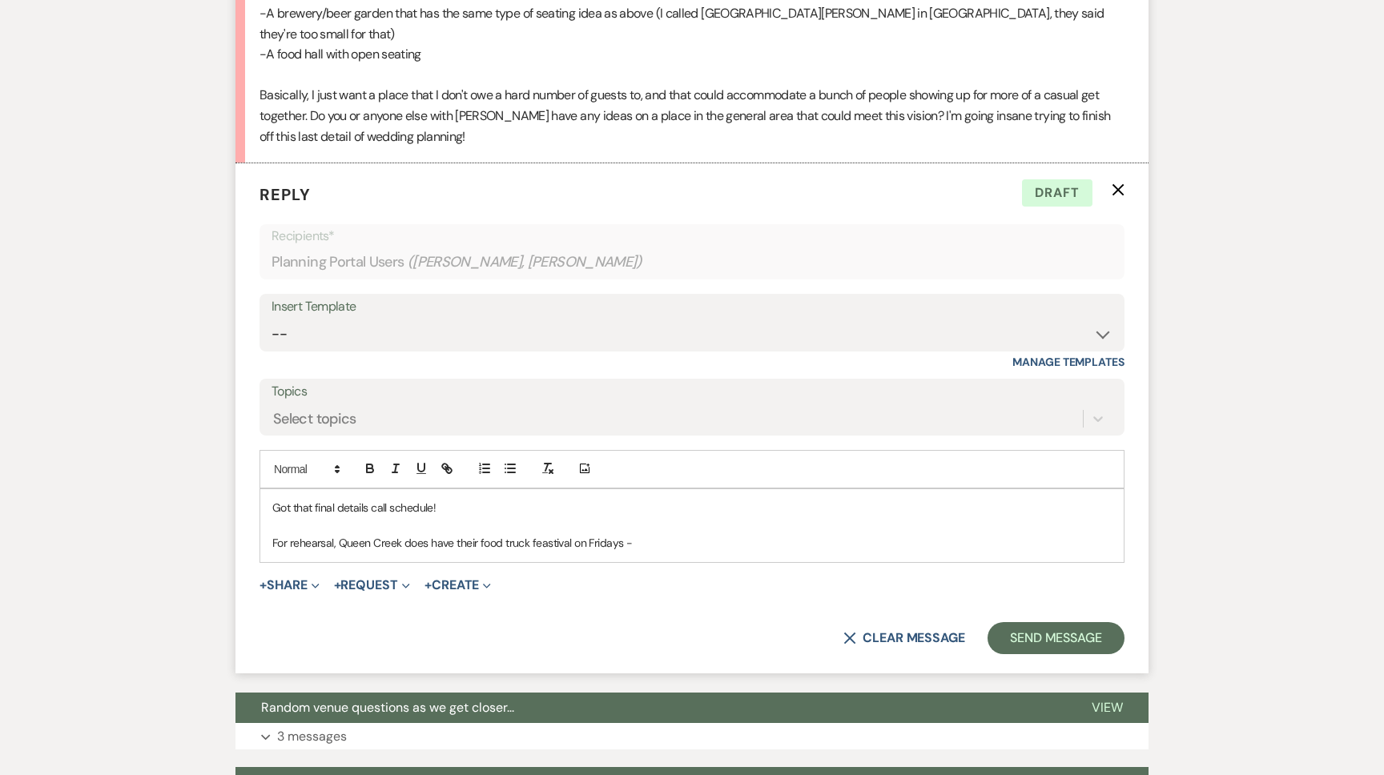
click at [639, 534] on p "For rehearsal, Queen Creek does have their food truck feastival on Fridays -" at bounding box center [692, 543] width 840 height 18
drag, startPoint x: 884, startPoint y: 528, endPoint x: 630, endPoint y: 526, distance: 253.2
click at [630, 534] on p "For rehearsal, Queen Creek does have their food truck feastival on Fridays - ht…" at bounding box center [692, 543] width 840 height 18
click at [449, 468] on icon "button" at bounding box center [449, 471] width 6 height 6
click at [845, 569] on link at bounding box center [843, 575] width 34 height 12
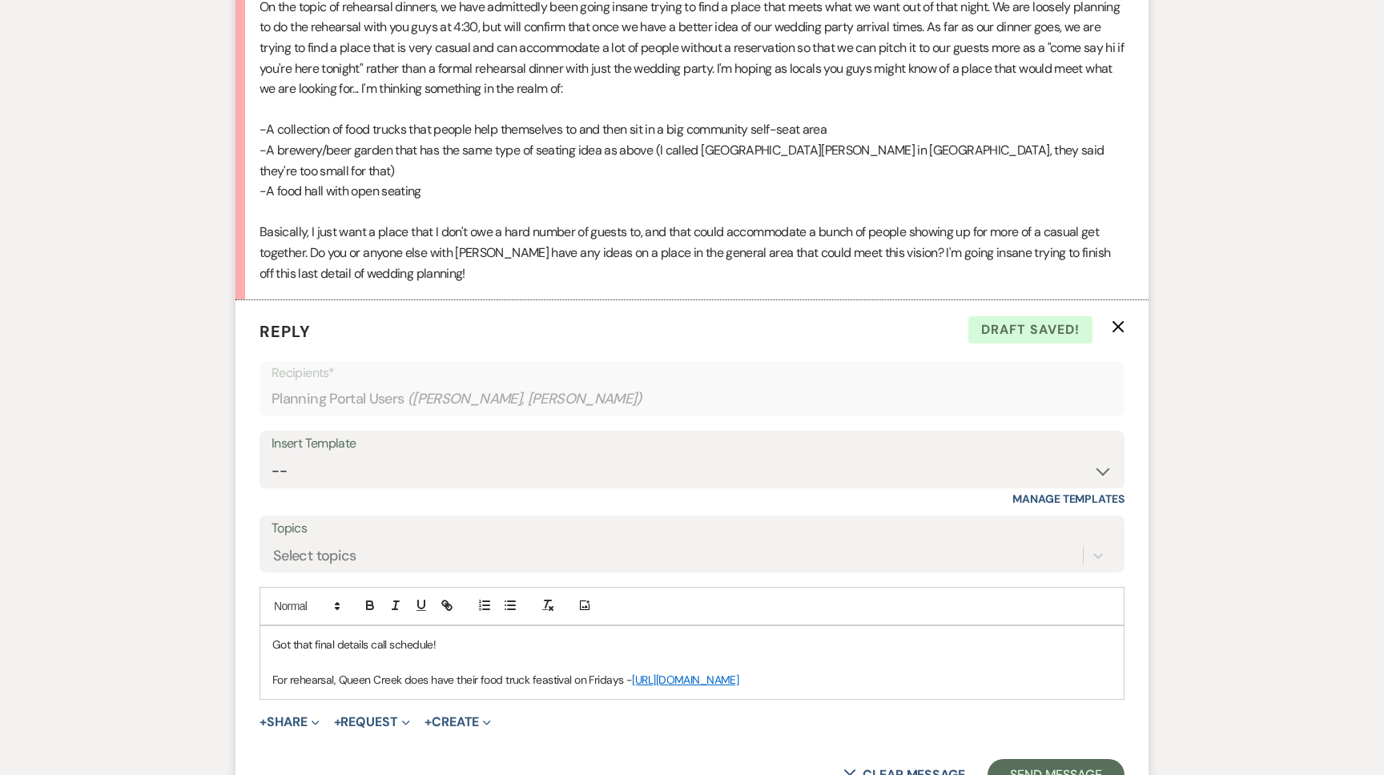
scroll to position [1452, 0]
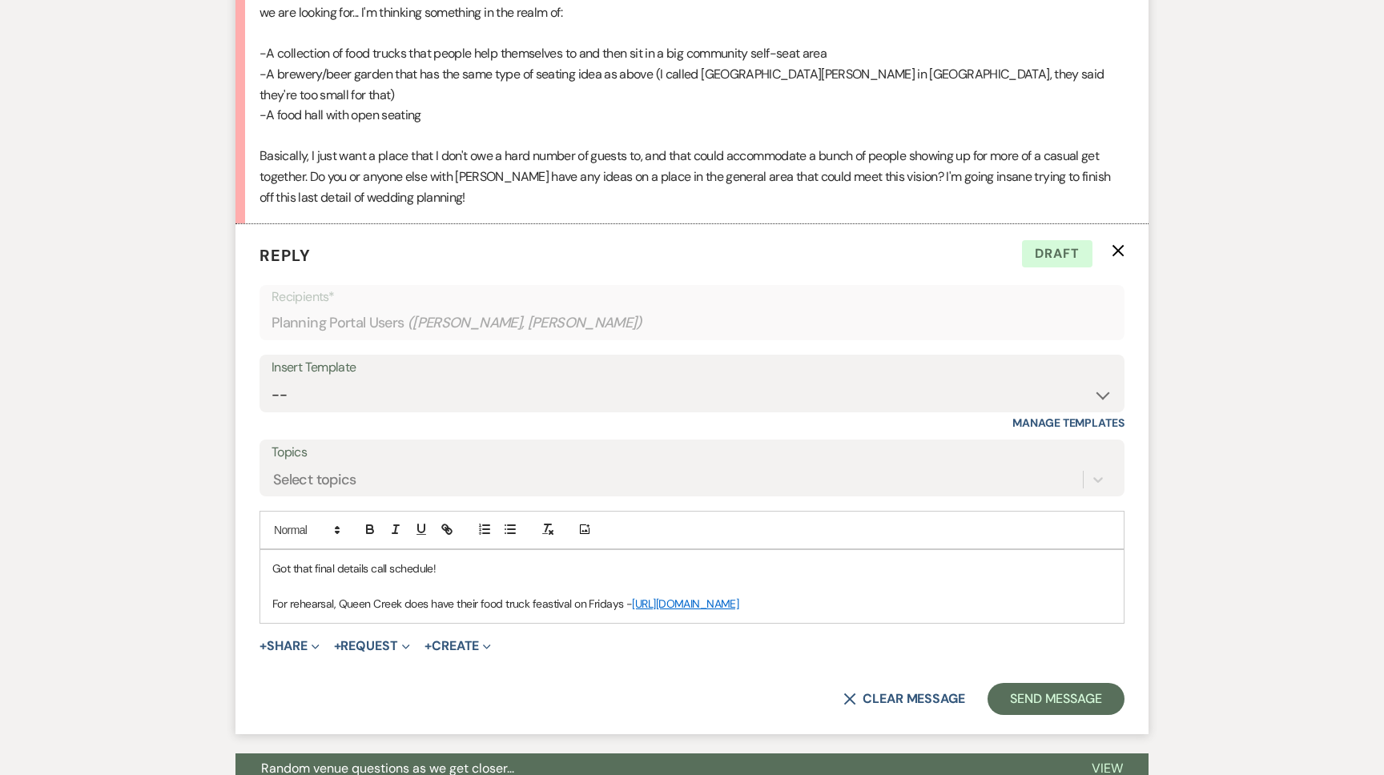
click at [907, 595] on p "For rehearsal, Queen Creek does have their food truck feastival on Fridays - ht…" at bounding box center [692, 604] width 840 height 18
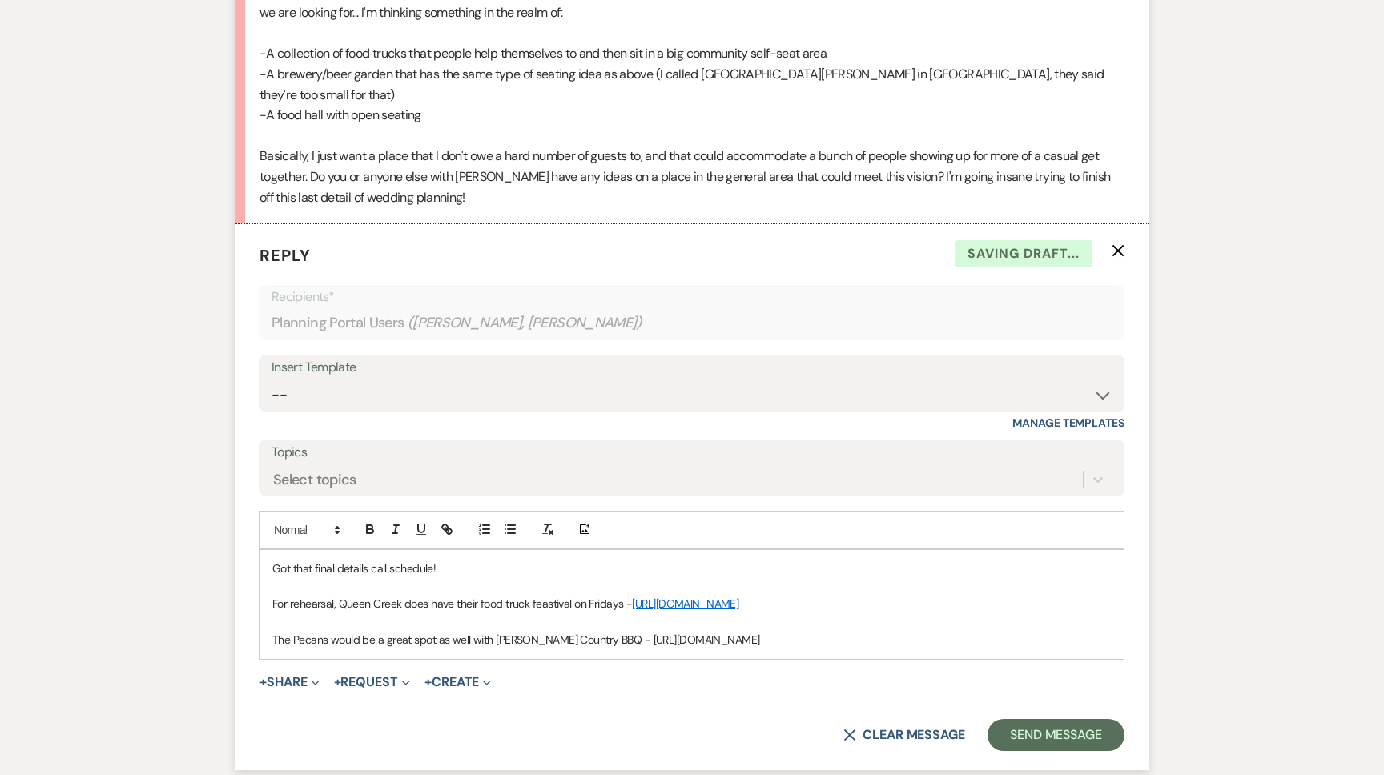
drag, startPoint x: 761, startPoint y: 623, endPoint x: 610, endPoint y: 622, distance: 151.4
click at [610, 631] on p "The Pecans would be a great spot as well with Caldwell Country BBQ - https://go…" at bounding box center [692, 640] width 840 height 18
click at [446, 522] on icon "button" at bounding box center [447, 529] width 14 height 14
click at [785, 666] on link at bounding box center [777, 672] width 34 height 12
click at [598, 631] on p "The Pecans would be a great spot as well with Caldwell Country BBQ - https://go…" at bounding box center [692, 640] width 840 height 18
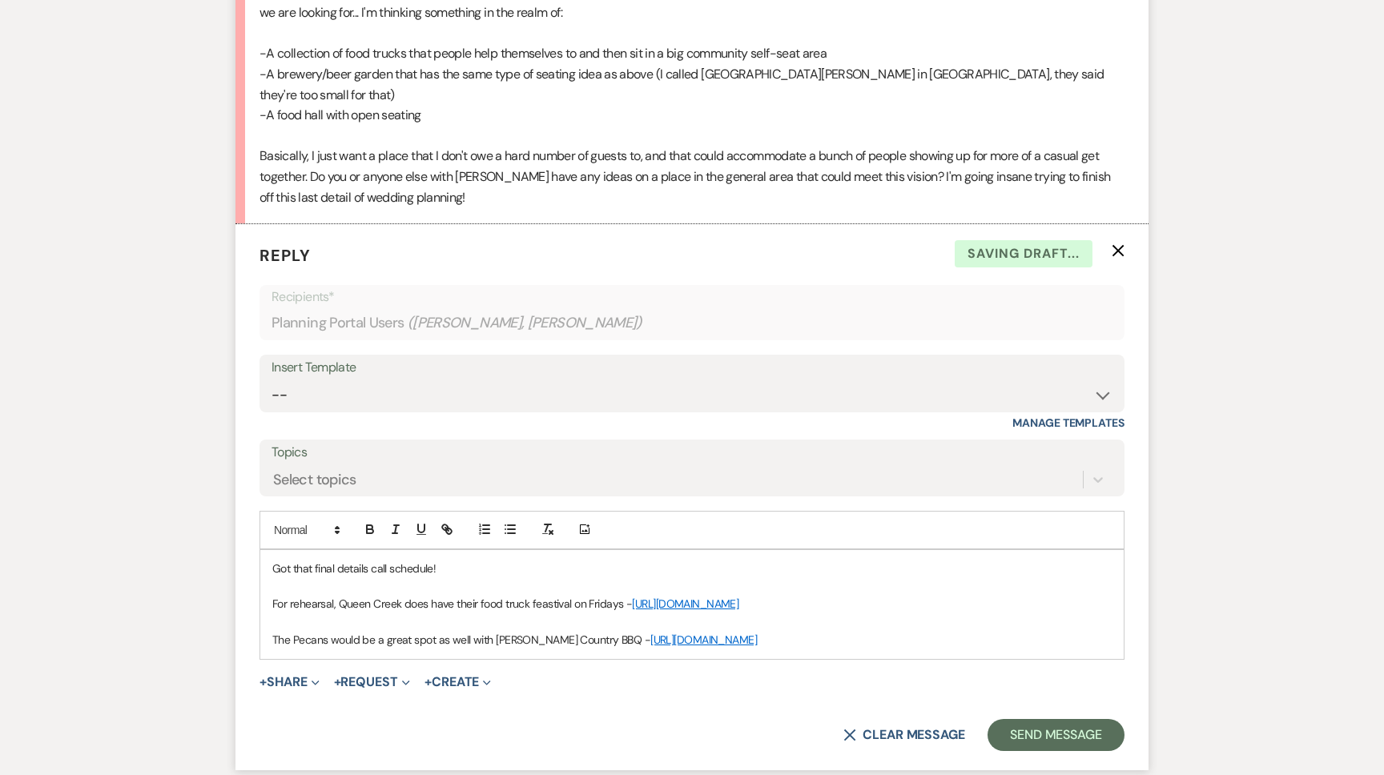
click at [789, 631] on p "The Pecans would be a great spot as well with Caldwell Country BBQ - https://go…" at bounding box center [692, 640] width 840 height 18
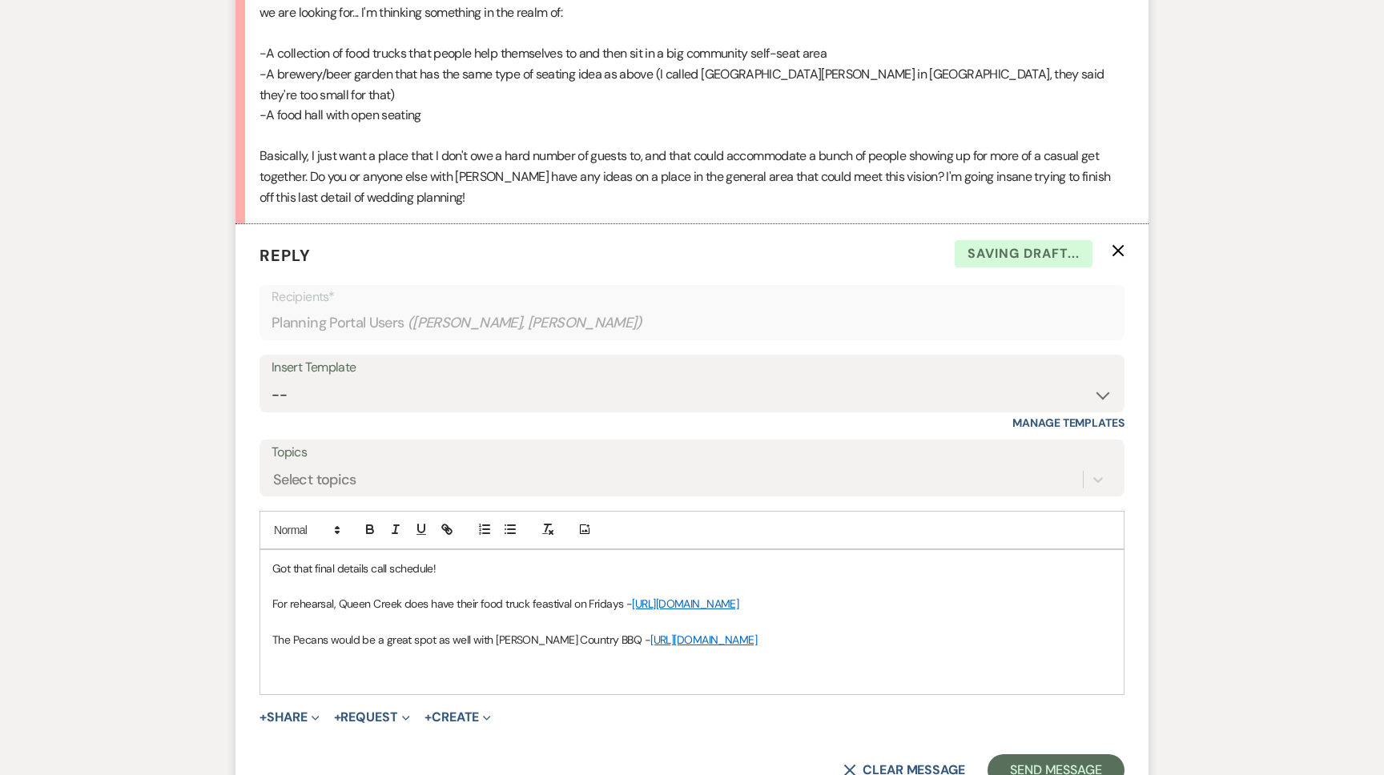
click at [326, 631] on p "The Pecans would be a great spot as well with Caldwell Country BBQ - https://go…" at bounding box center [692, 640] width 840 height 18
click at [356, 667] on p at bounding box center [692, 676] width 840 height 18
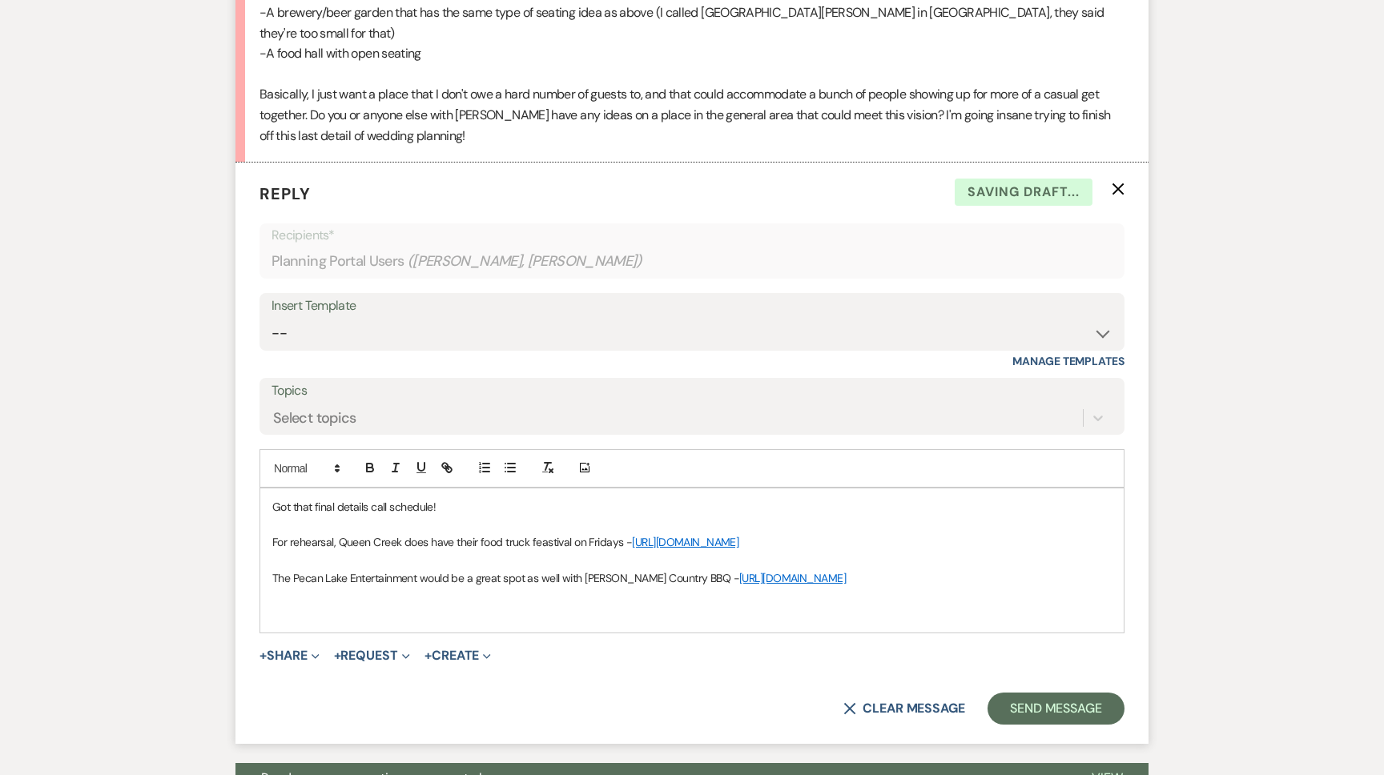
scroll to position [1515, 0]
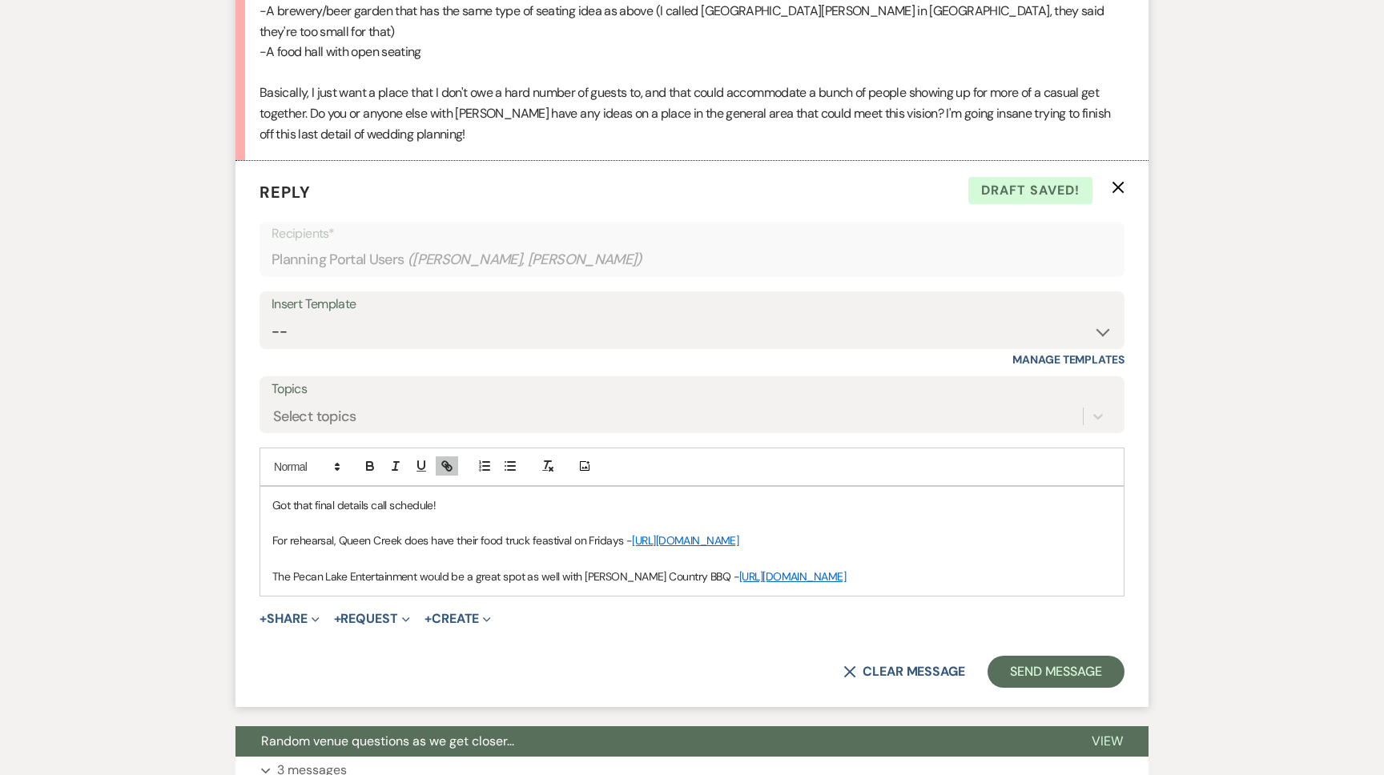
click at [622, 532] on p "For rehearsal, Queen Creek does have their food truck feastival on Fridays - ht…" at bounding box center [692, 541] width 840 height 18
click at [881, 568] on p "The Pecan Lake Entertainment would be a great spot as well with Caldwell Countr…" at bounding box center [692, 577] width 840 height 18
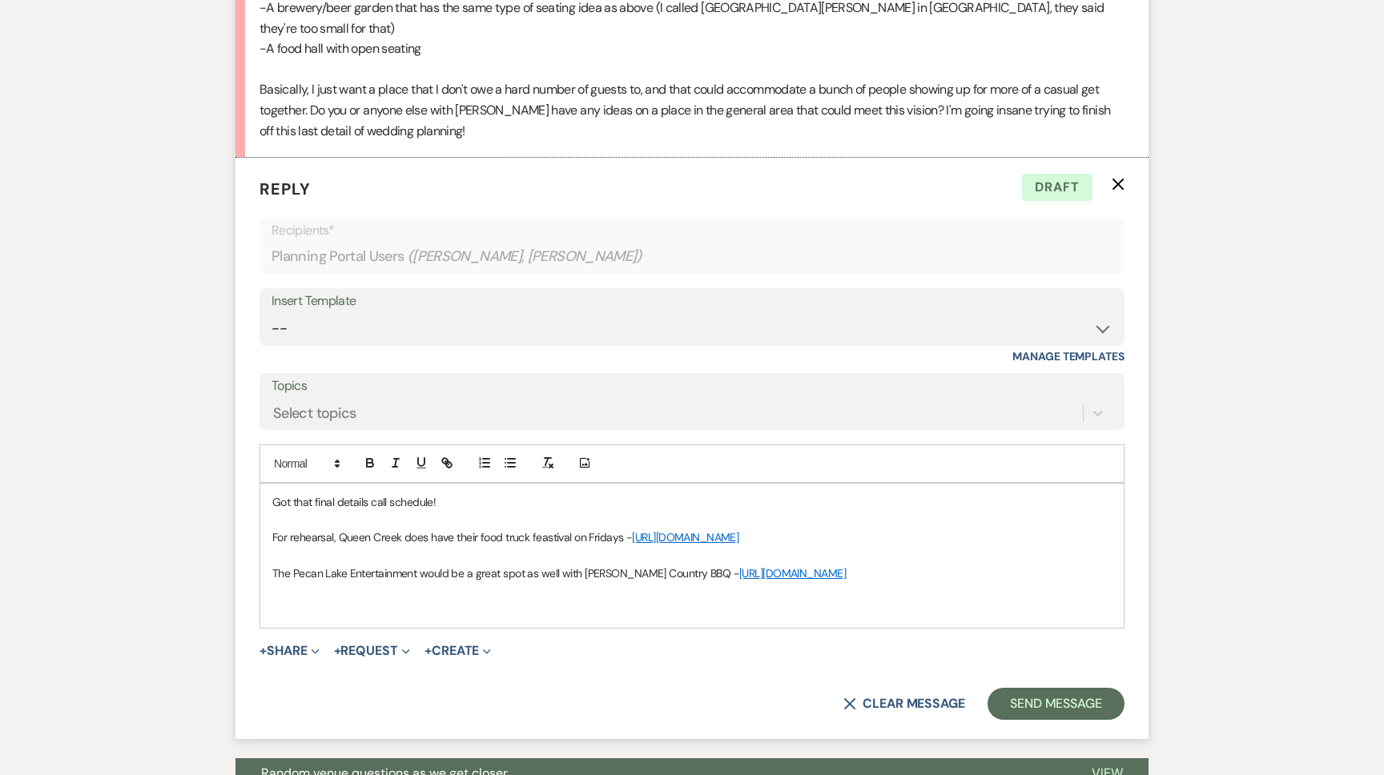
scroll to position [1534, 0]
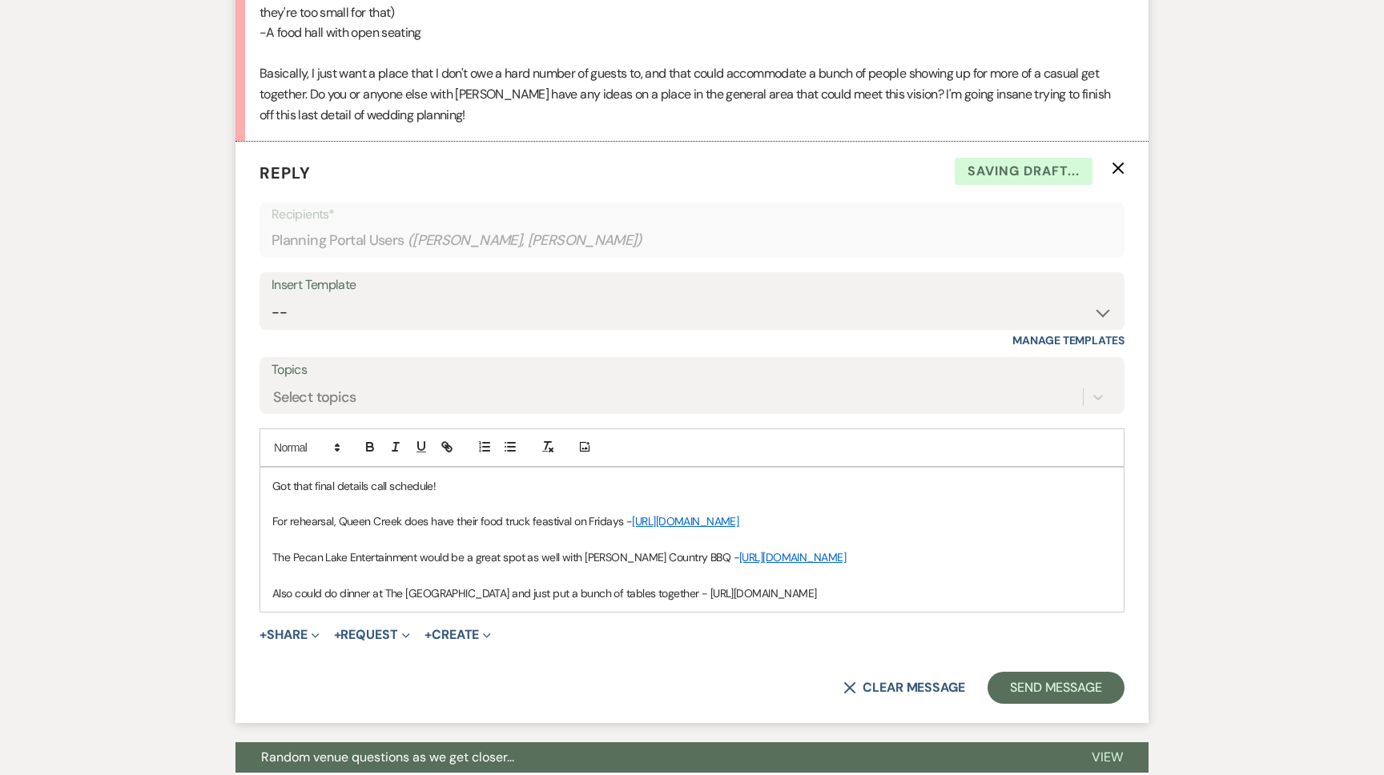
drag, startPoint x: 664, startPoint y: 596, endPoint x: 645, endPoint y: 567, distance: 34.7
click at [645, 585] on p "Also could do dinner at The Olive Mill and just put a bunch of tables together …" at bounding box center [692, 594] width 840 height 18
click at [449, 440] on icon "button" at bounding box center [447, 447] width 14 height 14
type input "https://www.queencreekolivemill.com/?srsltid=AfmBOoq1Mm4n4OZbCtST9ufjhfia8LPjZ-…"
click at [782, 637] on link at bounding box center [771, 643] width 34 height 12
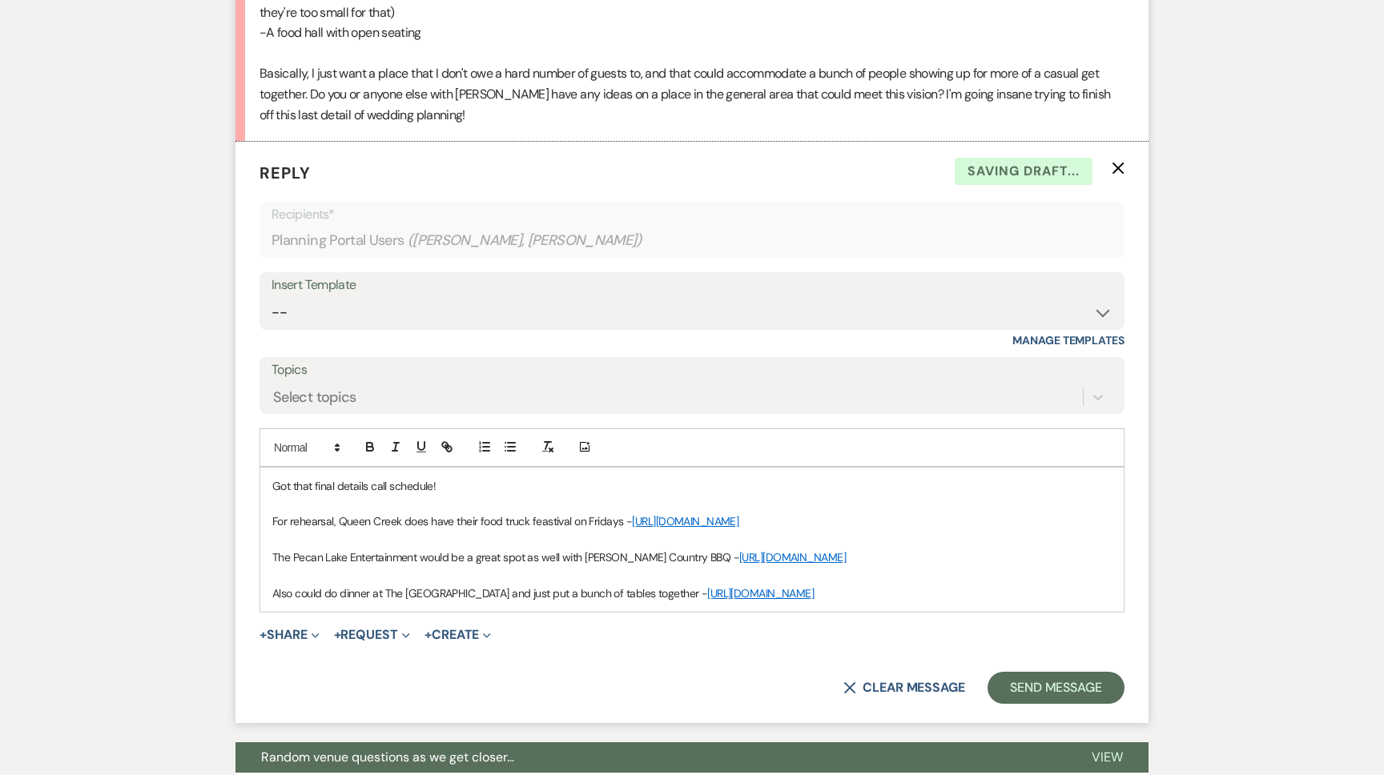
click at [385, 585] on p "Also could do dinner at The Olive Mill and just put a bunch of tables together …" at bounding box center [692, 594] width 840 height 18
click at [339, 585] on p "Also could do dinner at The Olive Mill and just put a bunch of tables together …" at bounding box center [692, 594] width 840 height 18
click at [469, 597] on p "Also could try to do dinner at The Olive Mill and just put a bunch of tables to…" at bounding box center [692, 594] width 840 height 18
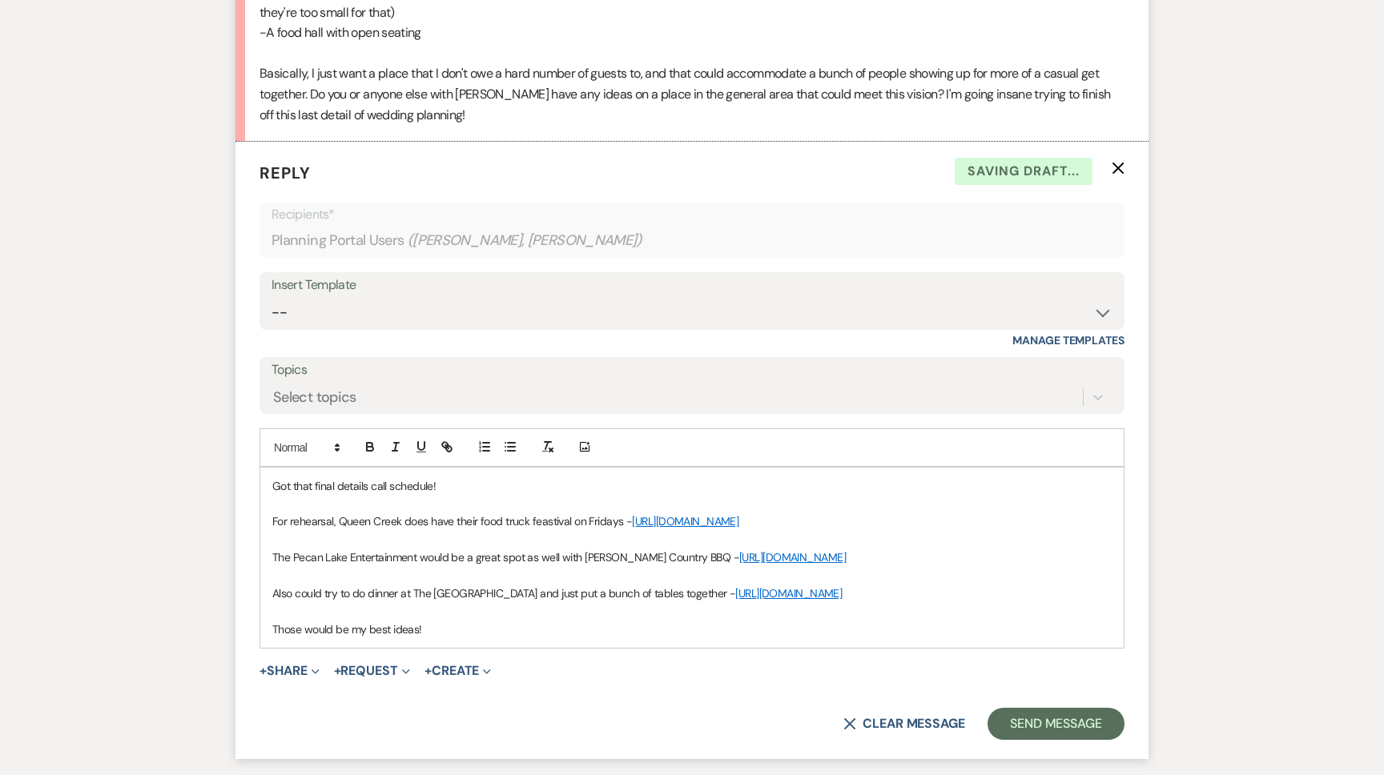
click at [666, 585] on p "Also could try to do dinner at The Olive Mill and just put a bunch of tables to…" at bounding box center [692, 594] width 840 height 18
click at [1053, 716] on button "Send Message" at bounding box center [1056, 724] width 137 height 32
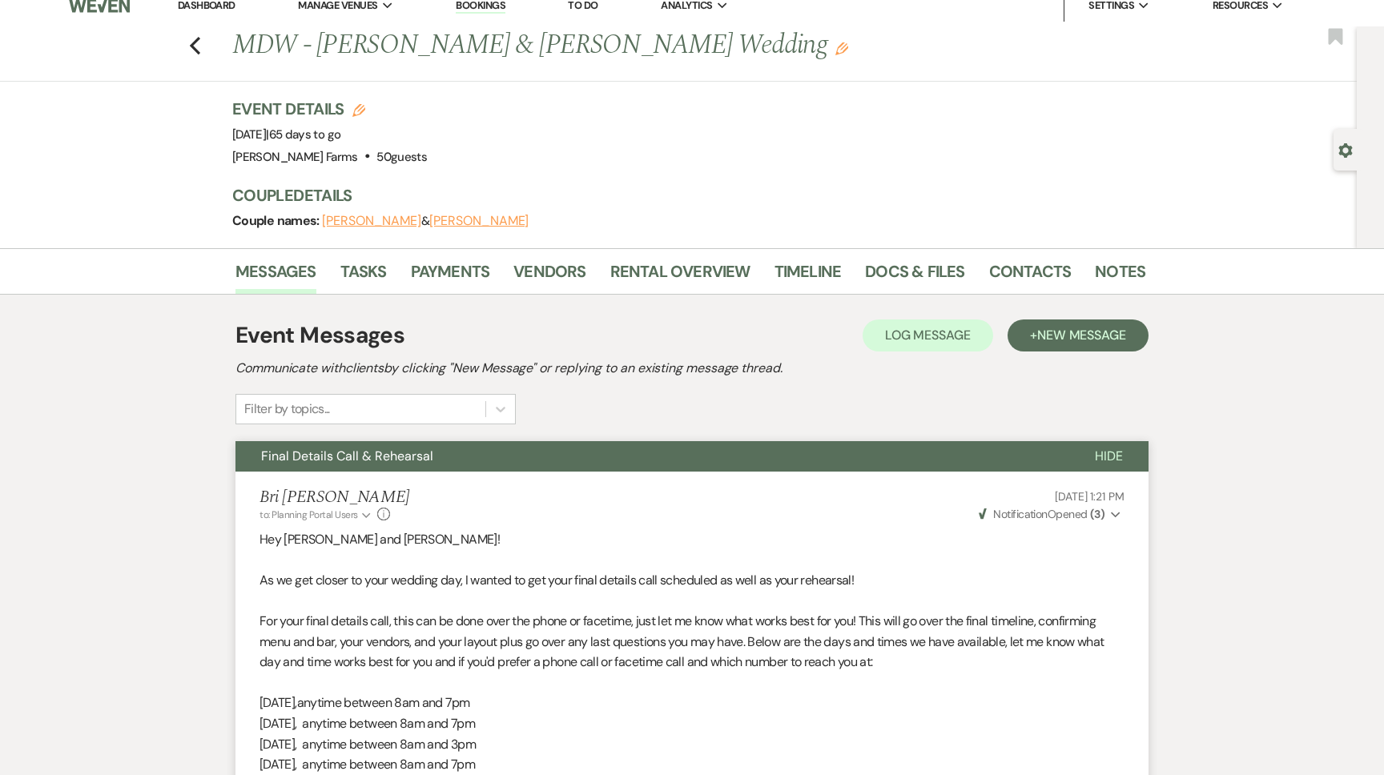
scroll to position [0, 0]
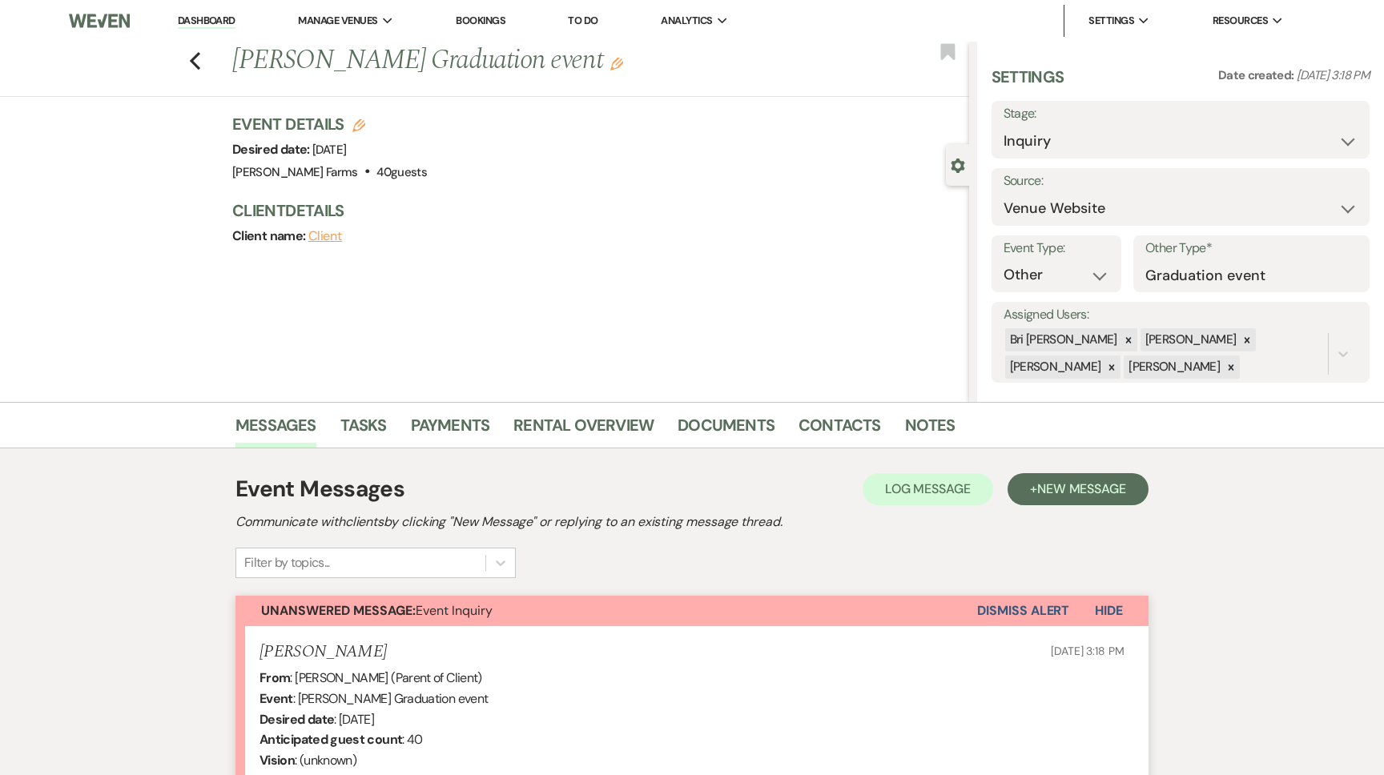
click at [196, 34] on li "Dashboard" at bounding box center [207, 21] width 74 height 32
click at [195, 22] on link "Dashboard" at bounding box center [207, 21] width 58 height 15
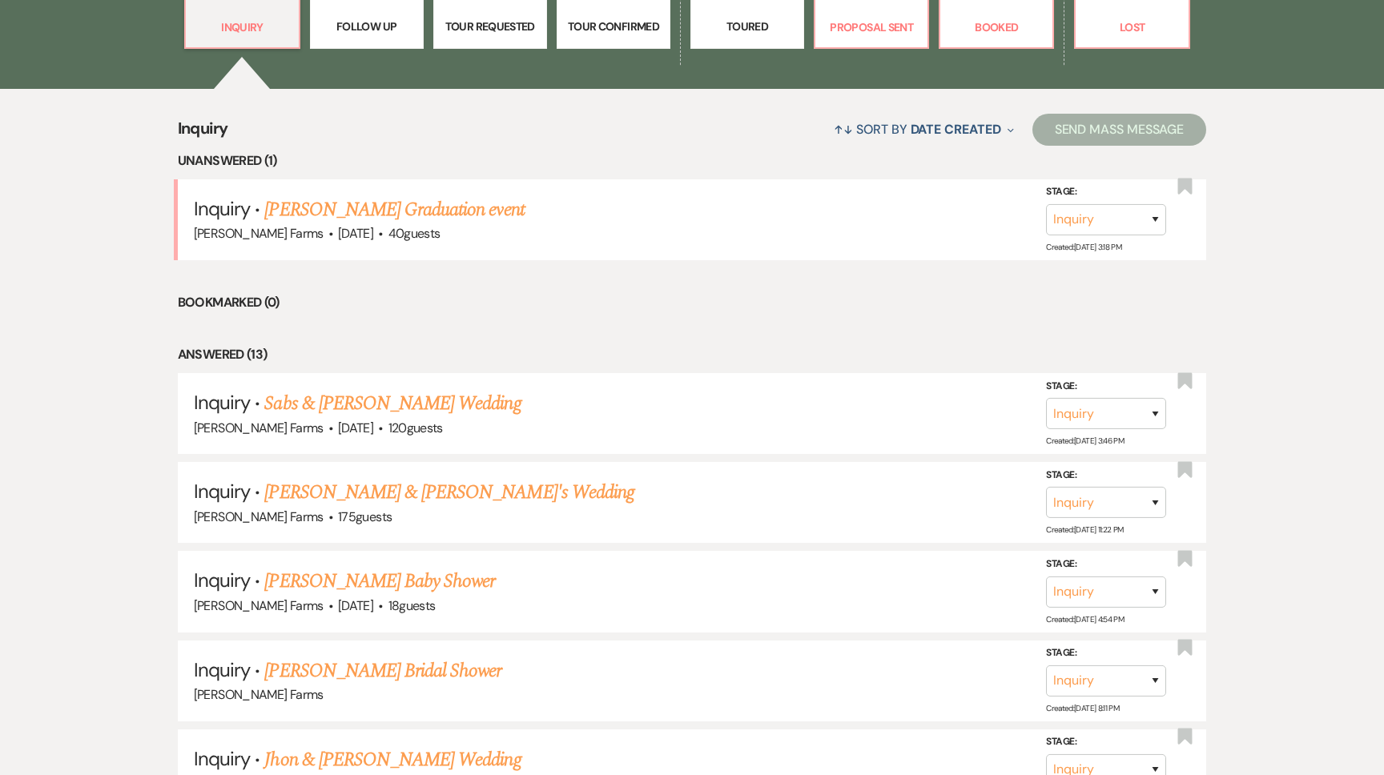
scroll to position [562, 0]
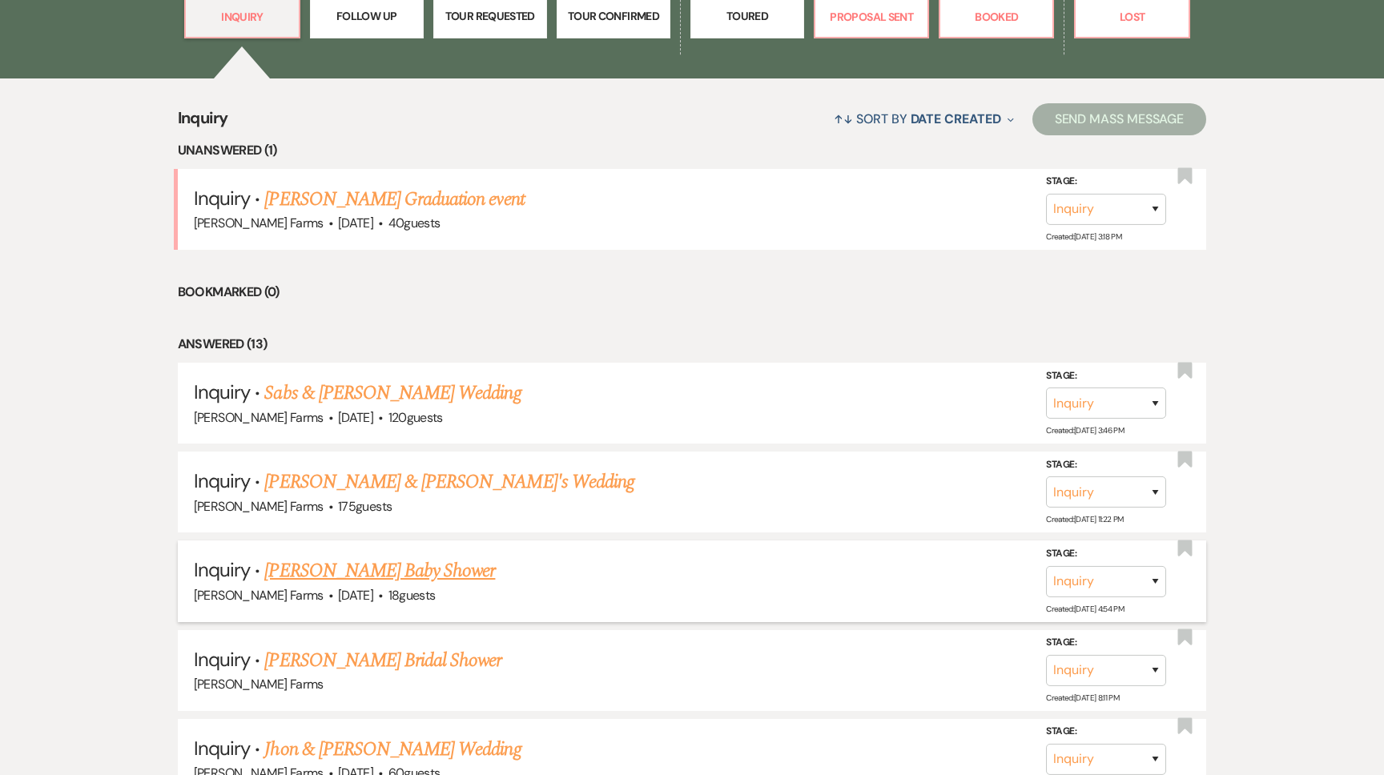
click at [388, 570] on link "Adina Pantea's Baby Shower" at bounding box center [379, 571] width 231 height 29
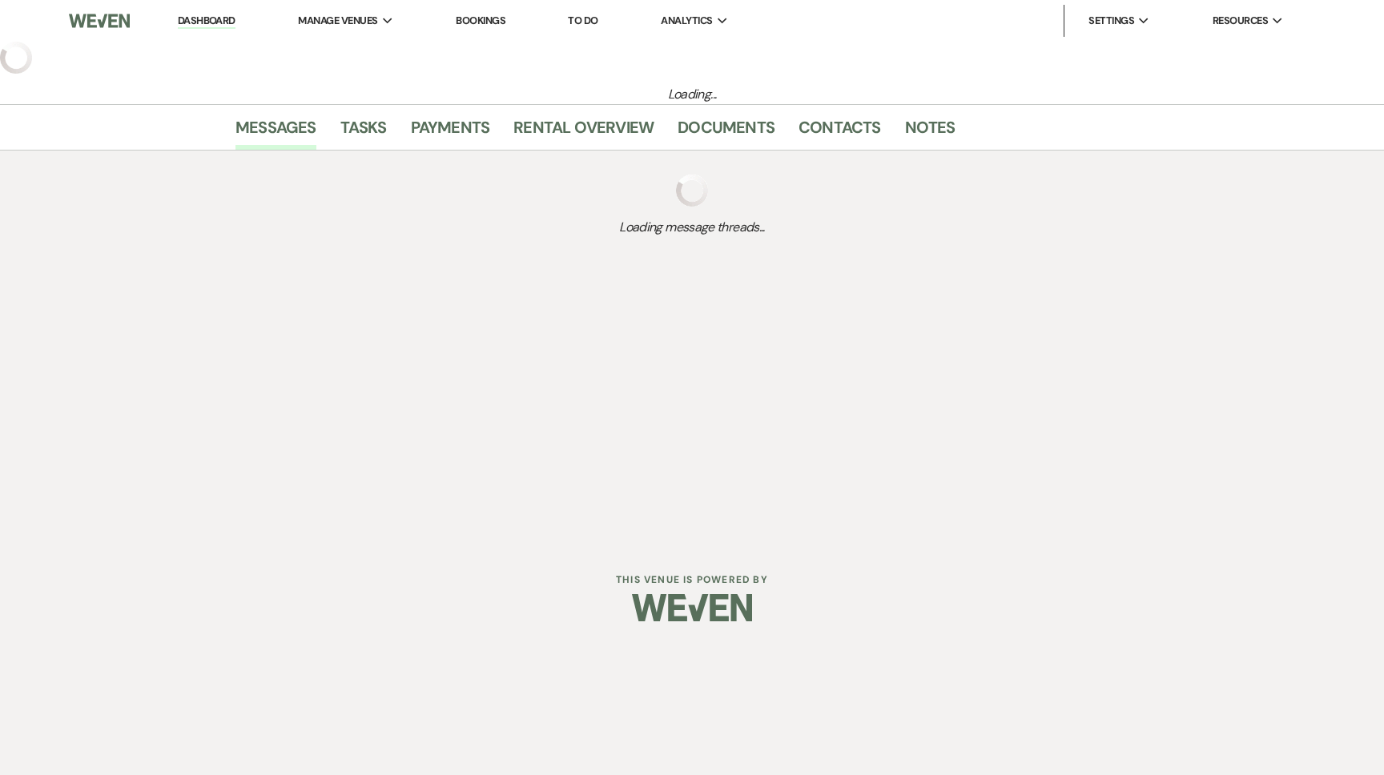
select select "5"
select select "3"
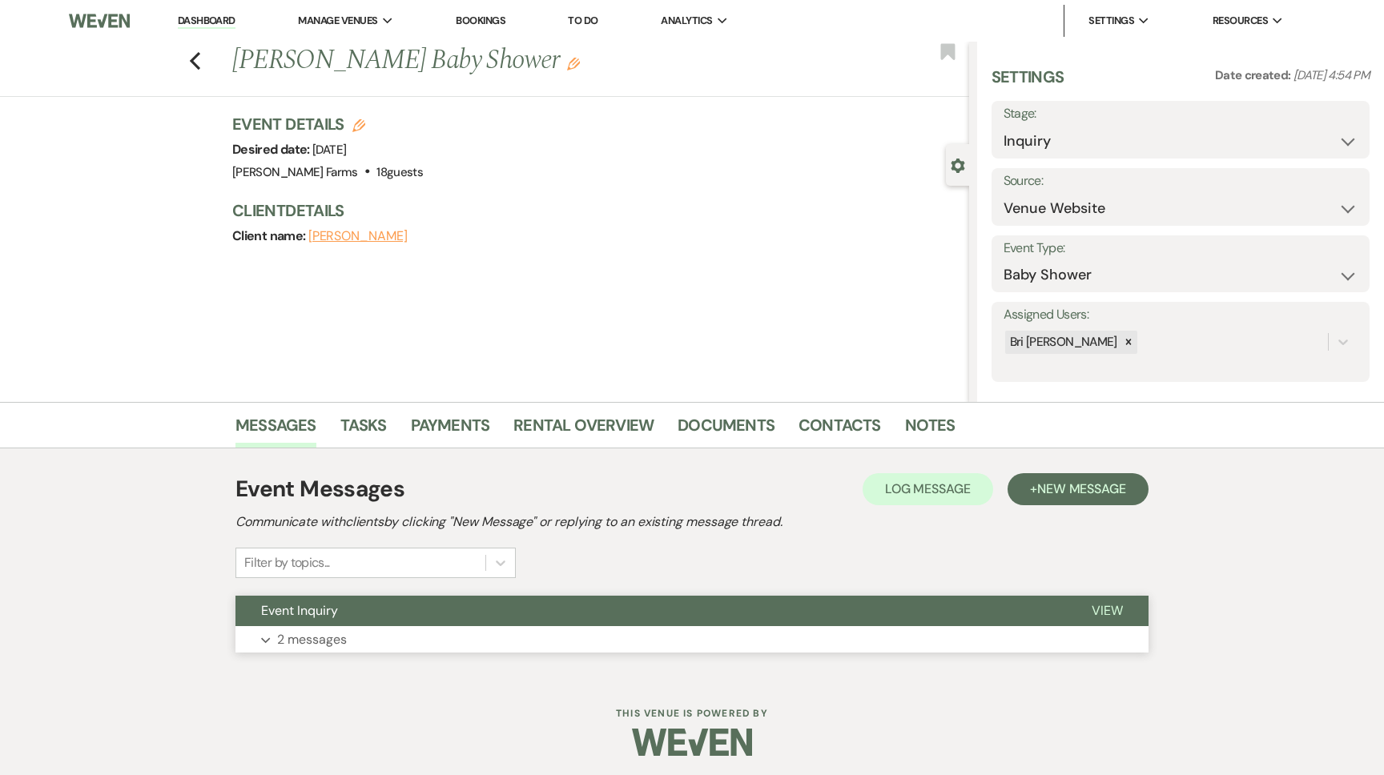
click at [409, 626] on button "Expand 2 messages" at bounding box center [692, 639] width 913 height 27
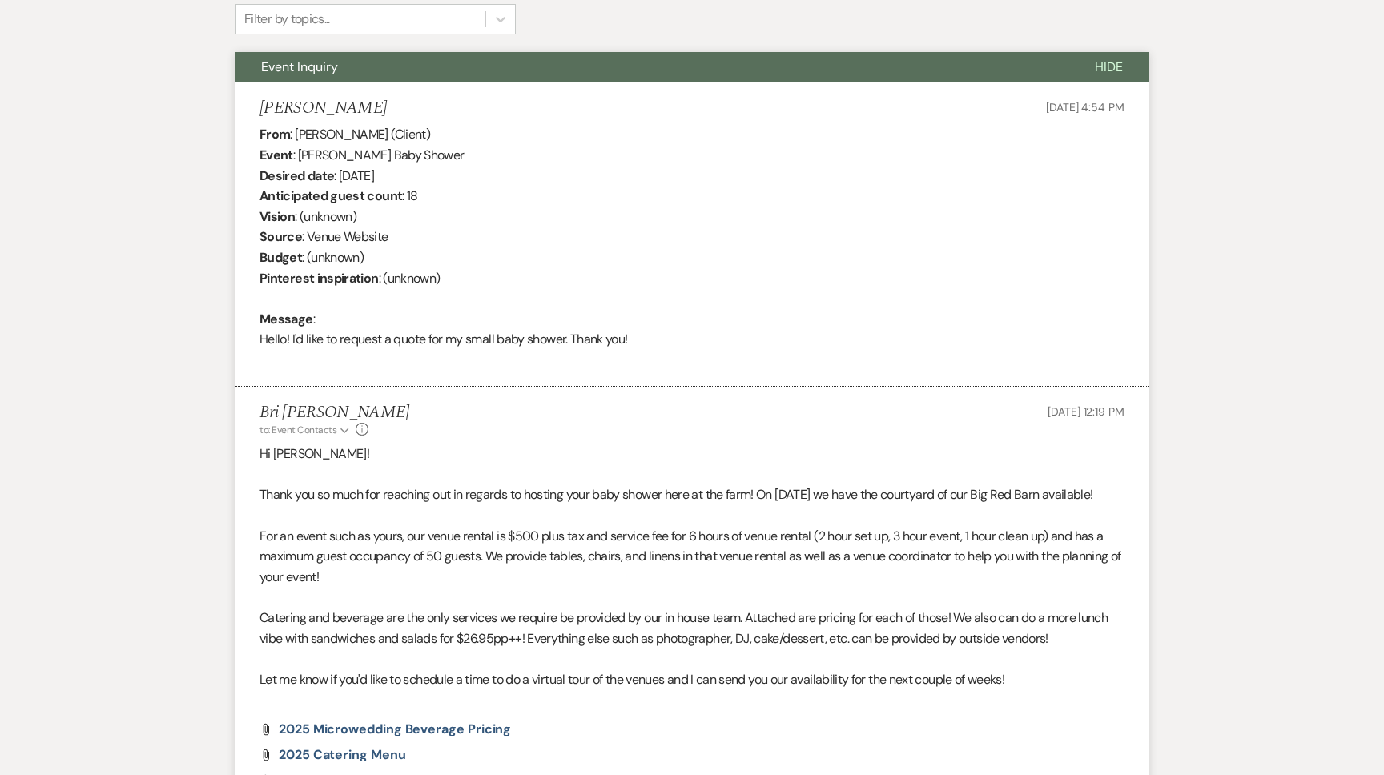
scroll to position [803, 0]
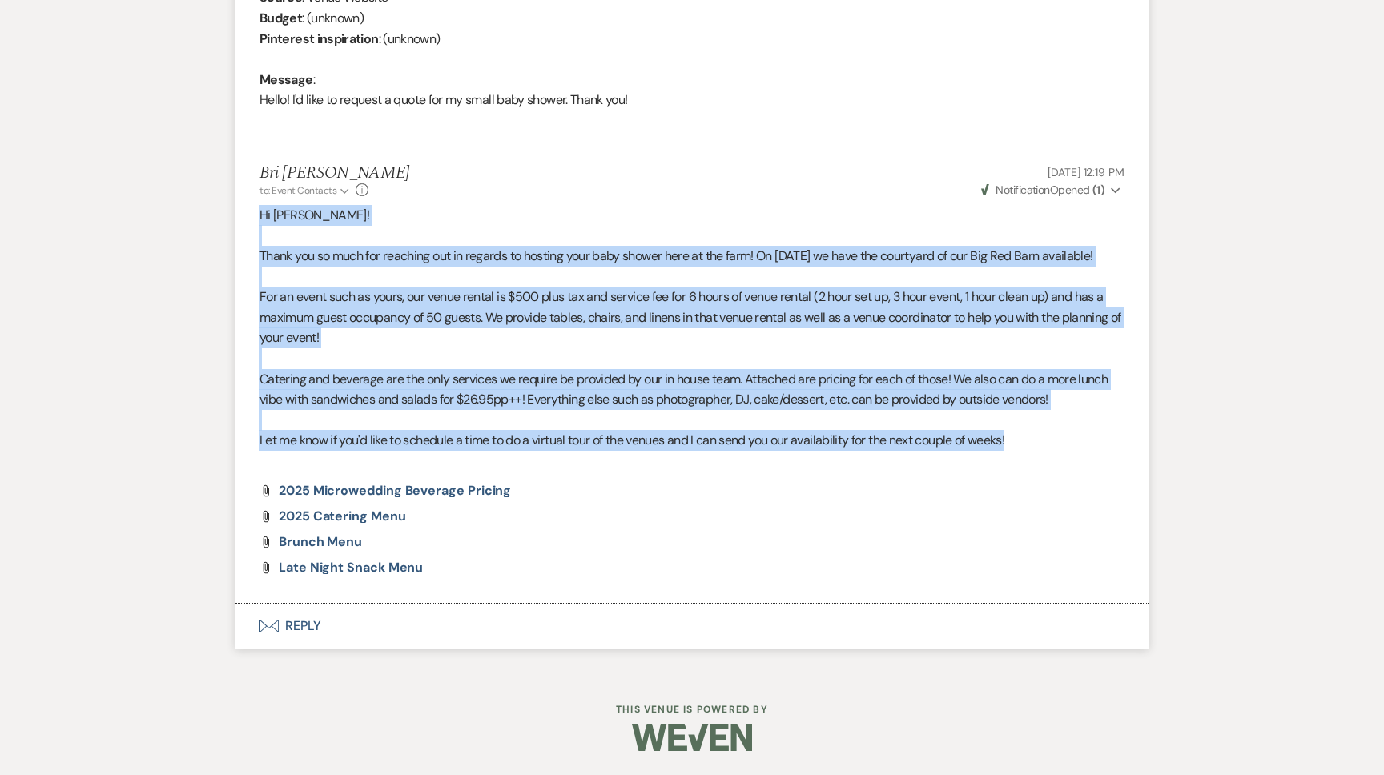
drag, startPoint x: 1021, startPoint y: 440, endPoint x: 254, endPoint y: 194, distance: 805.9
click at [254, 194] on li "Bri Schnepf to: Event Contacts Expand Info Oct 15, 2025, 12:19 PM Weven Check N…" at bounding box center [692, 375] width 913 height 456
copy div "Hi Adina! Thank you so much for reaching out in regards to hosting your baby sh…"
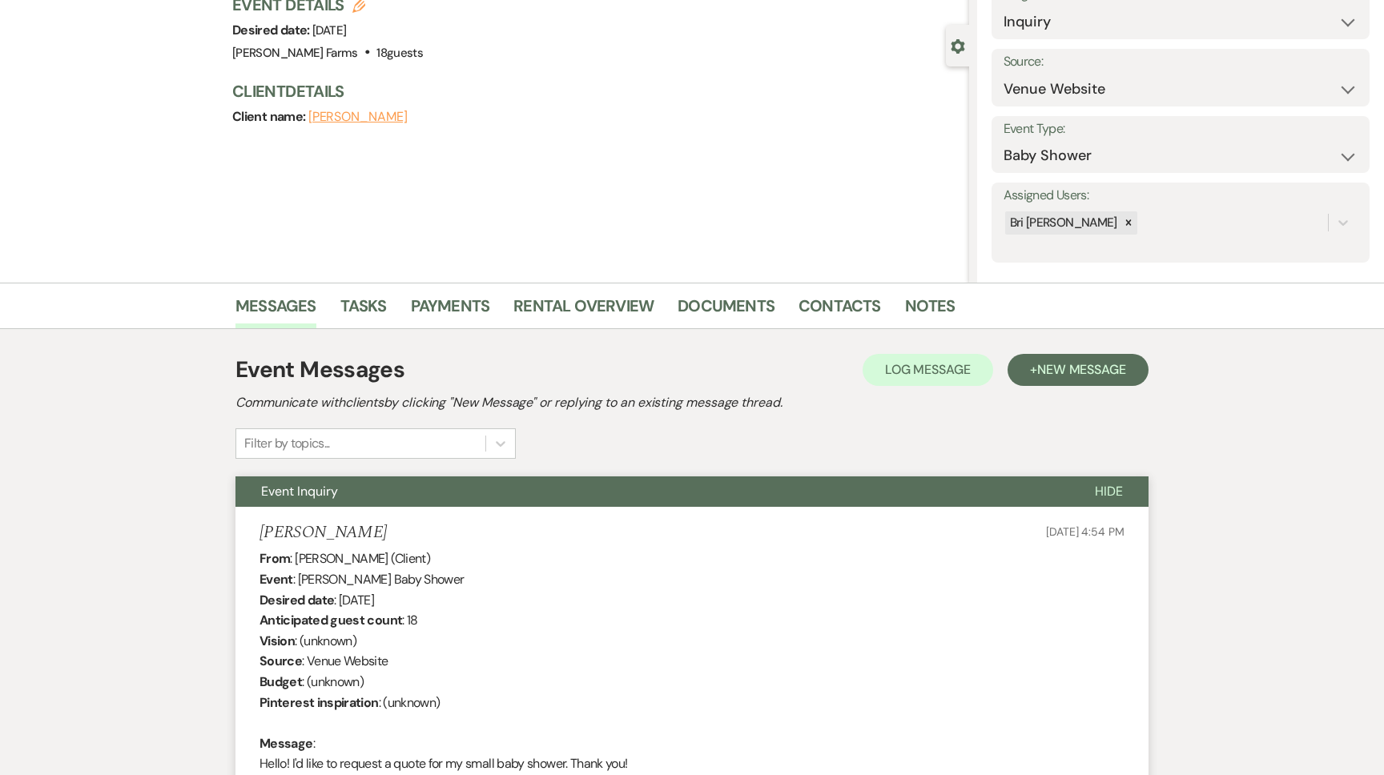
scroll to position [0, 0]
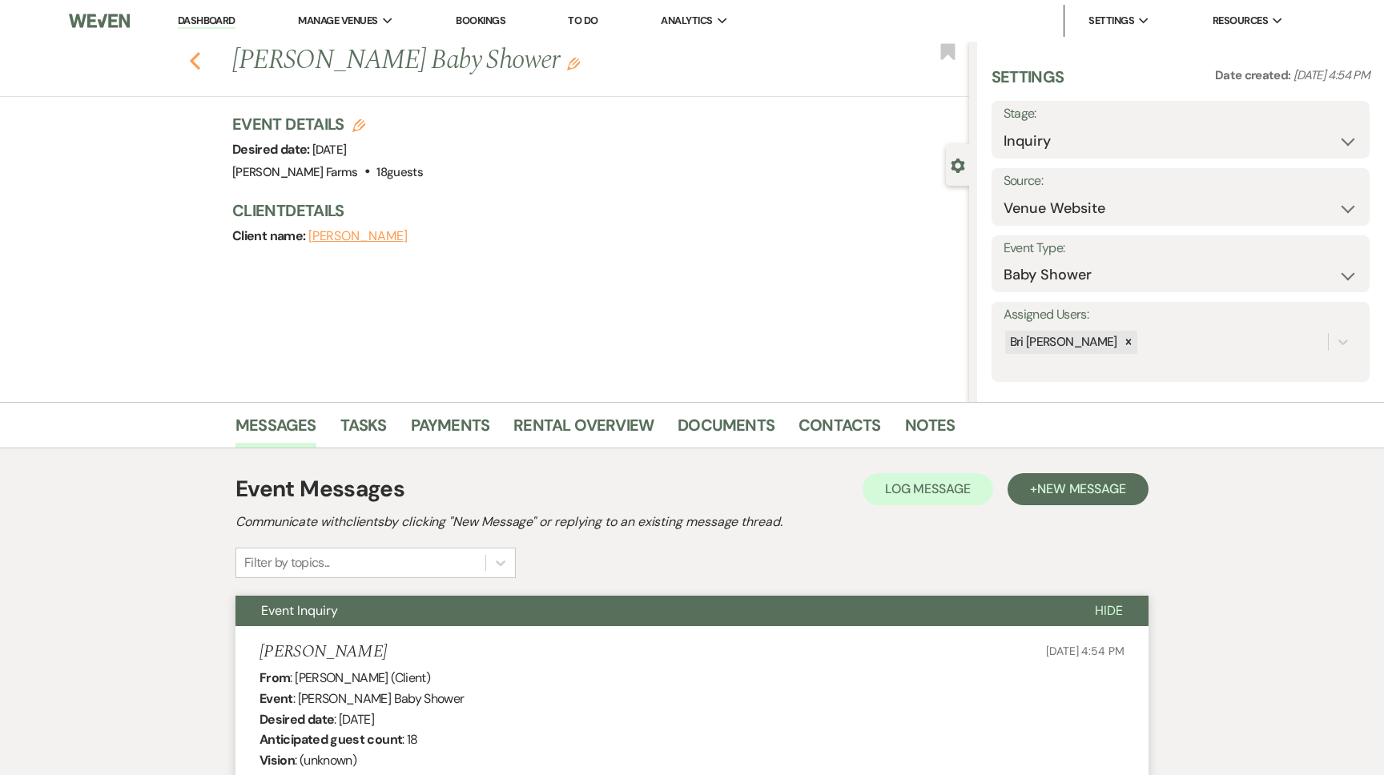
click at [197, 56] on use "button" at bounding box center [195, 61] width 10 height 18
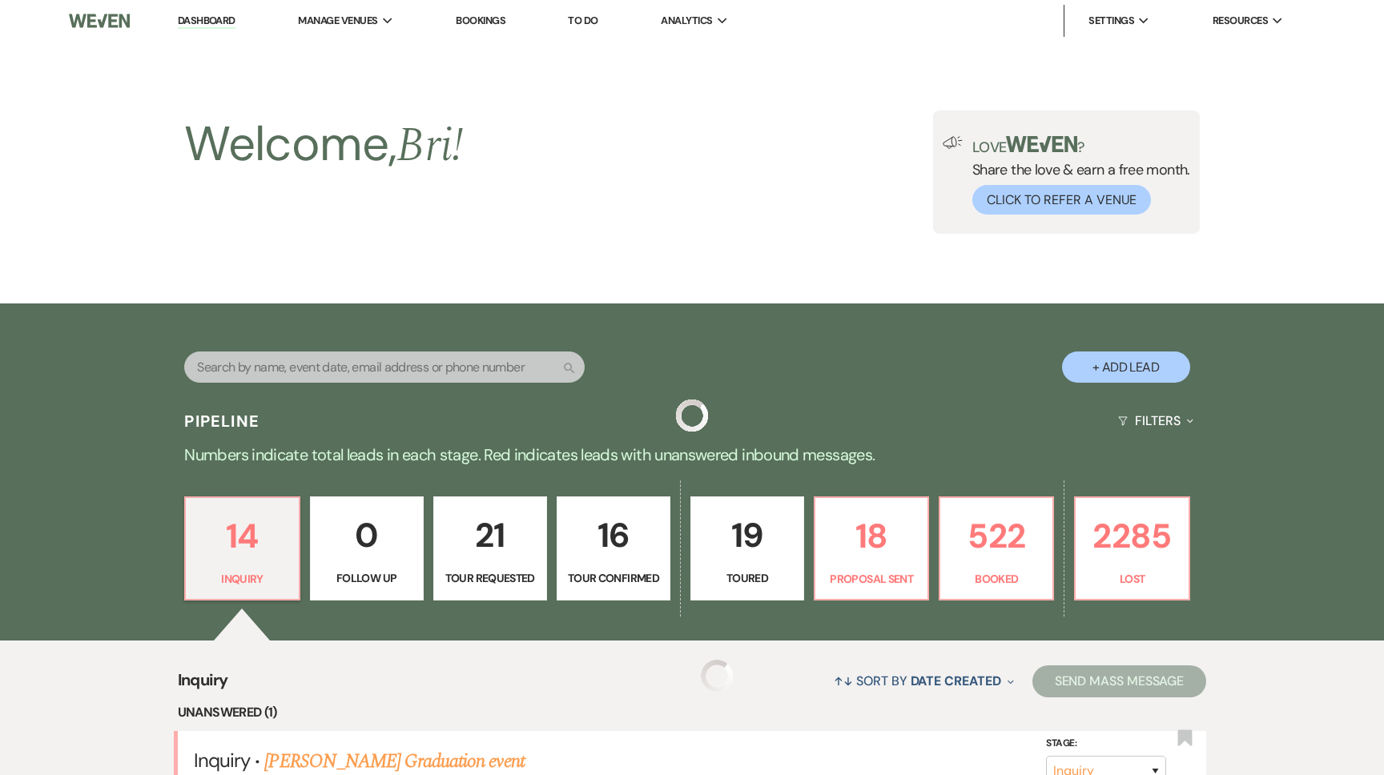
scroll to position [562, 0]
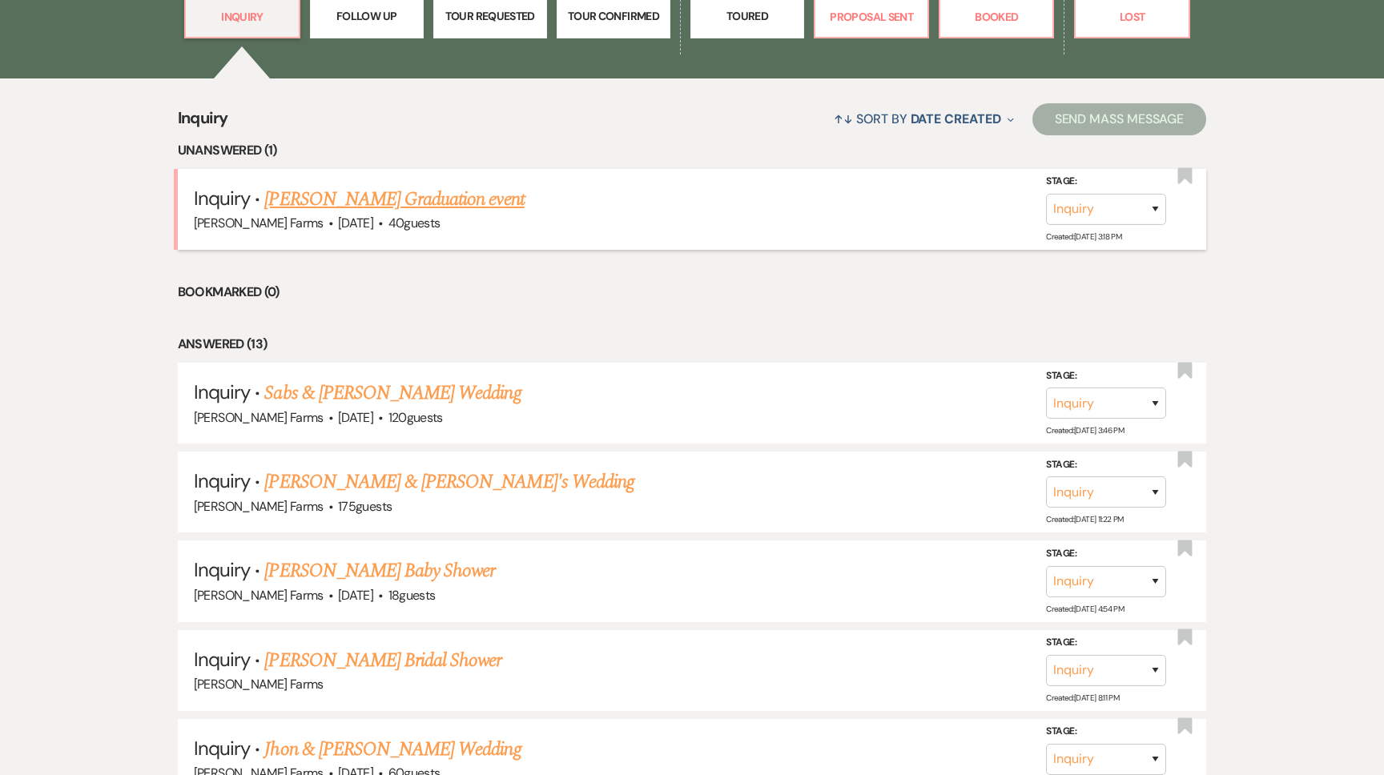
click at [420, 203] on link "Michael Grant's Graduation event" at bounding box center [394, 199] width 260 height 29
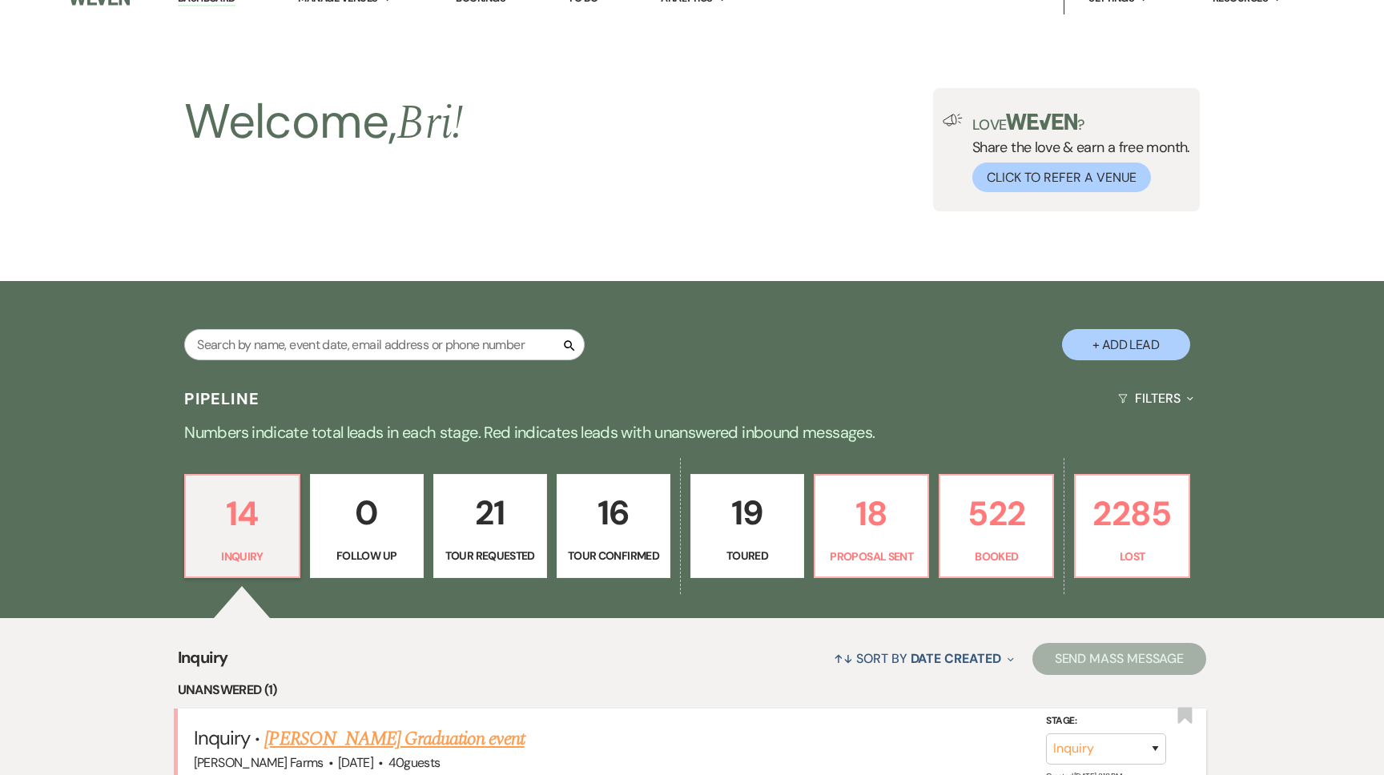
select select "5"
select select "13"
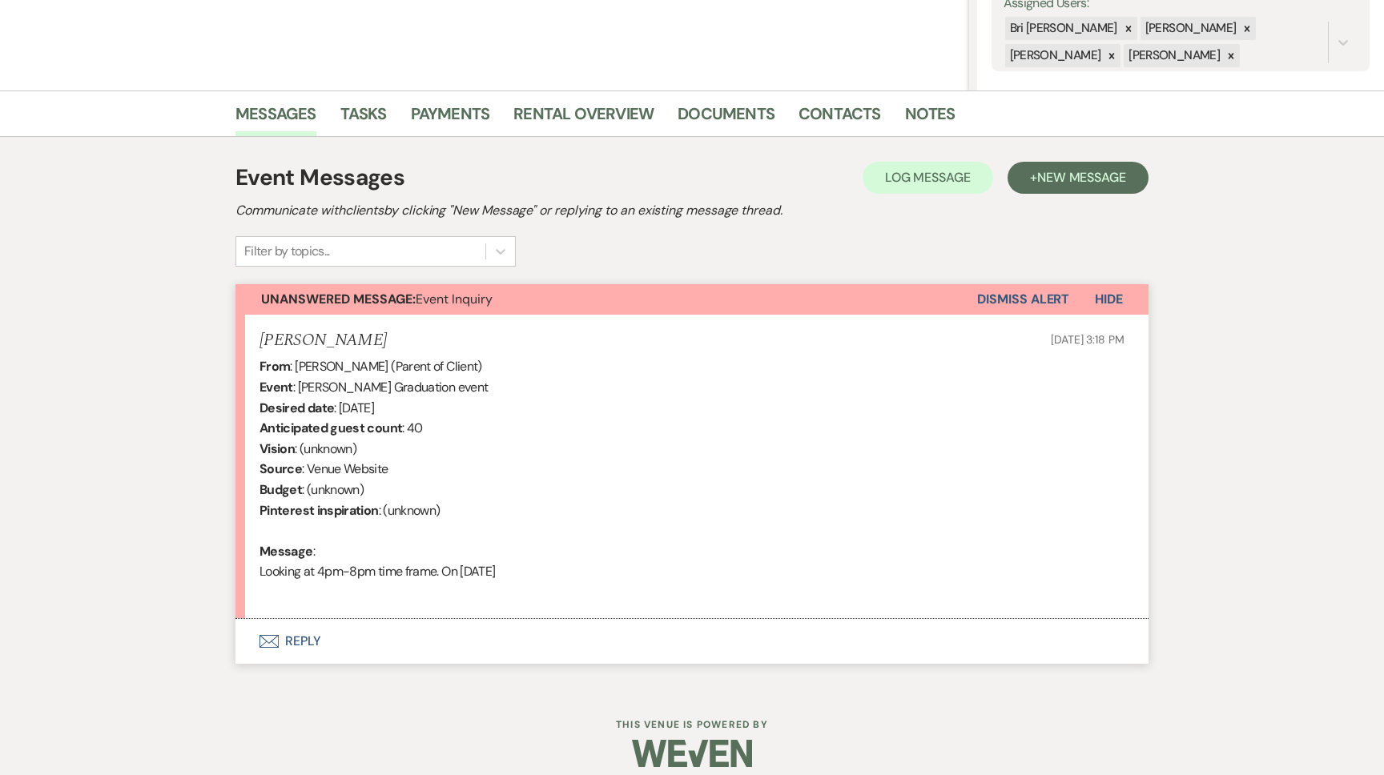
scroll to position [328, 0]
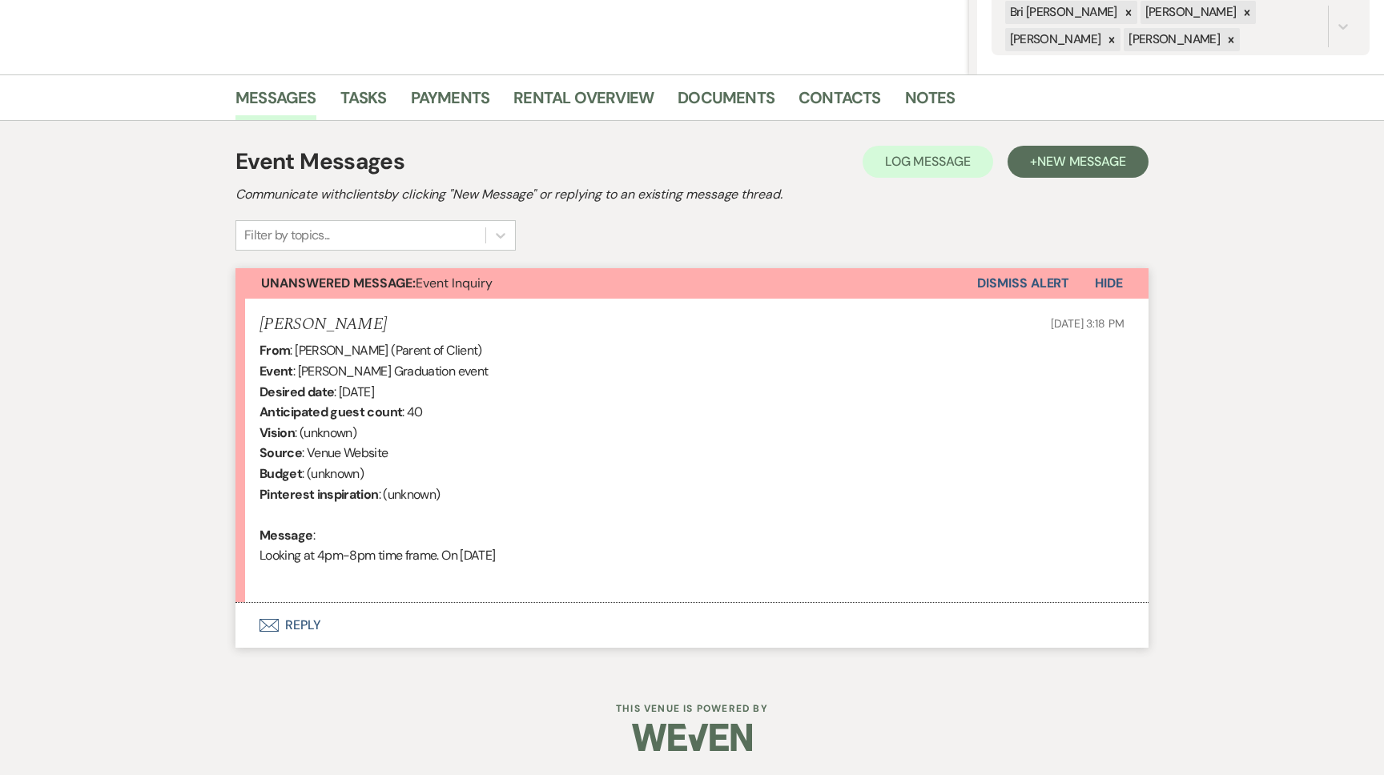
click at [384, 606] on button "Envelope Reply" at bounding box center [692, 625] width 913 height 45
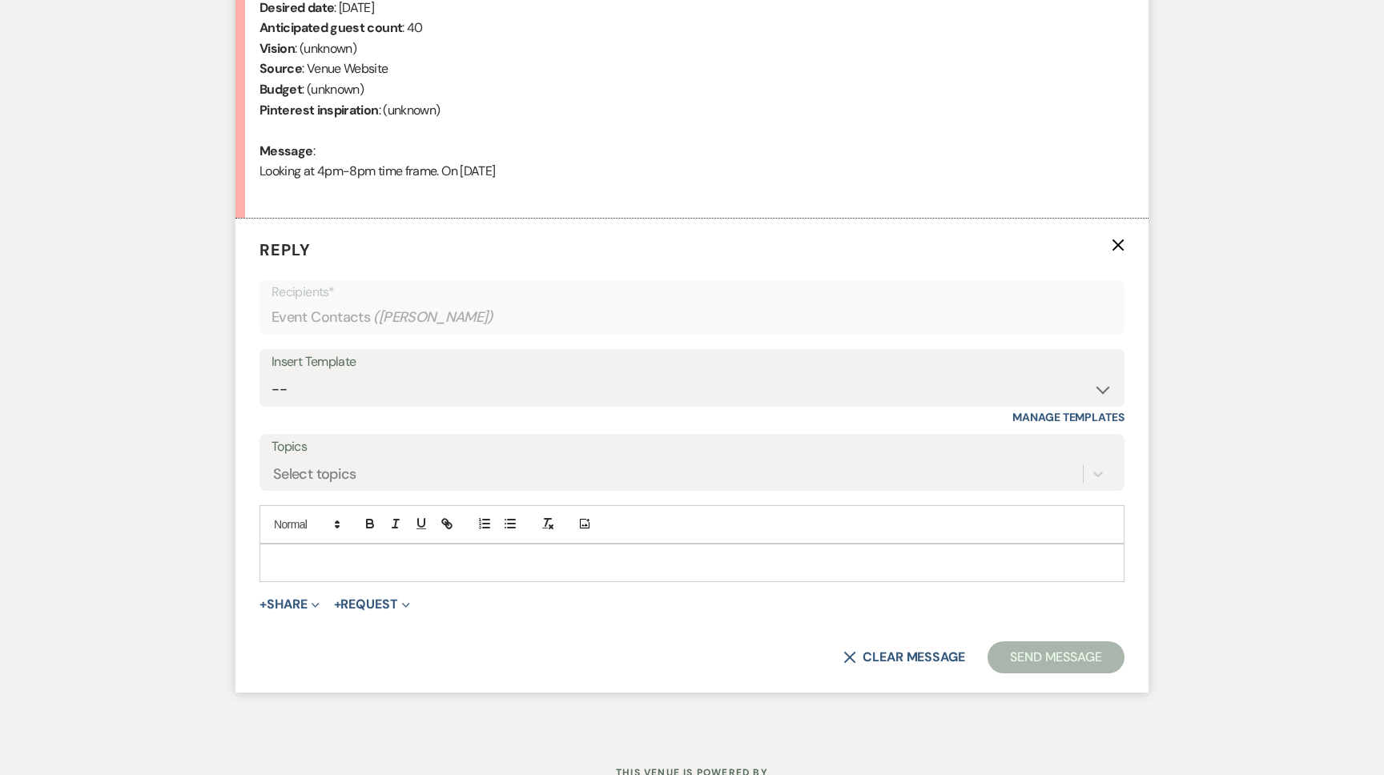
scroll to position [775, 0]
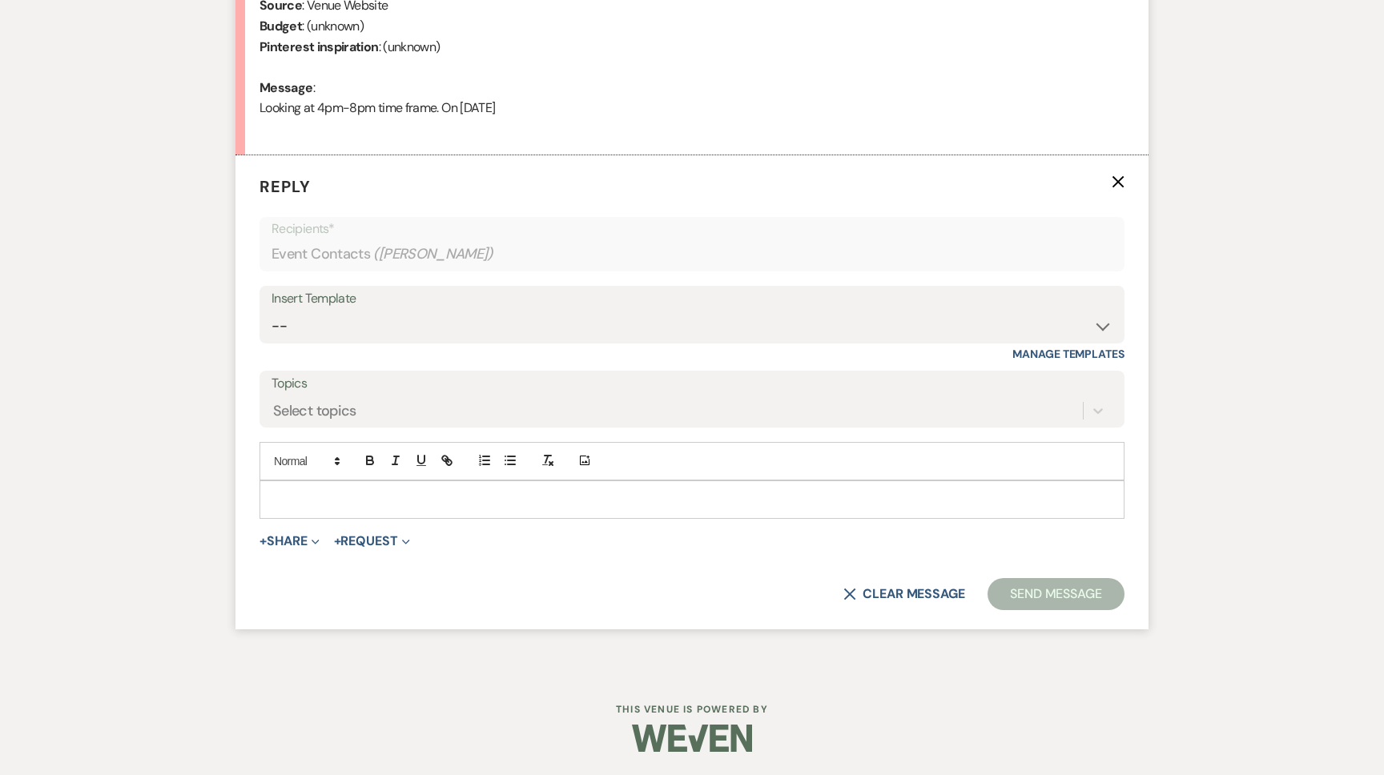
click at [336, 485] on div at bounding box center [692, 499] width 864 height 37
paste div
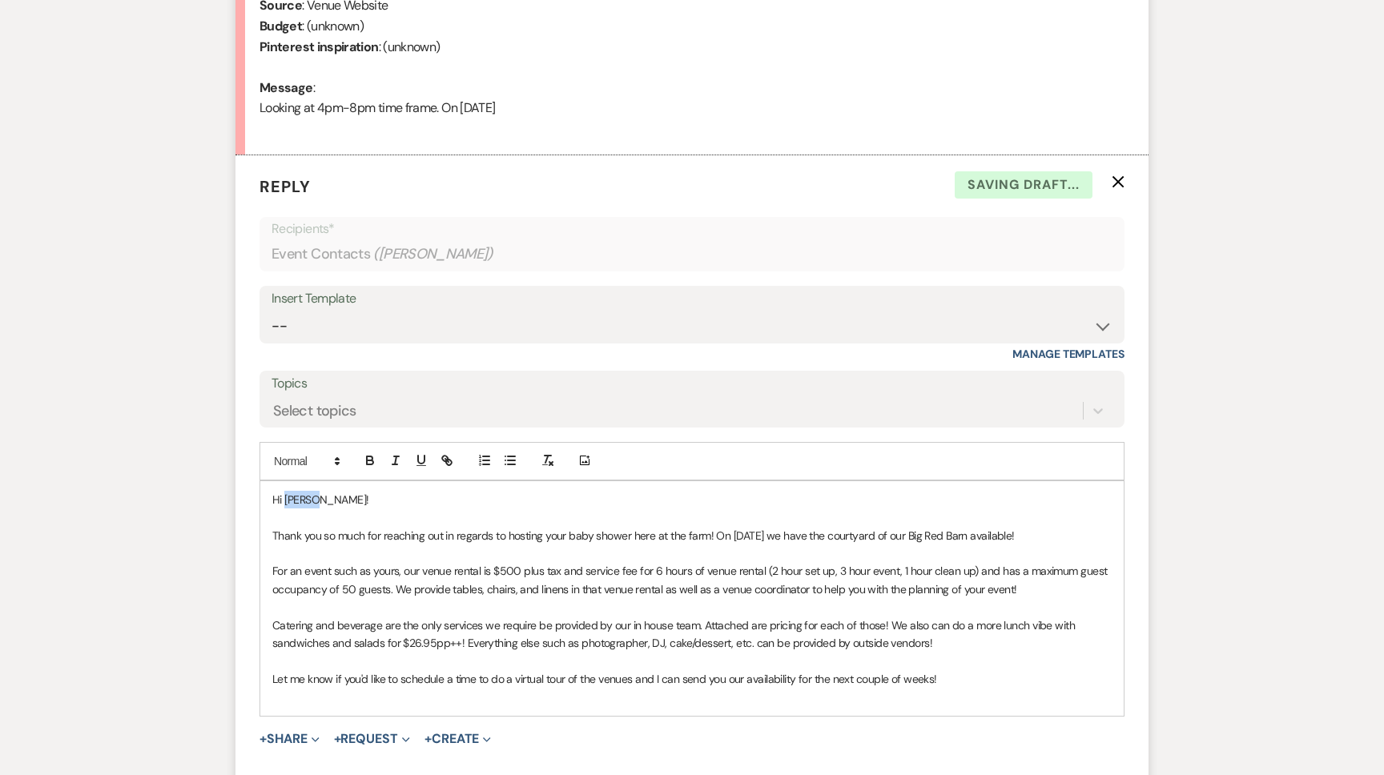
drag, startPoint x: 336, startPoint y: 499, endPoint x: 286, endPoint y: 500, distance: 50.5
click at [286, 500] on p "Hi Adina!" at bounding box center [692, 500] width 840 height 18
drag, startPoint x: 1077, startPoint y: 532, endPoint x: 720, endPoint y: 535, distance: 357.3
click at [720, 535] on p "Thank you so much for reaching out in regards to hosting your baby shower here …" at bounding box center [692, 536] width 840 height 18
drag, startPoint x: 635, startPoint y: 539, endPoint x: 570, endPoint y: 535, distance: 65.8
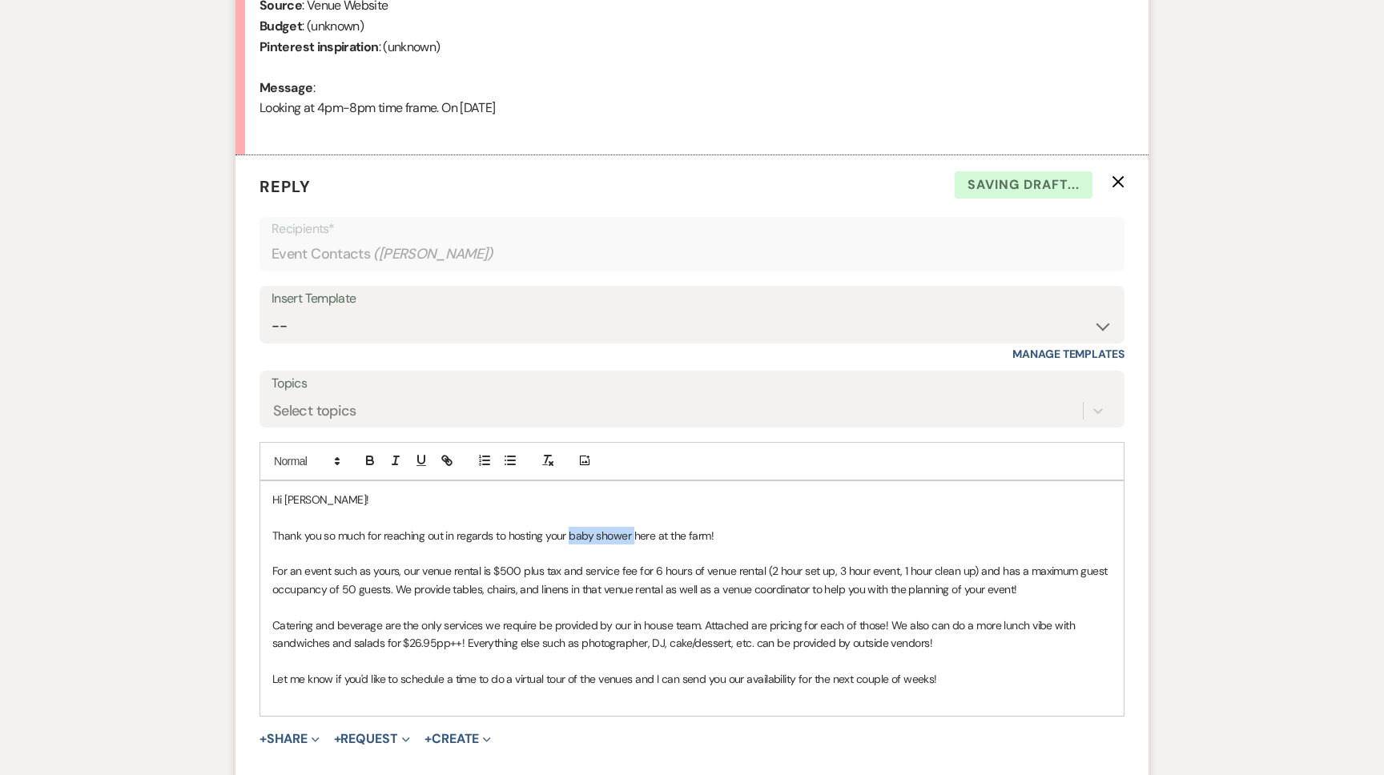
click at [570, 535] on span "Thank you so much for reaching out in regards to hosting your baby shower here …" at bounding box center [492, 536] width 441 height 14
click at [503, 570] on span "For an event such as yours, our venue rental is $500 plus tax and service fee f…" at bounding box center [691, 580] width 838 height 32
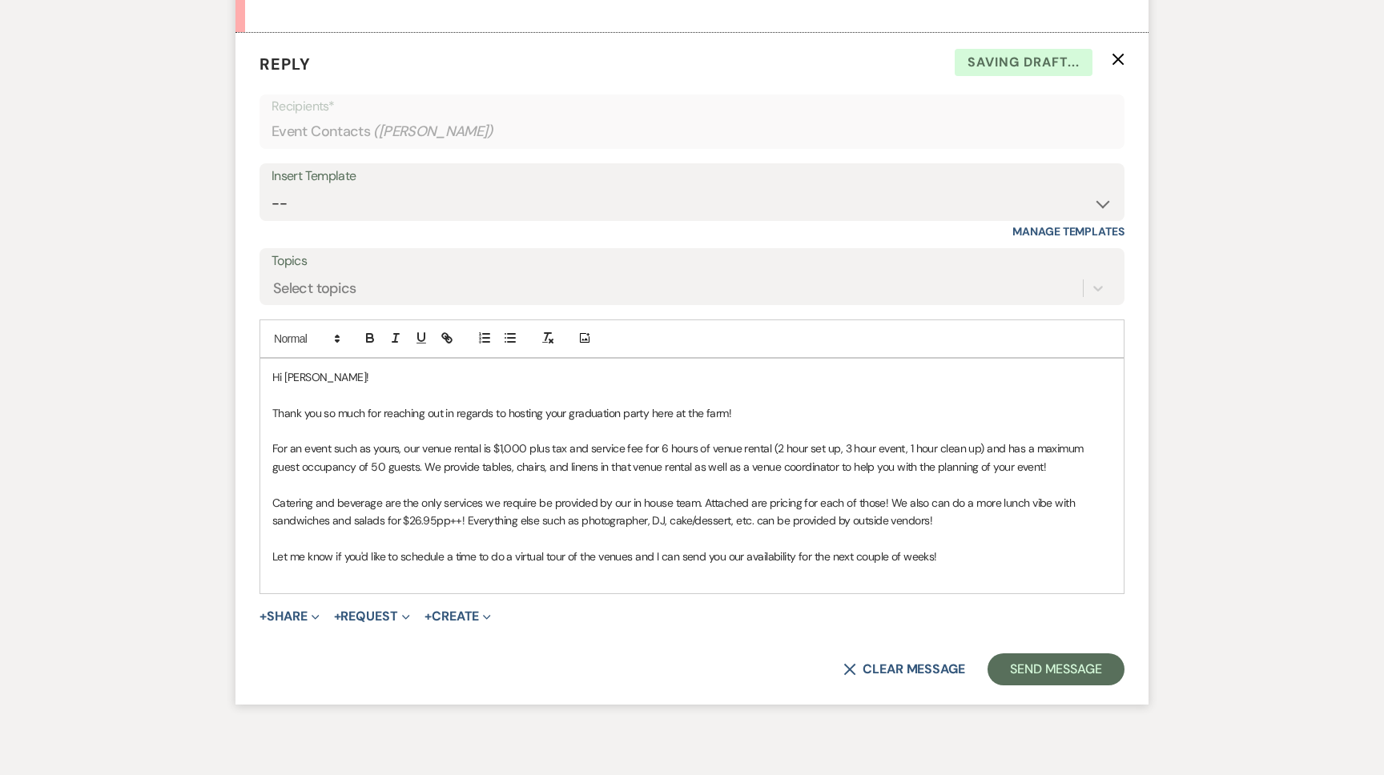
scroll to position [903, 0]
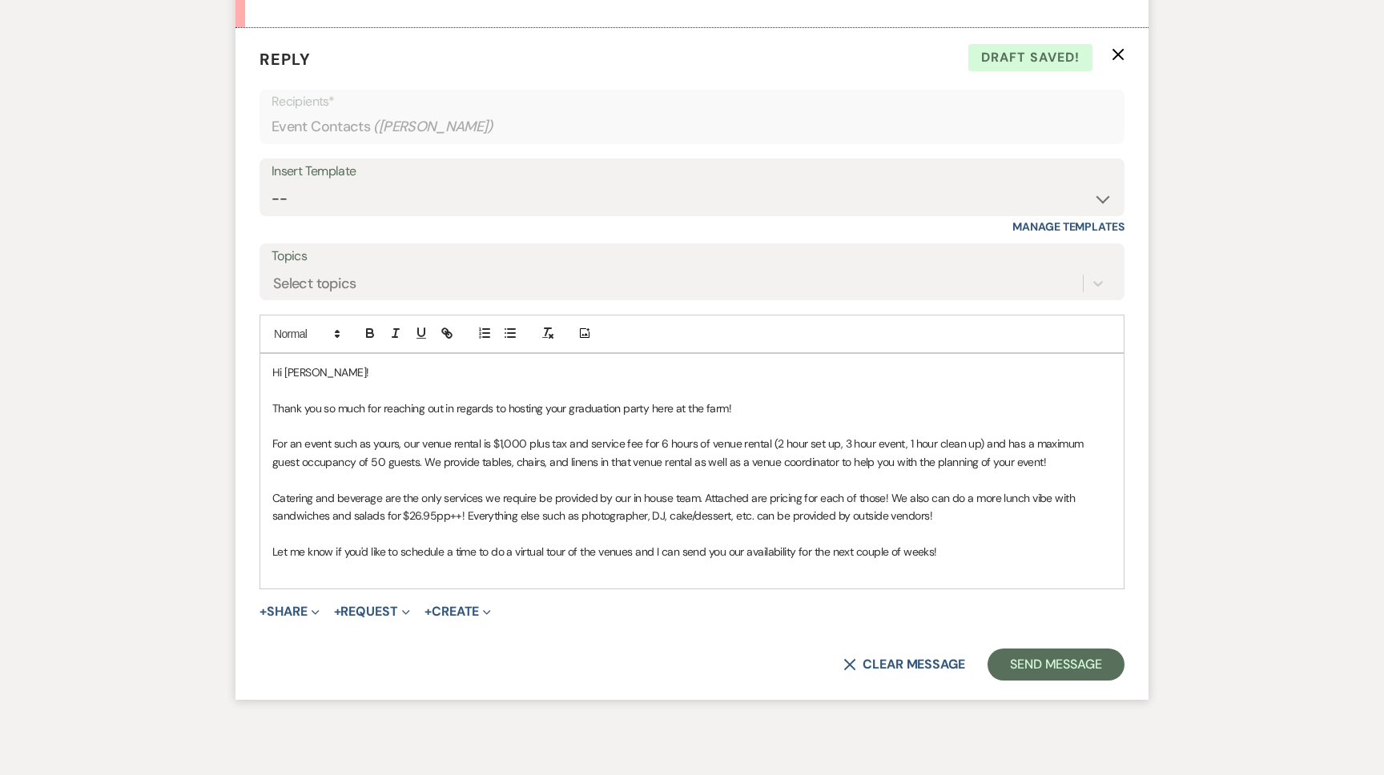
click at [350, 454] on span "For an event such as yours, our venue rental is $1,000 plus tax and service fee…" at bounding box center [679, 453] width 814 height 32
click at [848, 440] on span "For an event such as yours, our venue rental is $1,000 plus tax and service fee…" at bounding box center [679, 453] width 814 height 32
click at [662, 437] on span "For an event such as yours, our venue rental is $1,000 plus tax and service fee…" at bounding box center [679, 453] width 815 height 32
click at [671, 497] on span "Catering and beverage are the only services we require be provided by our in ho…" at bounding box center [675, 507] width 806 height 32
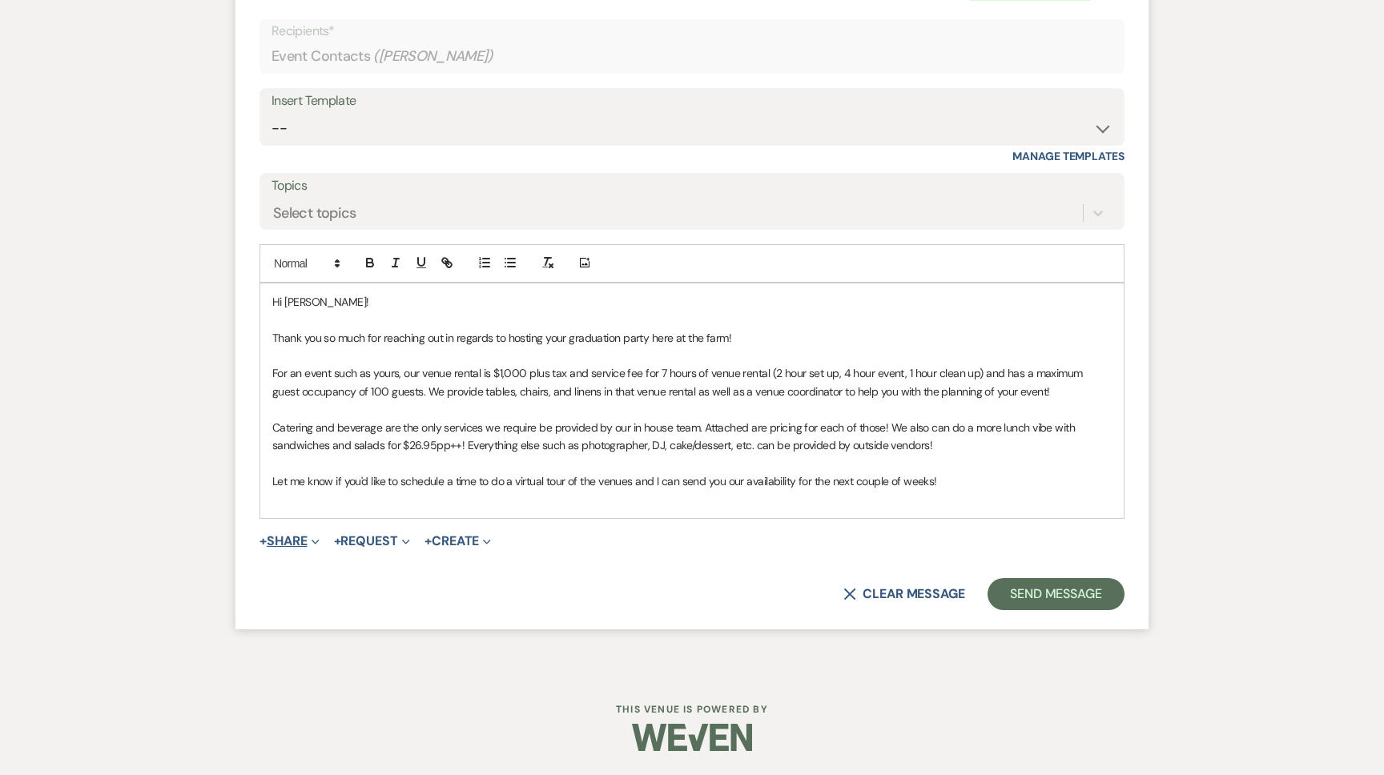
click at [300, 537] on button "+ Share Expand" at bounding box center [290, 541] width 60 height 13
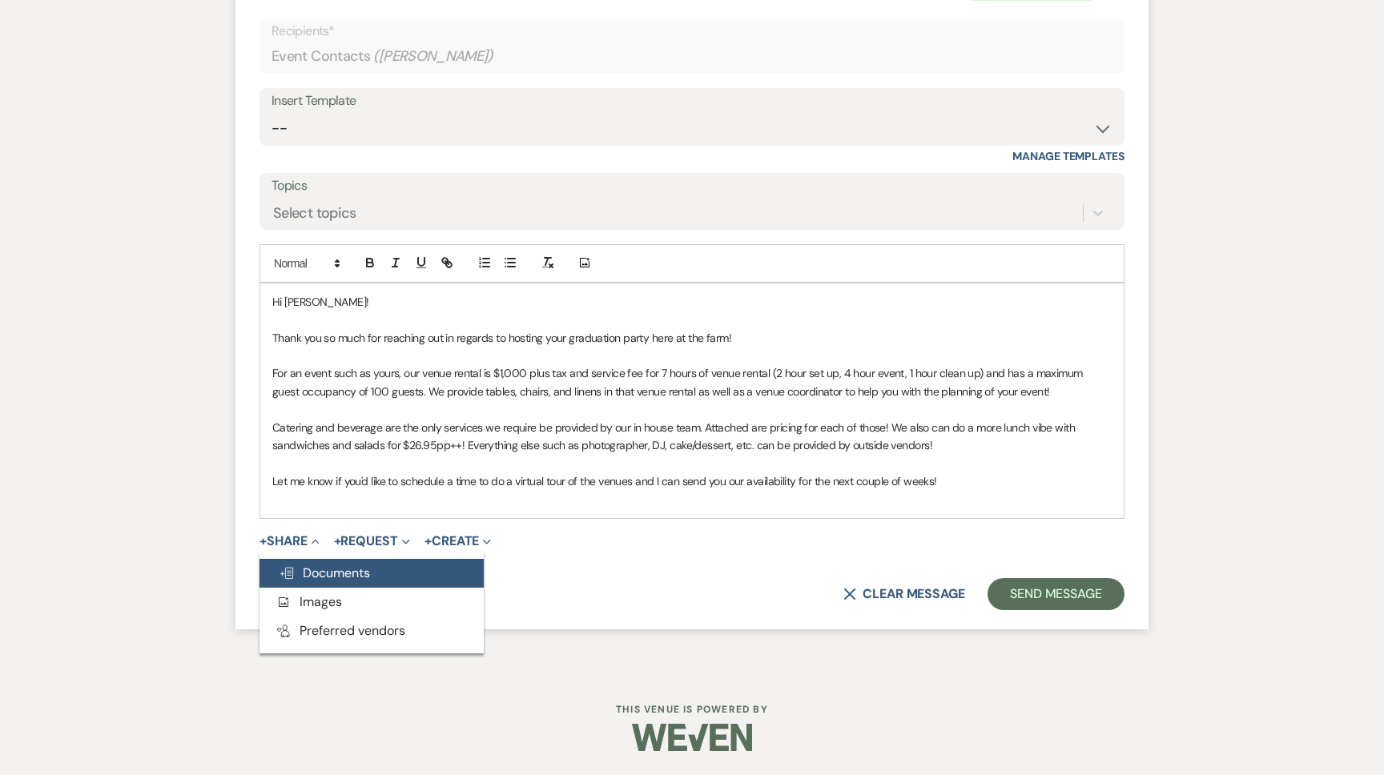
click at [329, 565] on span "Doc Upload Documents" at bounding box center [324, 573] width 91 height 17
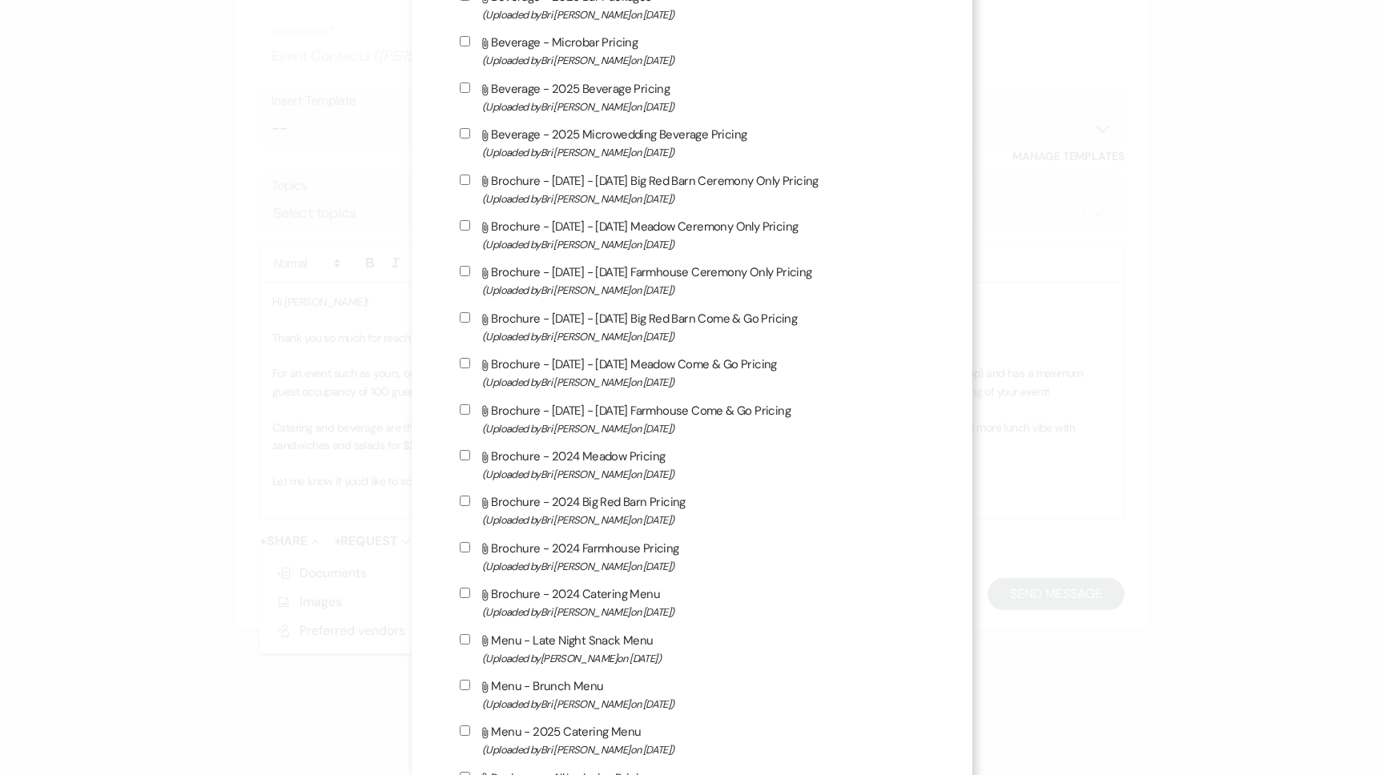
scroll to position [1009, 0]
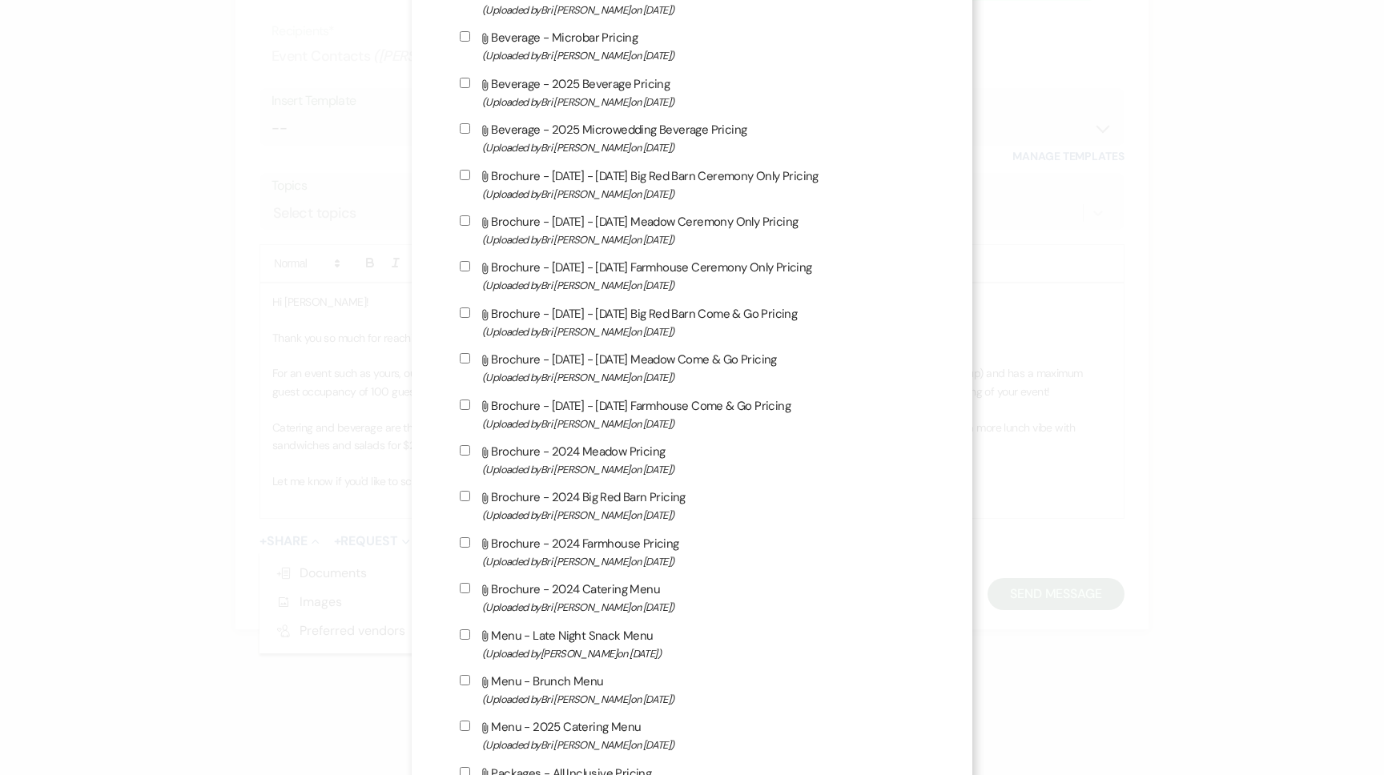
click at [658, 155] on span "(Uploaded by Bri Schnepf on May 5th, 2025 )" at bounding box center [703, 148] width 442 height 18
click at [470, 134] on input "Attach File Beverage - 2025 Microwedding Beverage Pricing (Uploaded by Bri Schn…" at bounding box center [465, 128] width 10 height 10
checkbox input "true"
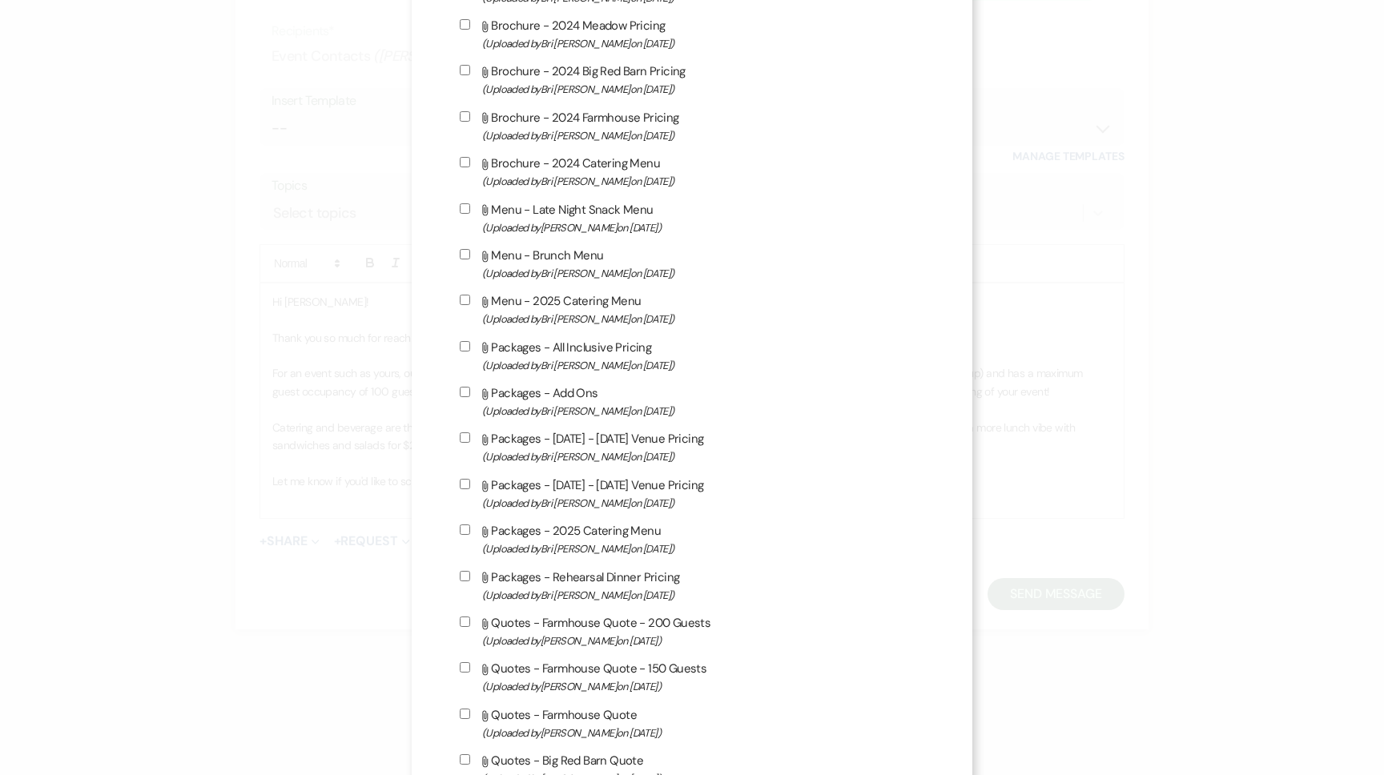
scroll to position [1472, 0]
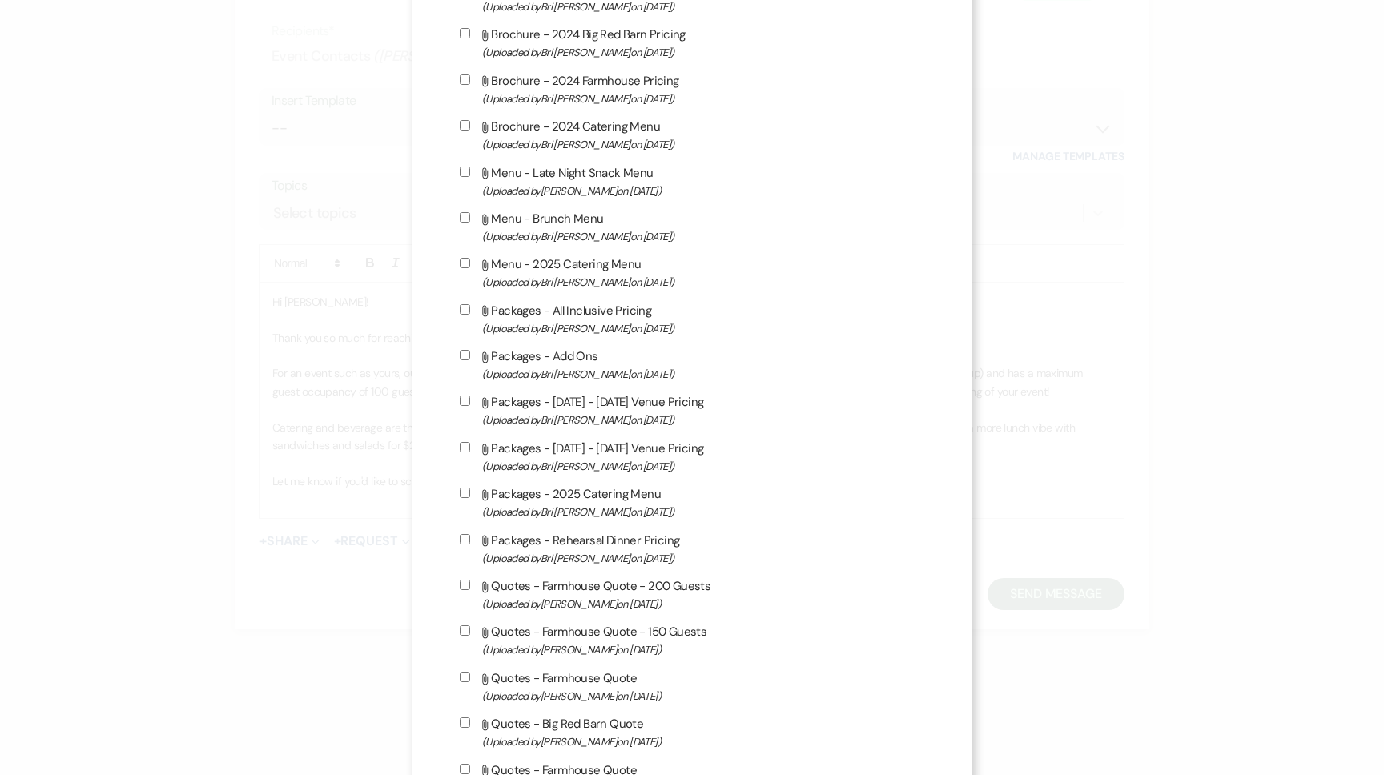
click at [586, 282] on label "Attach File Menu - 2025 Catering Menu (Uploaded by Bri Schnepf on Jan 16th, 202…" at bounding box center [692, 273] width 465 height 38
click at [470, 268] on input "Attach File Menu - 2025 Catering Menu (Uploaded by Bri Schnepf on Jan 16th, 202…" at bounding box center [465, 263] width 10 height 10
checkbox input "true"
click at [563, 236] on label "Attach File Menu - Brunch Menu (Uploaded by Bri Schnepf on Jan 8th, 2025 )" at bounding box center [692, 227] width 465 height 38
click at [470, 223] on input "Attach File Menu - Brunch Menu (Uploaded by Bri Schnepf on Jan 8th, 2025 )" at bounding box center [465, 217] width 10 height 10
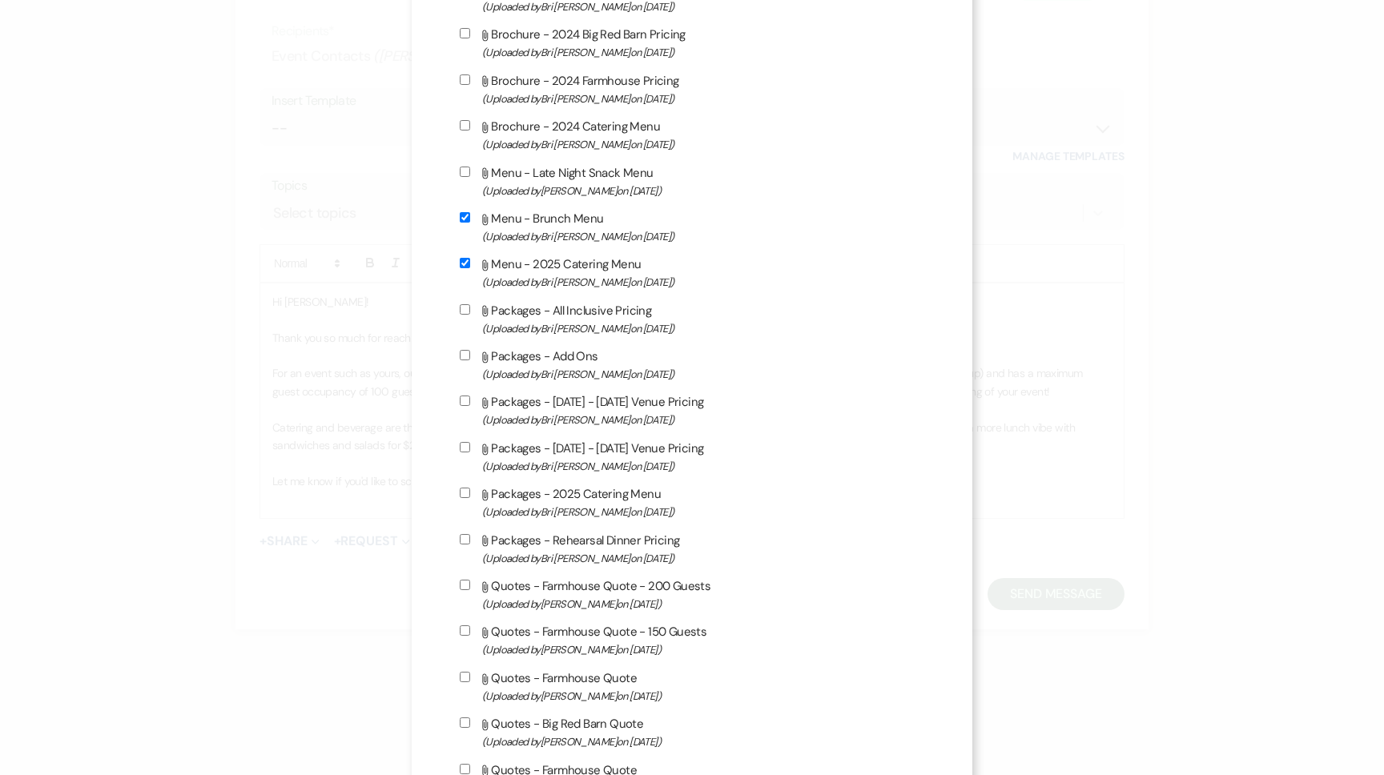
checkbox input "true"
click at [570, 200] on span "(Uploaded by Mikayla Martinez on Dec 29th, 2024 )" at bounding box center [703, 191] width 442 height 18
click at [470, 177] on input "Attach File Menu - Late Night Snack Menu (Uploaded by Mikayla Martinez on Dec 2…" at bounding box center [465, 172] width 10 height 10
checkbox input "true"
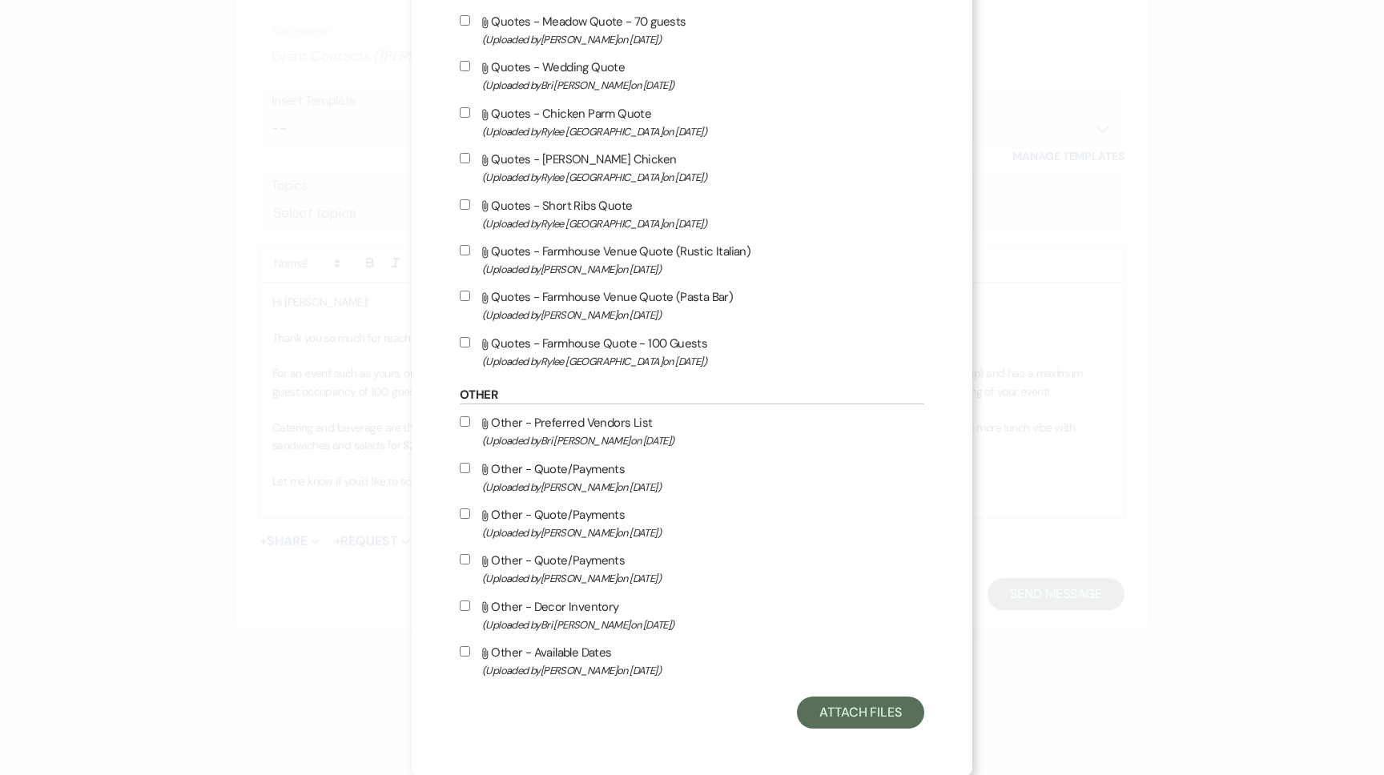
scroll to position [4796, 0]
click at [865, 706] on button "Attach Files" at bounding box center [860, 711] width 127 height 32
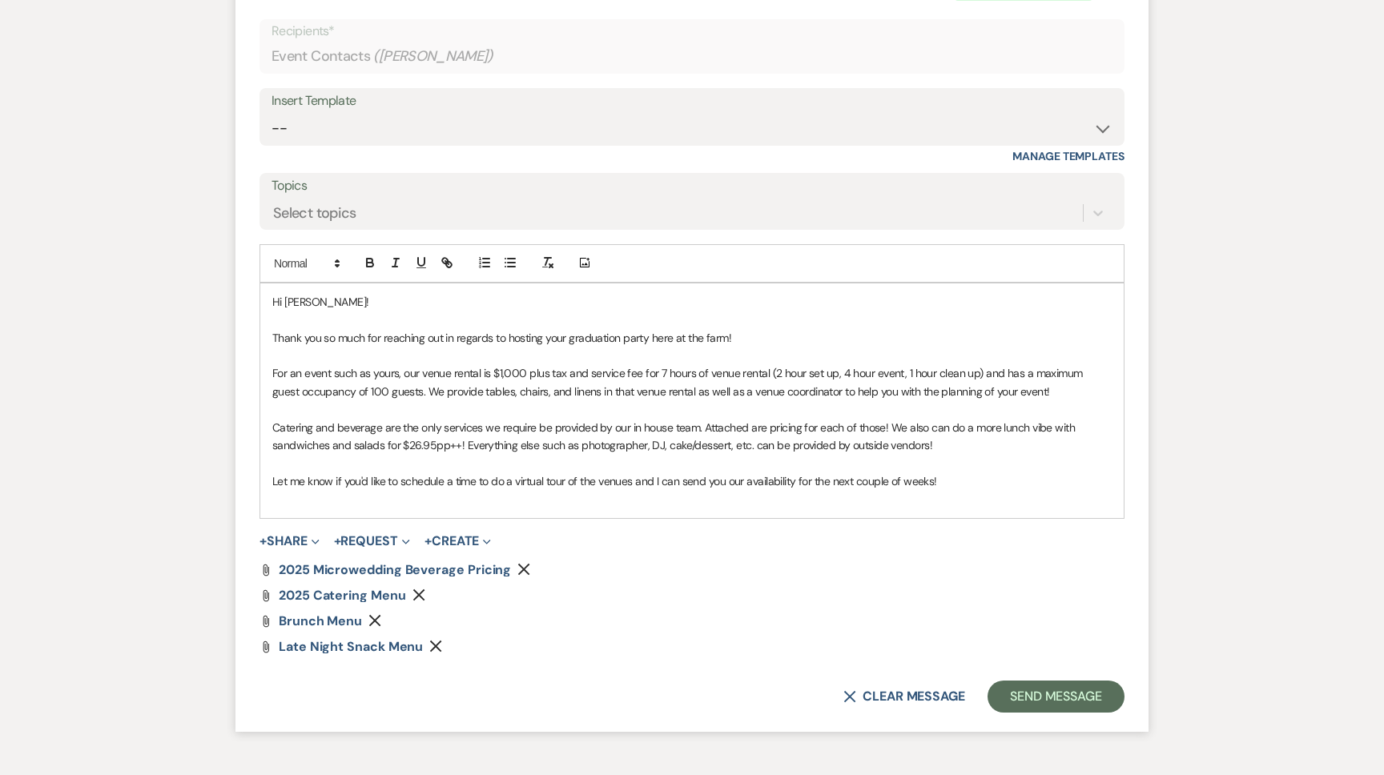
click at [376, 614] on button "Remove" at bounding box center [377, 621] width 19 height 14
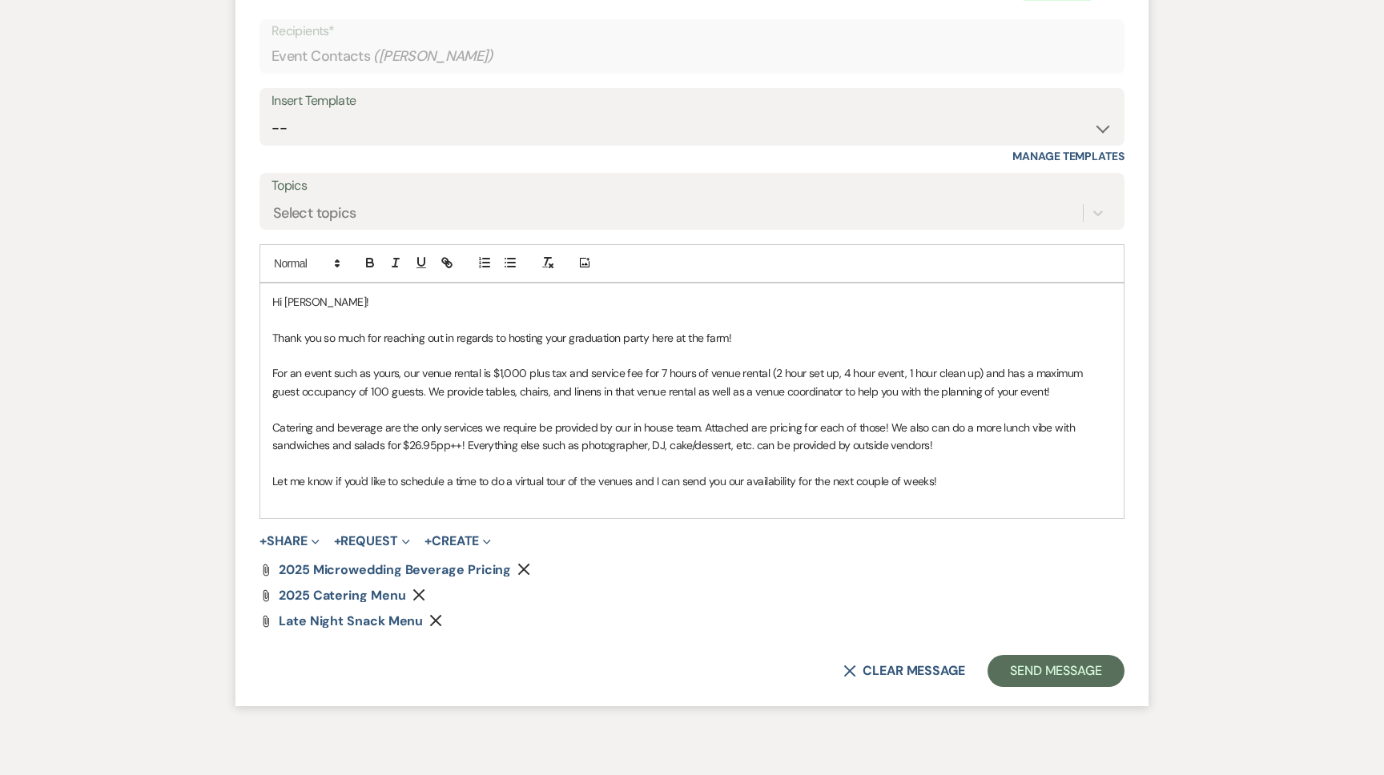
click at [811, 337] on p "Thank you so much for reaching out in regards to hosting your graduation party …" at bounding box center [692, 338] width 840 height 18
click at [984, 332] on span "Thank you so much for reaching out in regards to hosting your graduation party …" at bounding box center [627, 338] width 711 height 14
click at [1045, 670] on button "Send Message" at bounding box center [1056, 671] width 137 height 32
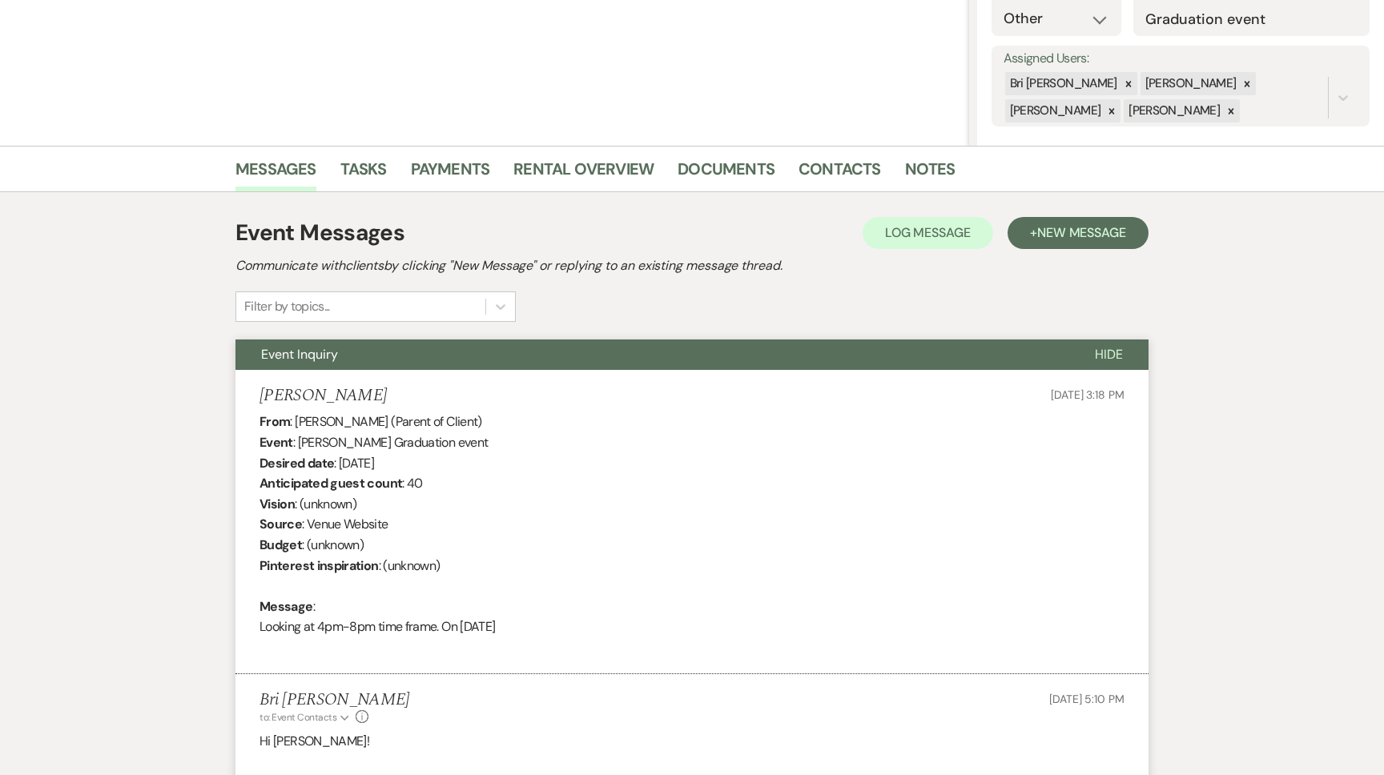
scroll to position [0, 0]
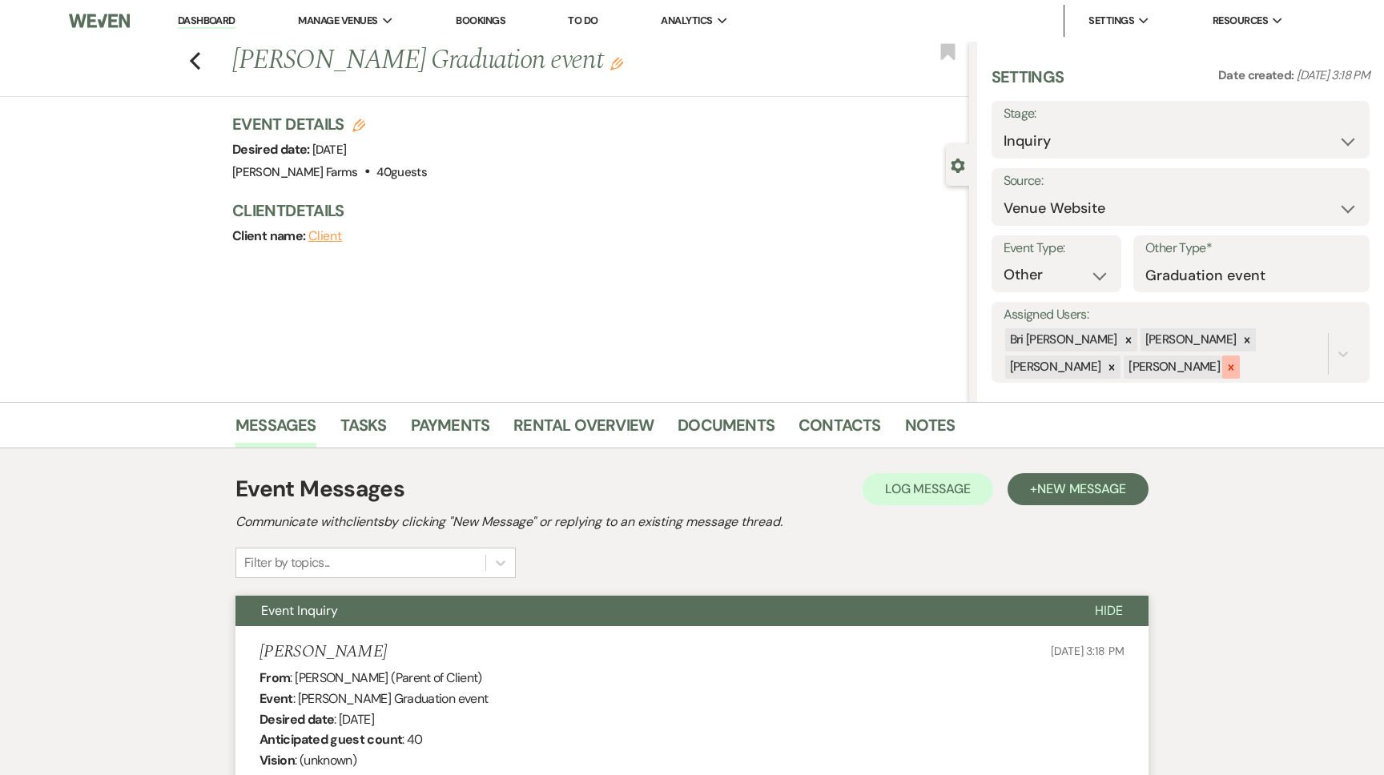
click at [1222, 373] on div at bounding box center [1231, 367] width 18 height 23
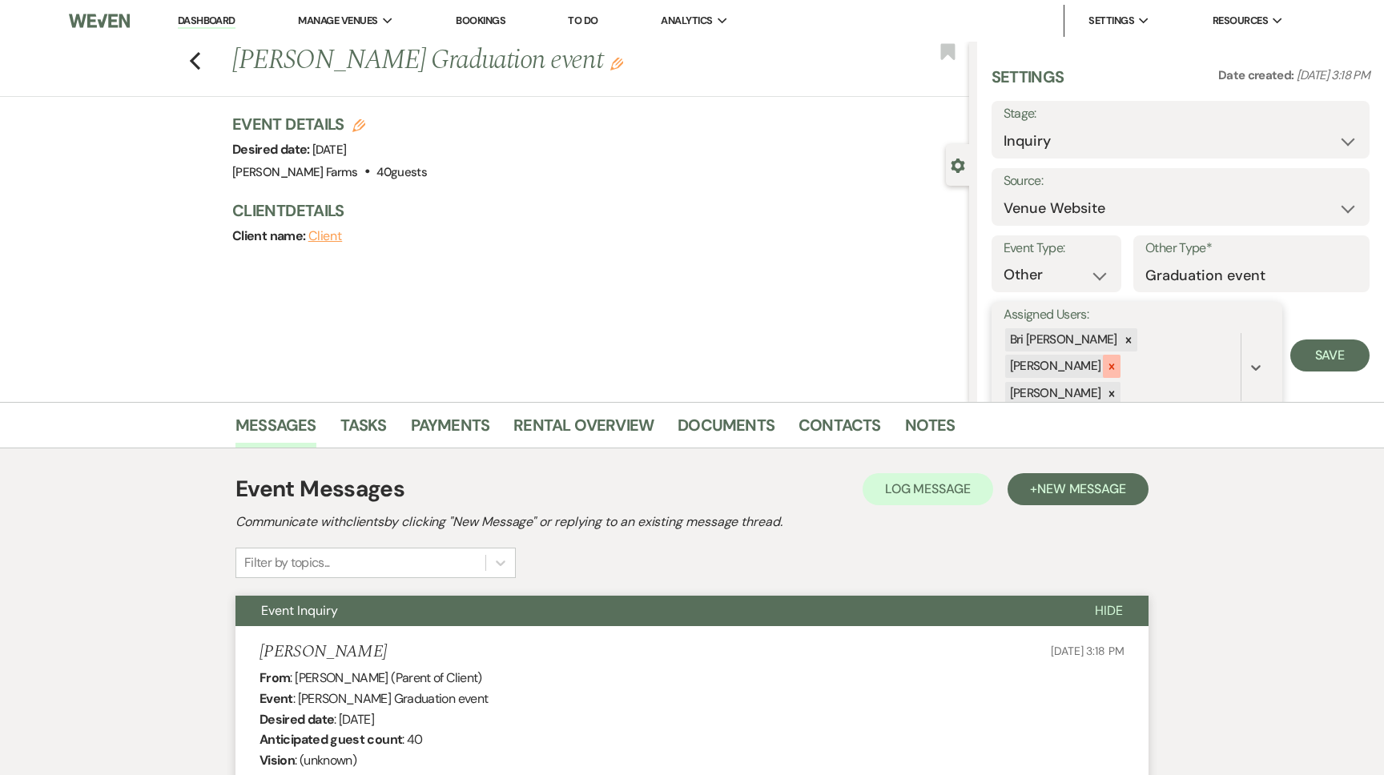
click at [1117, 361] on icon at bounding box center [1111, 366] width 11 height 11
click at [1121, 356] on div at bounding box center [1112, 367] width 18 height 23
click at [1360, 350] on button "Save" at bounding box center [1330, 342] width 79 height 32
click at [215, 29] on li "Dashboard" at bounding box center [207, 21] width 74 height 32
click at [198, 14] on link "Dashboard" at bounding box center [207, 21] width 58 height 15
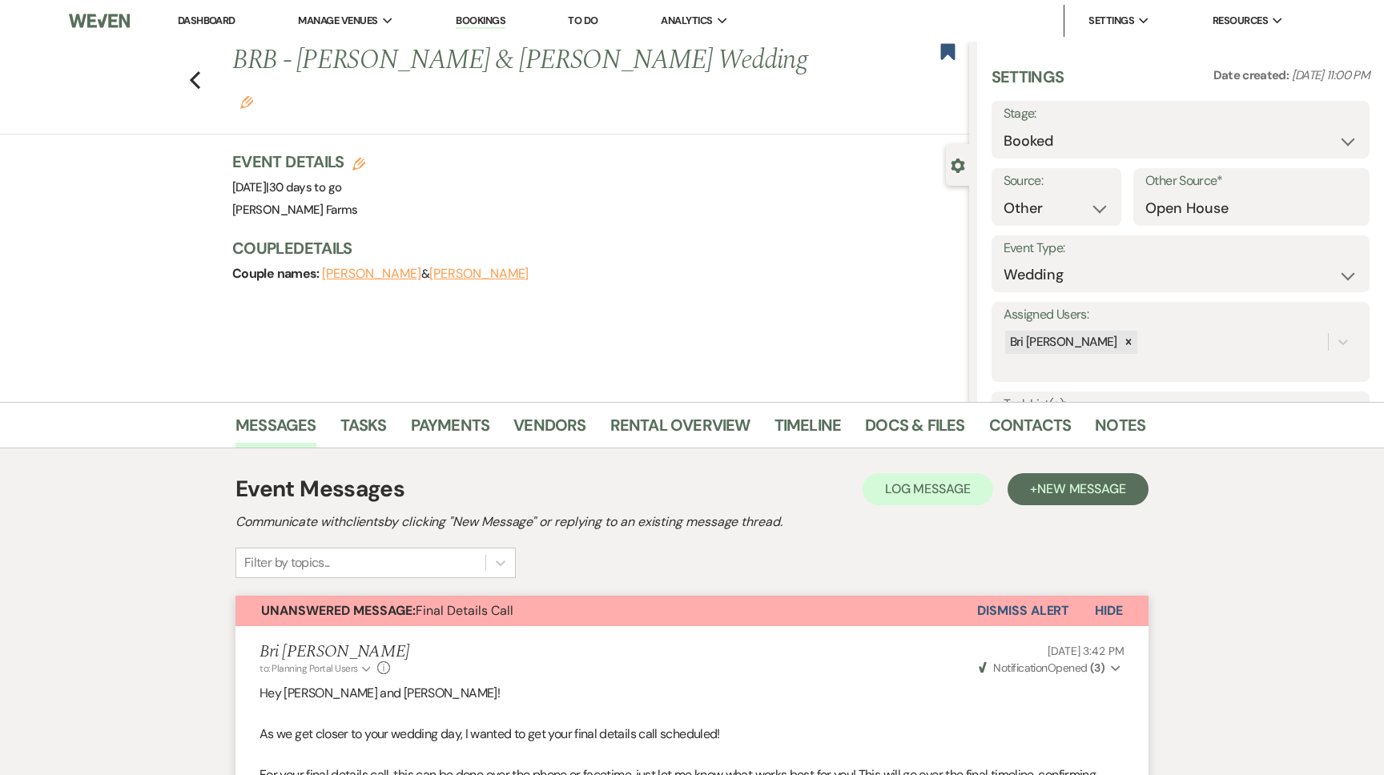
select select "14"
